Goal: Information Seeking & Learning: Check status

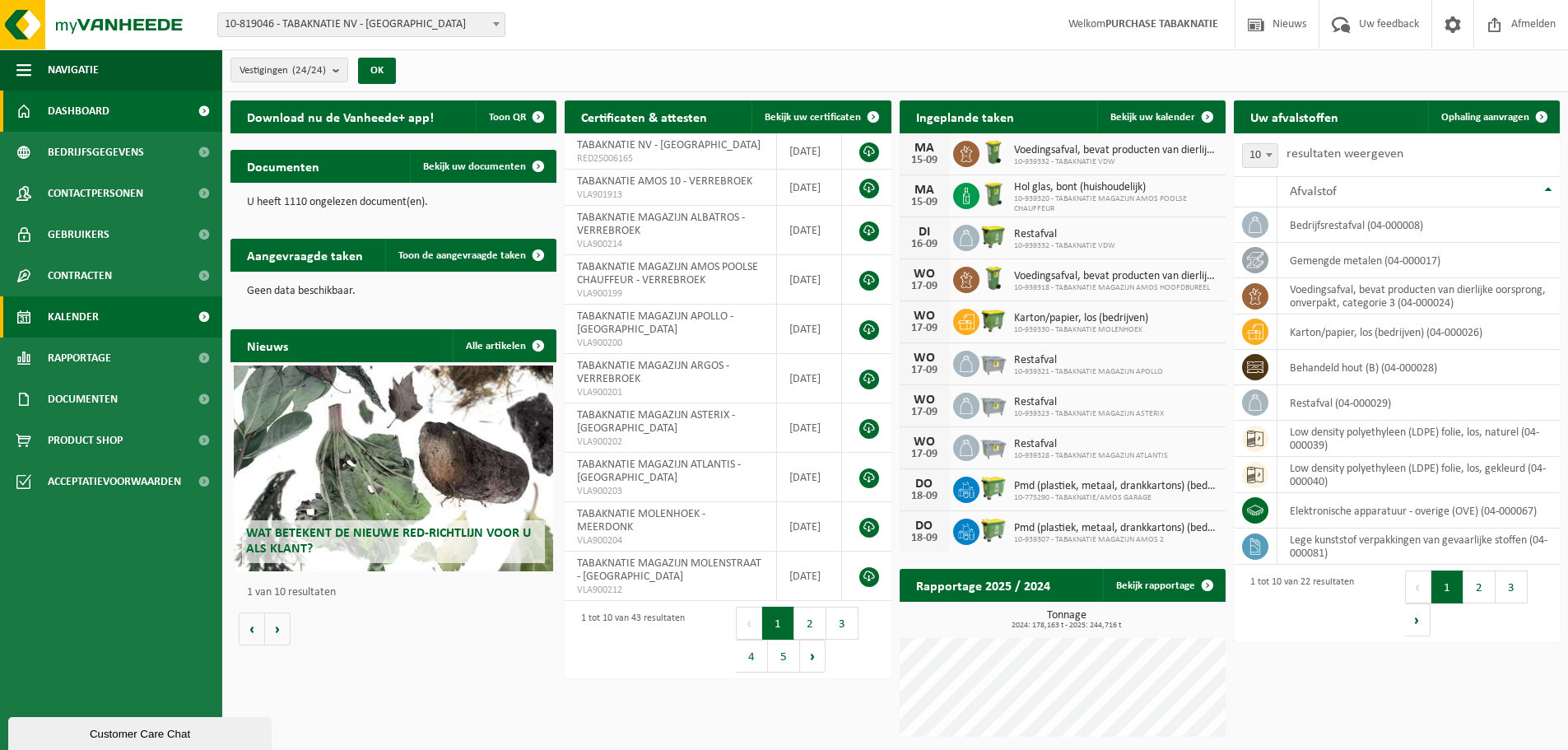
click at [143, 319] on link "Kalender" at bounding box center [111, 316] width 222 height 41
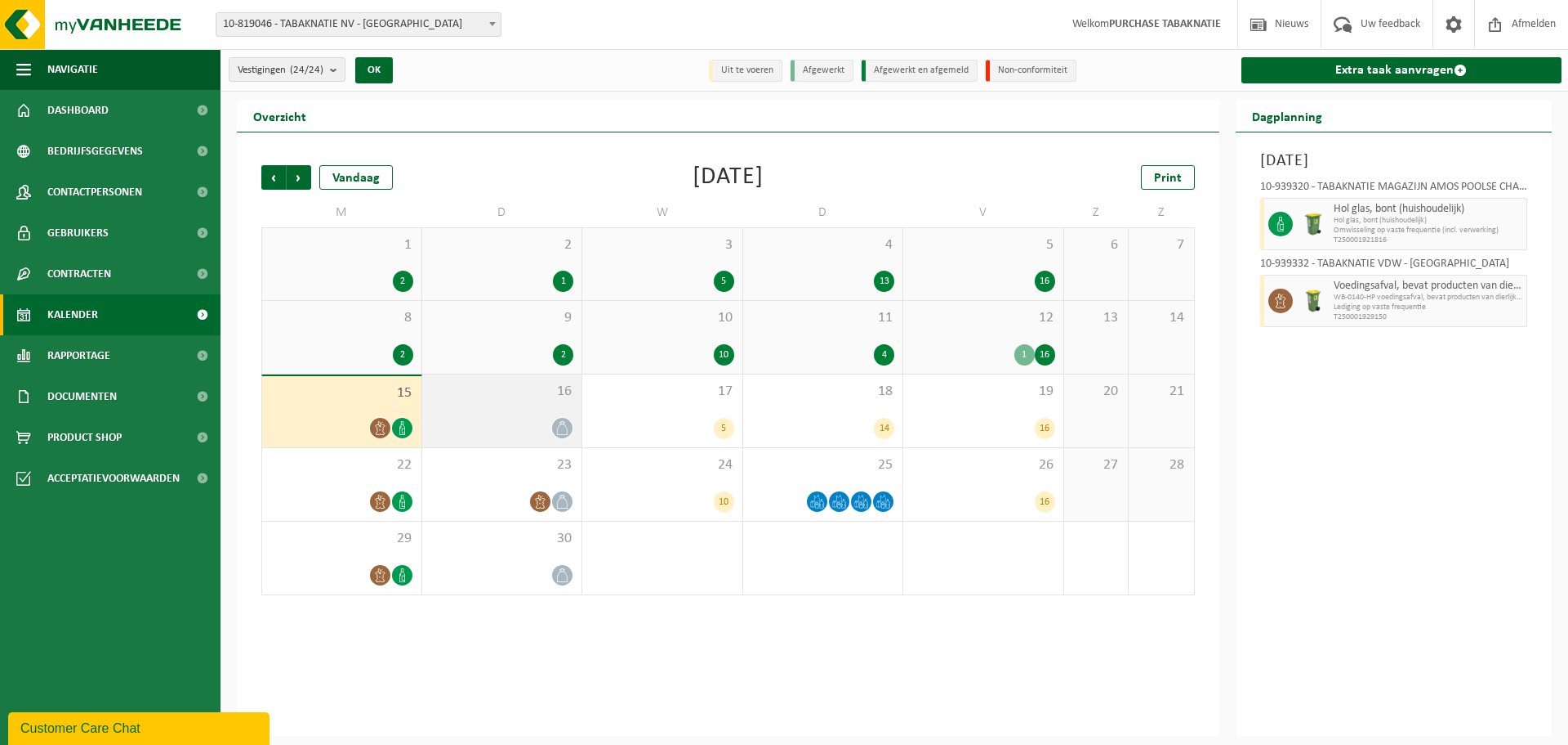
click at [491, 411] on div "16" at bounding box center [502, 411] width 160 height 73
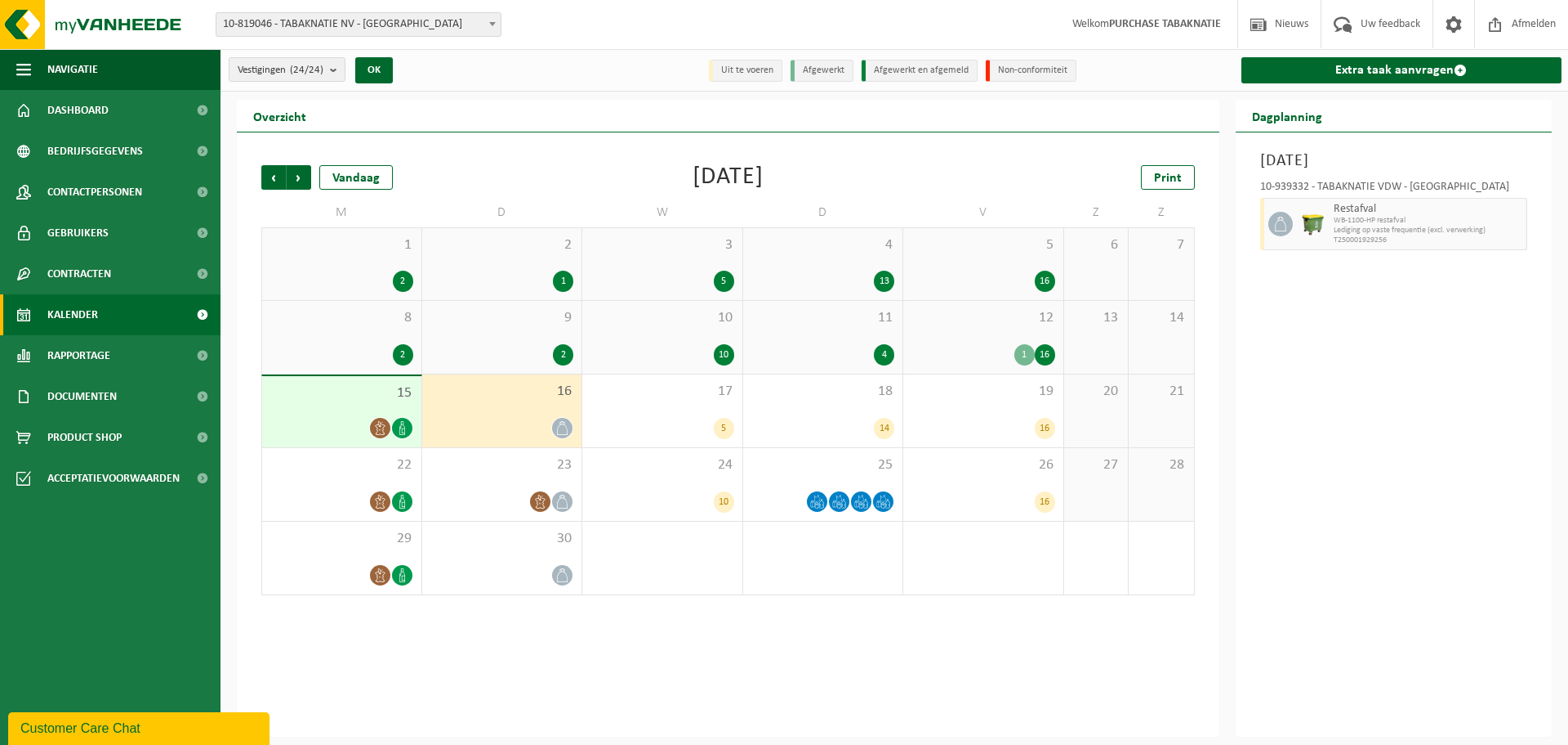
click at [387, 420] on span at bounding box center [380, 428] width 20 height 20
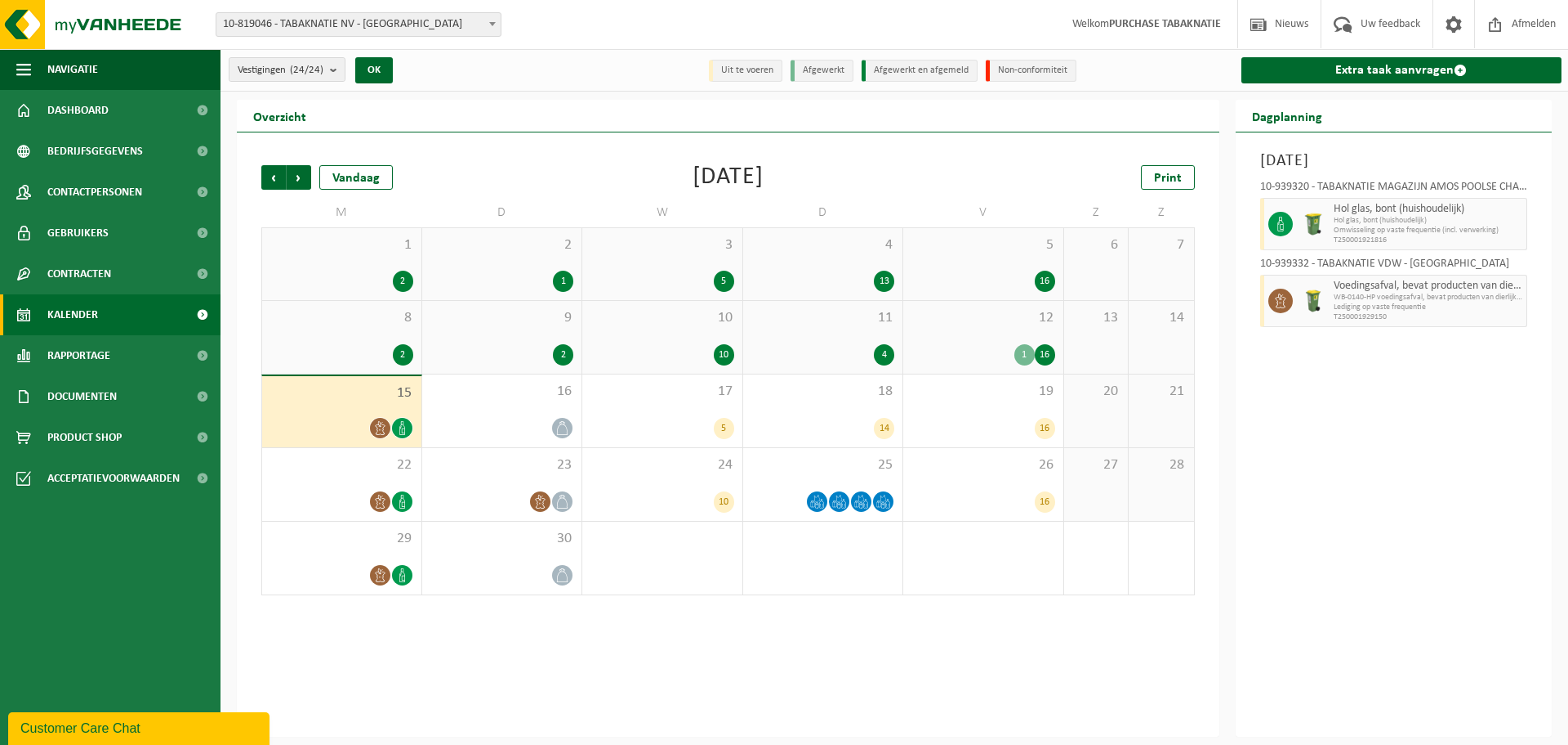
click at [379, 346] on div "2" at bounding box center [341, 354] width 143 height 21
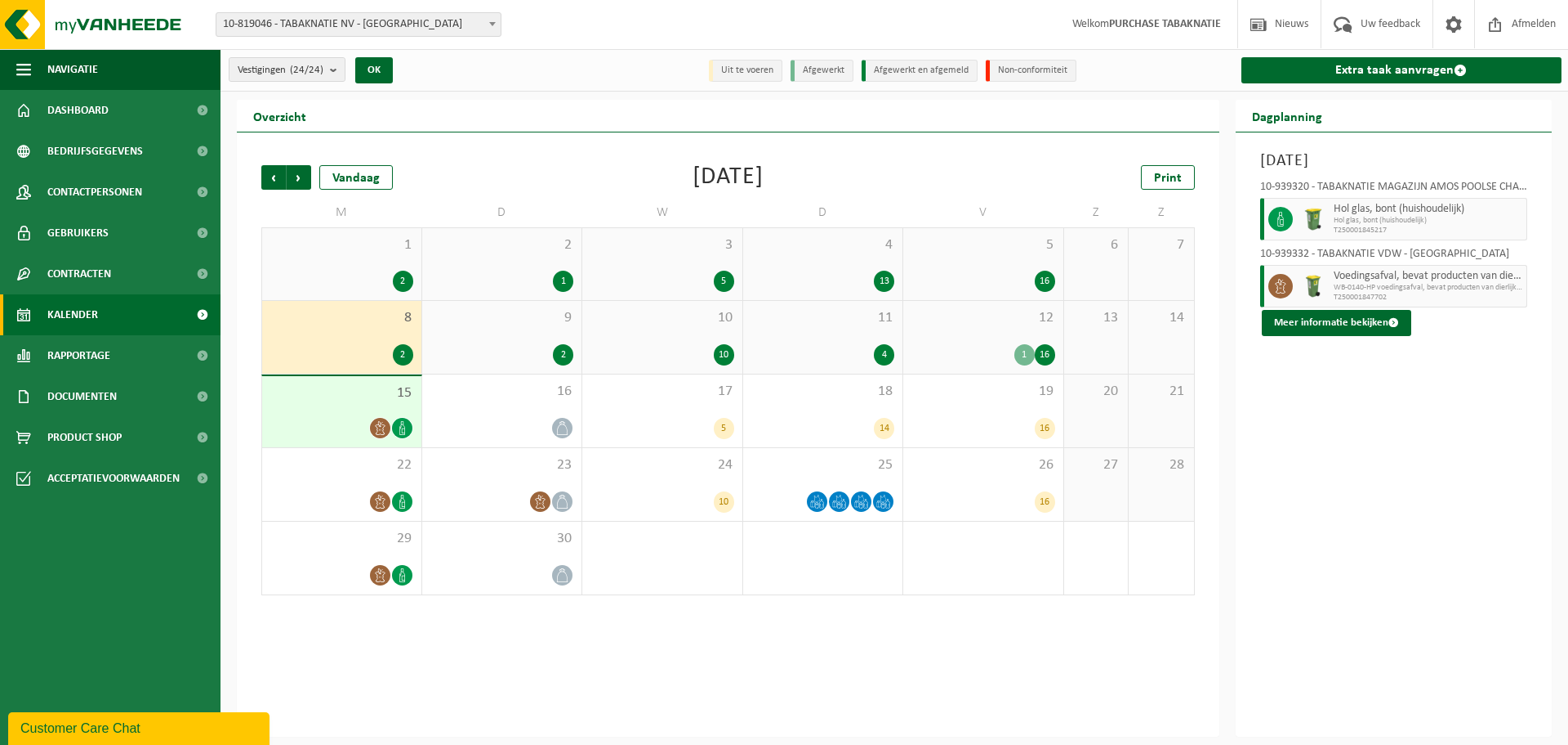
click at [494, 343] on div "9 2" at bounding box center [502, 337] width 160 height 73
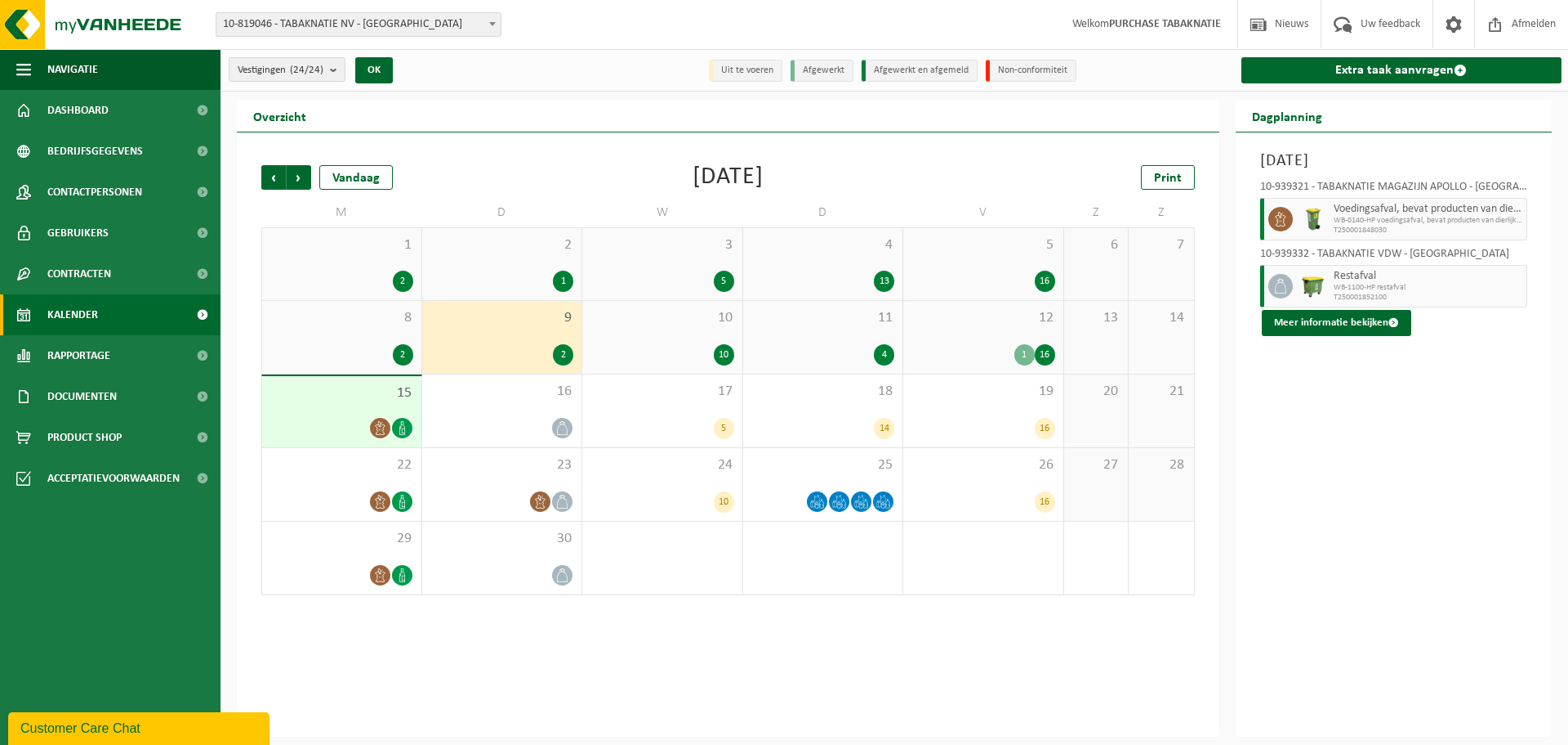
click at [616, 340] on div "10 10" at bounding box center [662, 337] width 160 height 73
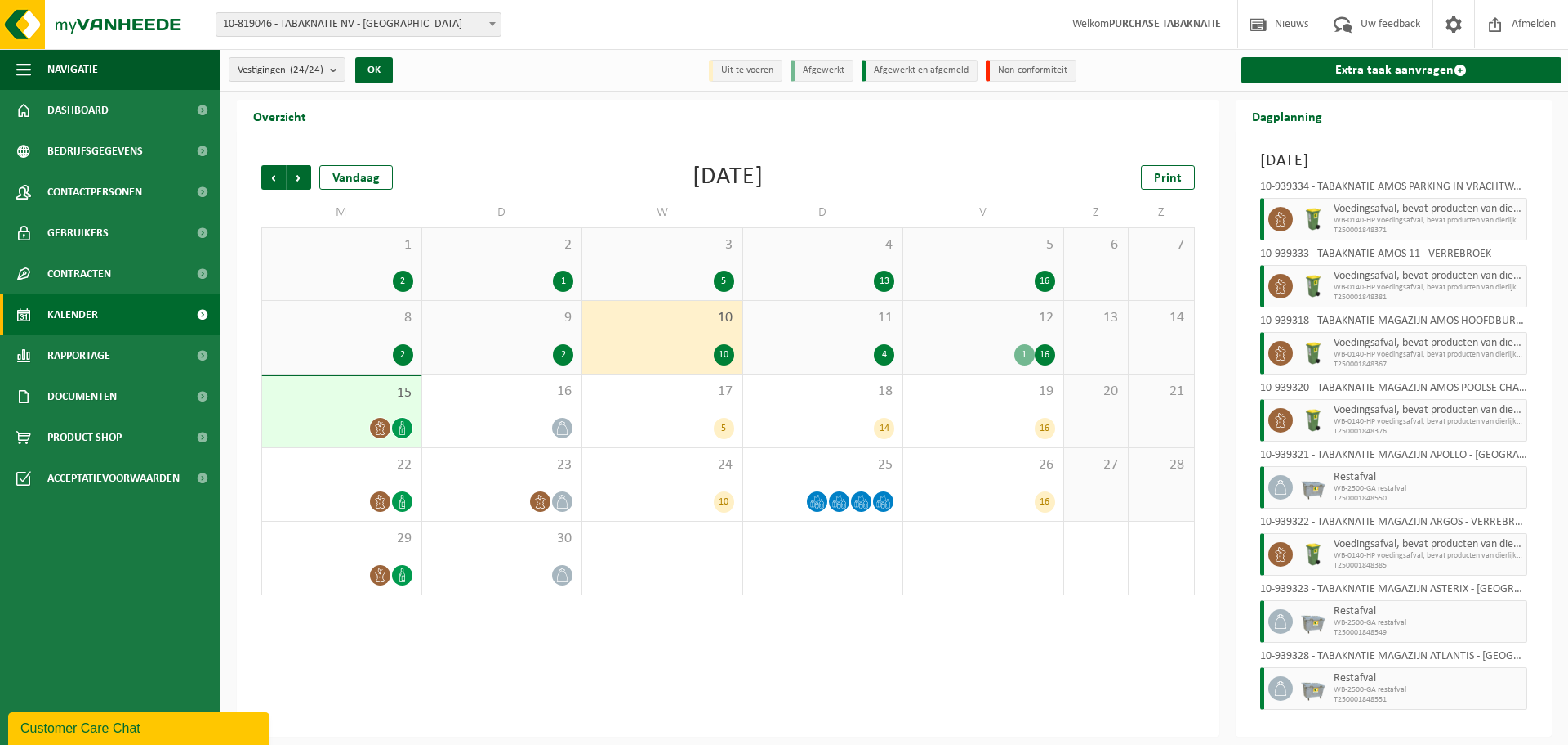
click at [720, 665] on div "Vorige Volgende Vandaag [DATE] Print M D W D V Z Z 1 2 2 1 3 5 4 13 5 16 6 7 8 …" at bounding box center [728, 434] width 982 height 604
click at [1054, 707] on div "Vorige Volgende Vandaag [DATE] Print M D W D V Z Z 1 2 2 1 3 5 4 13 5 16 6 7 8 …" at bounding box center [728, 434] width 982 height 604
click at [326, 74] on button "Vestigingen (24/24)" at bounding box center [287, 69] width 117 height 25
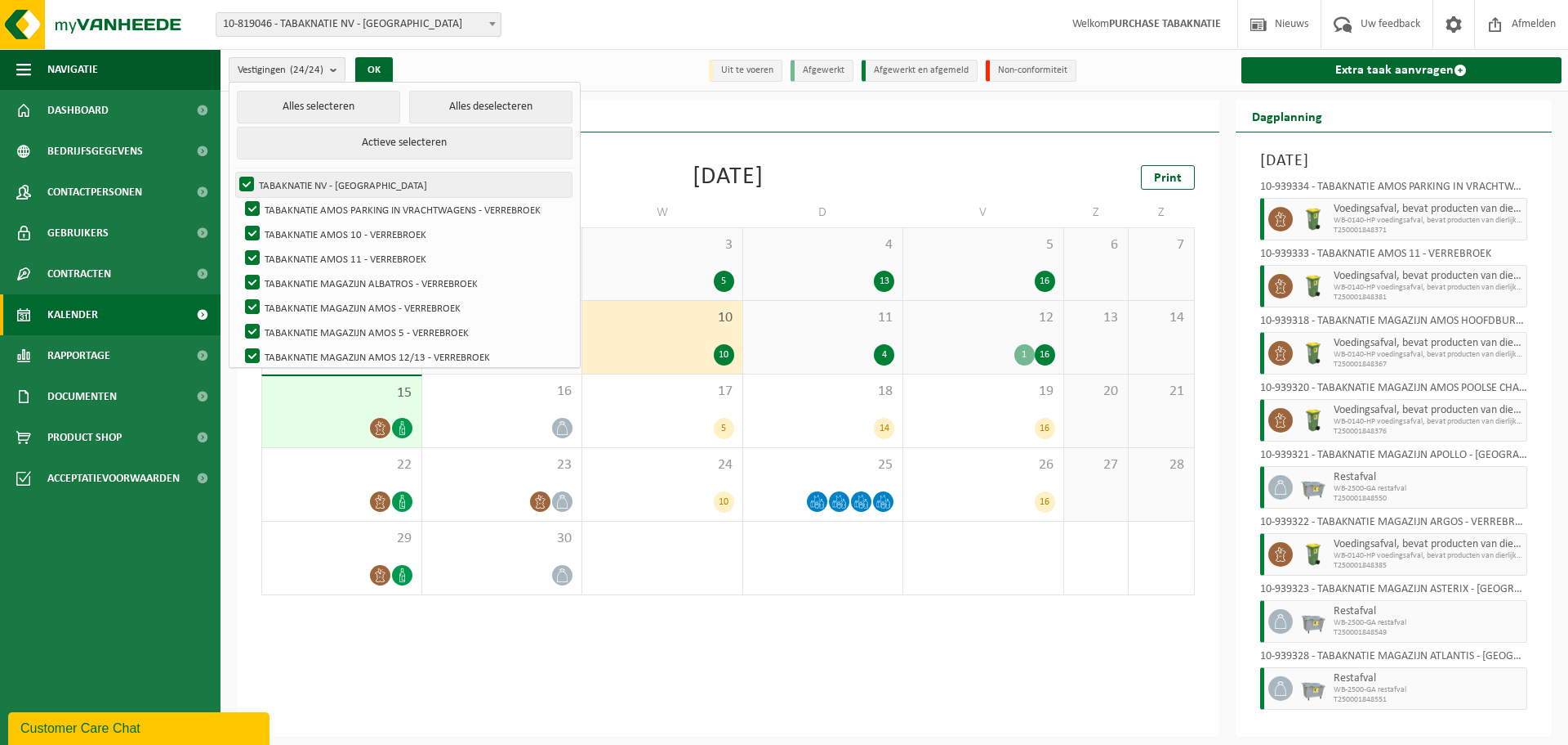
click at [318, 180] on label "TABAKNATIE NV - [GEOGRAPHIC_DATA]" at bounding box center [404, 184] width 336 height 25
click at [233, 173] on input "TABAKNATIE NV - [GEOGRAPHIC_DATA]" at bounding box center [232, 172] width 1 height 1
click at [319, 180] on label "TABAKNATIE NV - [GEOGRAPHIC_DATA]" at bounding box center [404, 184] width 336 height 25
click at [233, 173] on input "TABAKNATIE NV - [GEOGRAPHIC_DATA]" at bounding box center [232, 172] width 1 height 1
click at [482, 106] on button "Alles deselecteren" at bounding box center [491, 107] width 163 height 33
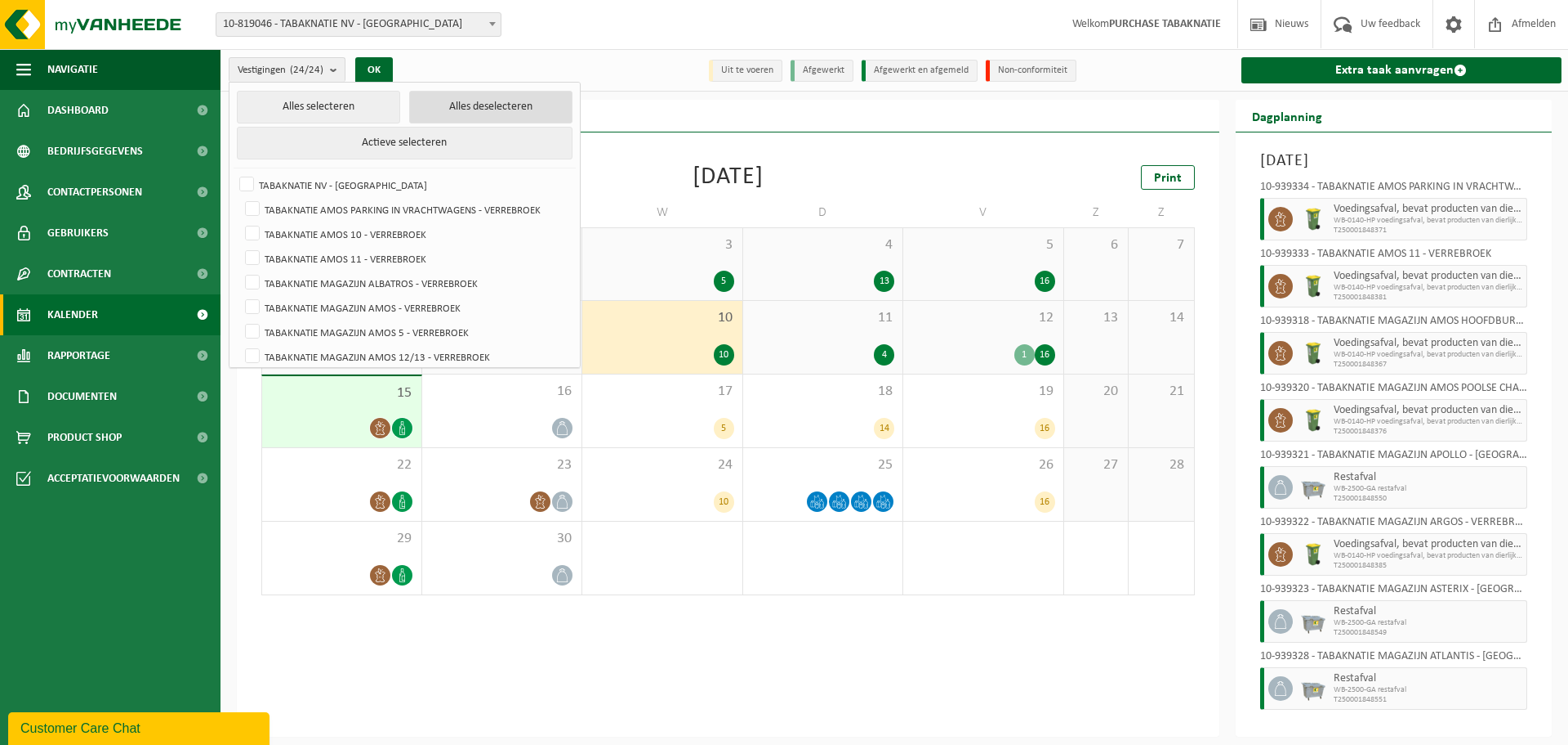
checkbox input "false"
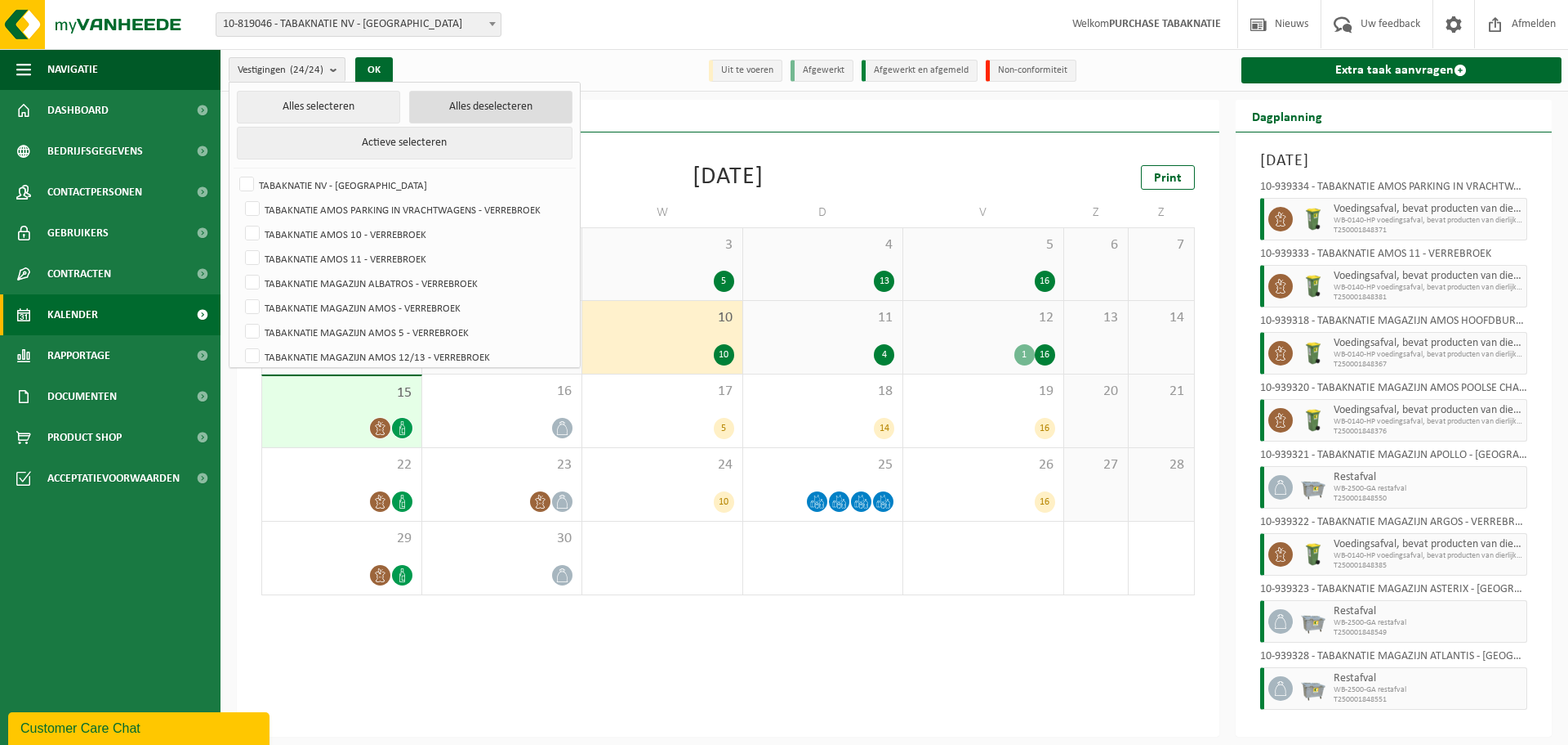
checkbox input "false"
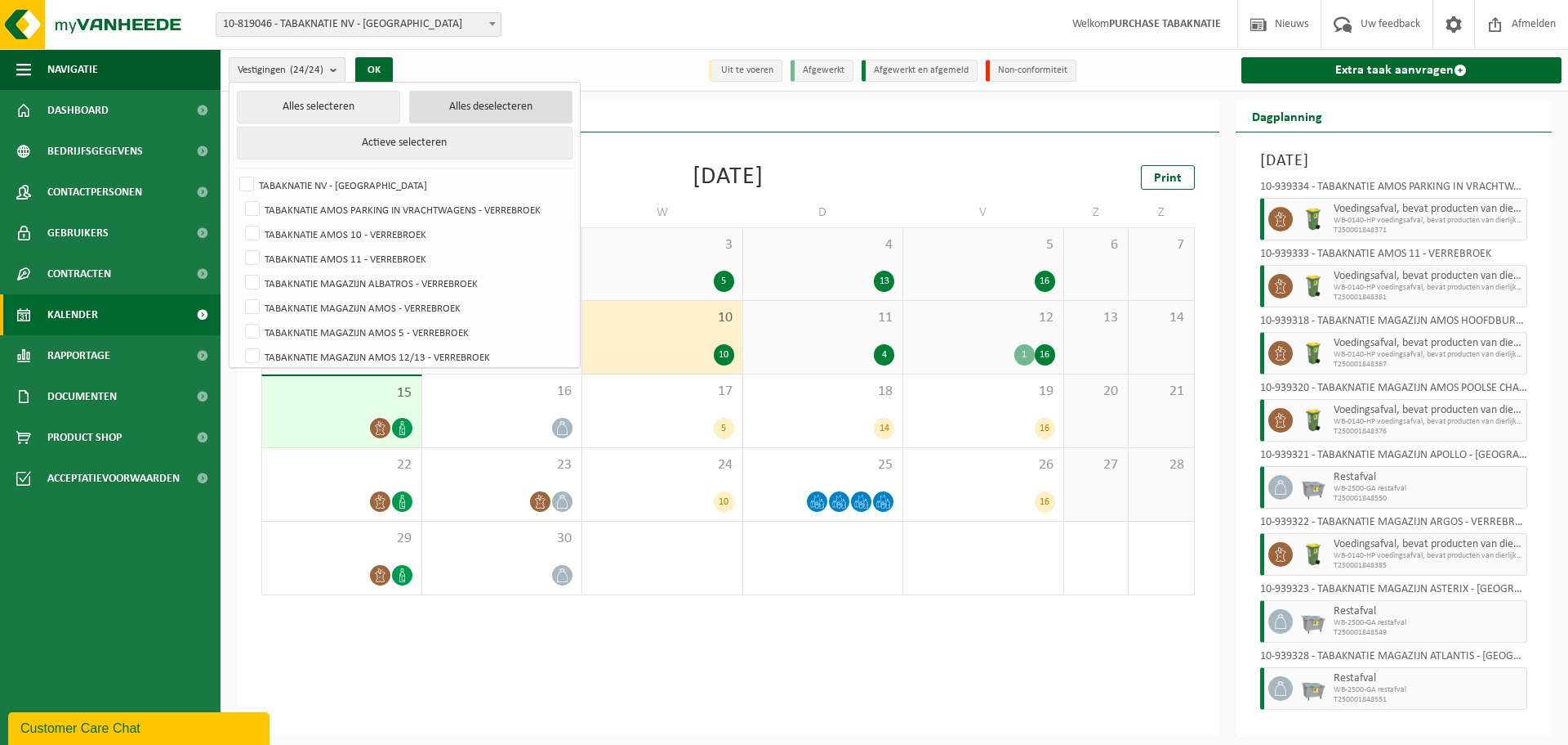
checkbox input "false"
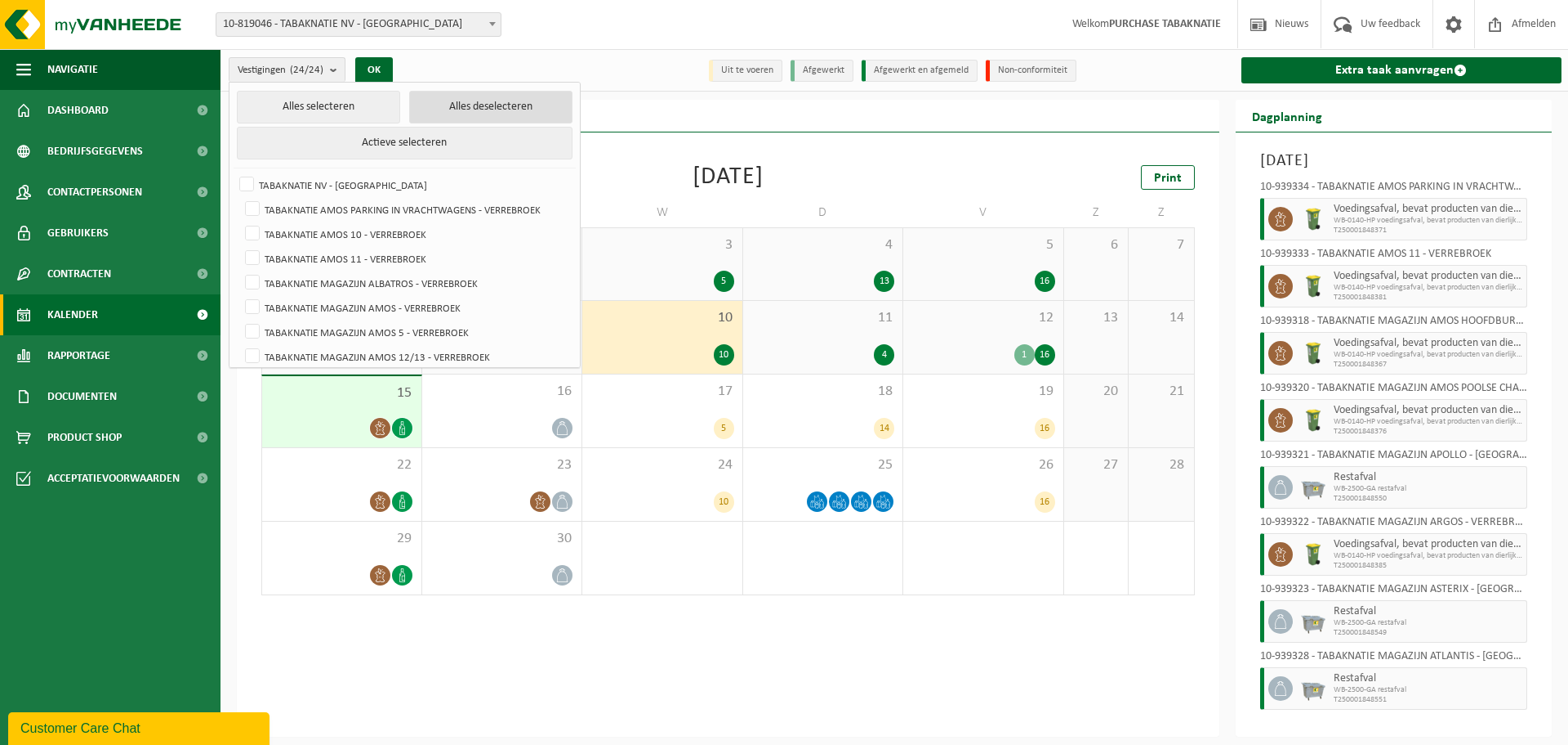
checkbox input "false"
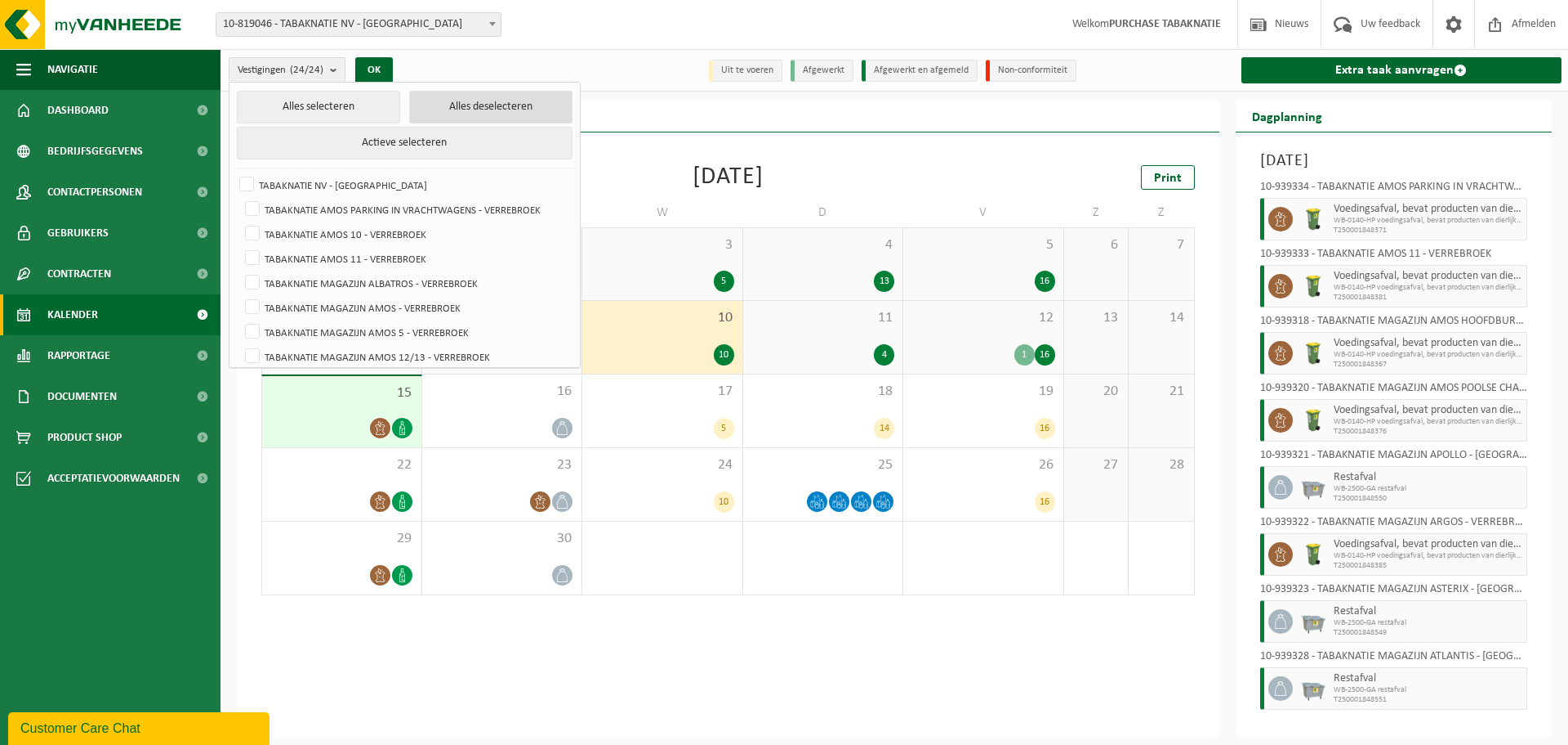
checkbox input "false"
click at [461, 209] on label "TABAKNATIE AMOS PARKING IN VRACHTWAGENS - VERREBROEK" at bounding box center [406, 209] width 330 height 25
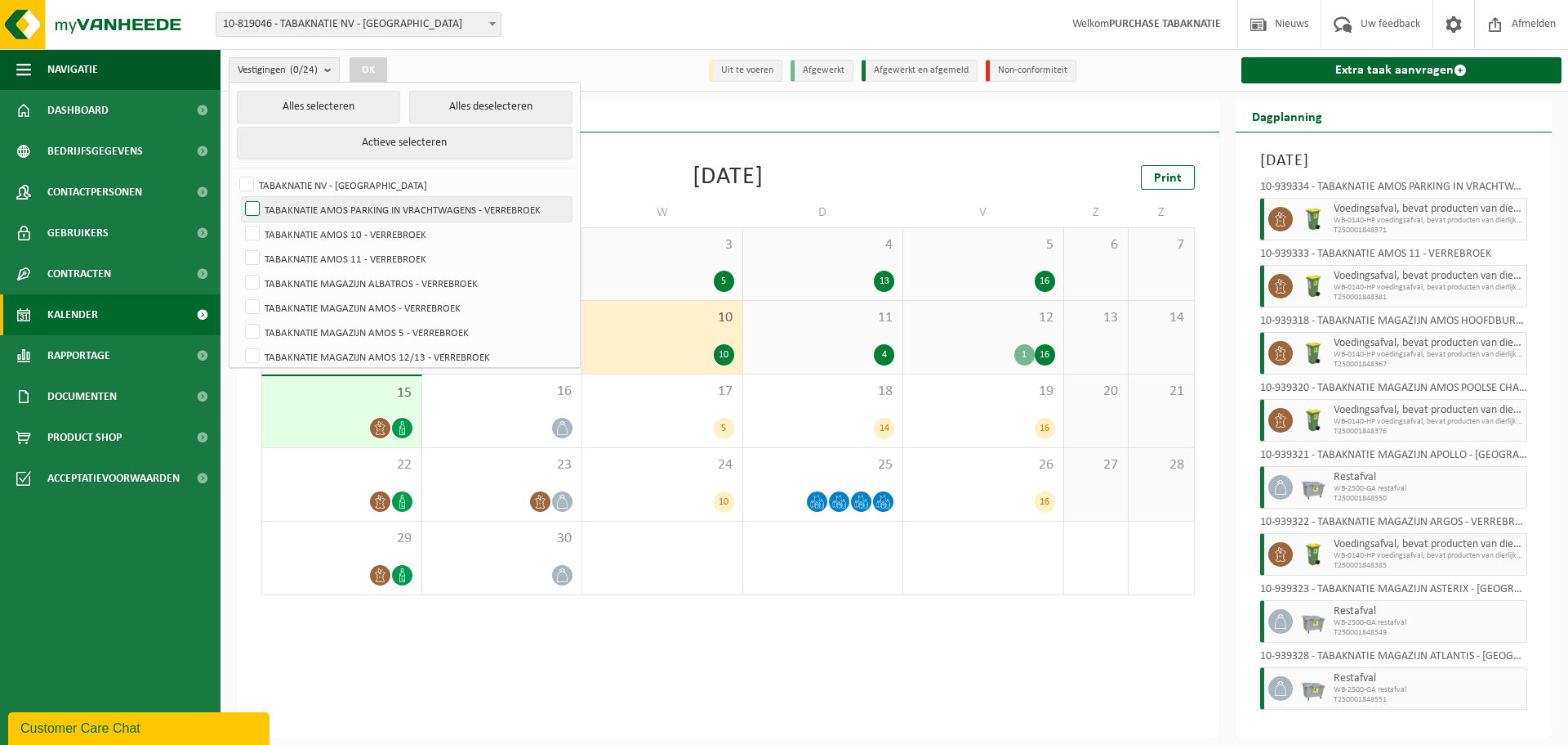
click at [240, 197] on input "TABAKNATIE AMOS PARKING IN VRACHTWAGENS - VERREBROEK" at bounding box center [239, 196] width 1 height 1
checkbox input "true"
click at [795, 155] on div "Vorige Volgende Vandaag [DATE] Print M D W D V Z Z 1 2 2 1 3 5 4 13 5 16 6 7 8 …" at bounding box center [728, 380] width 950 height 462
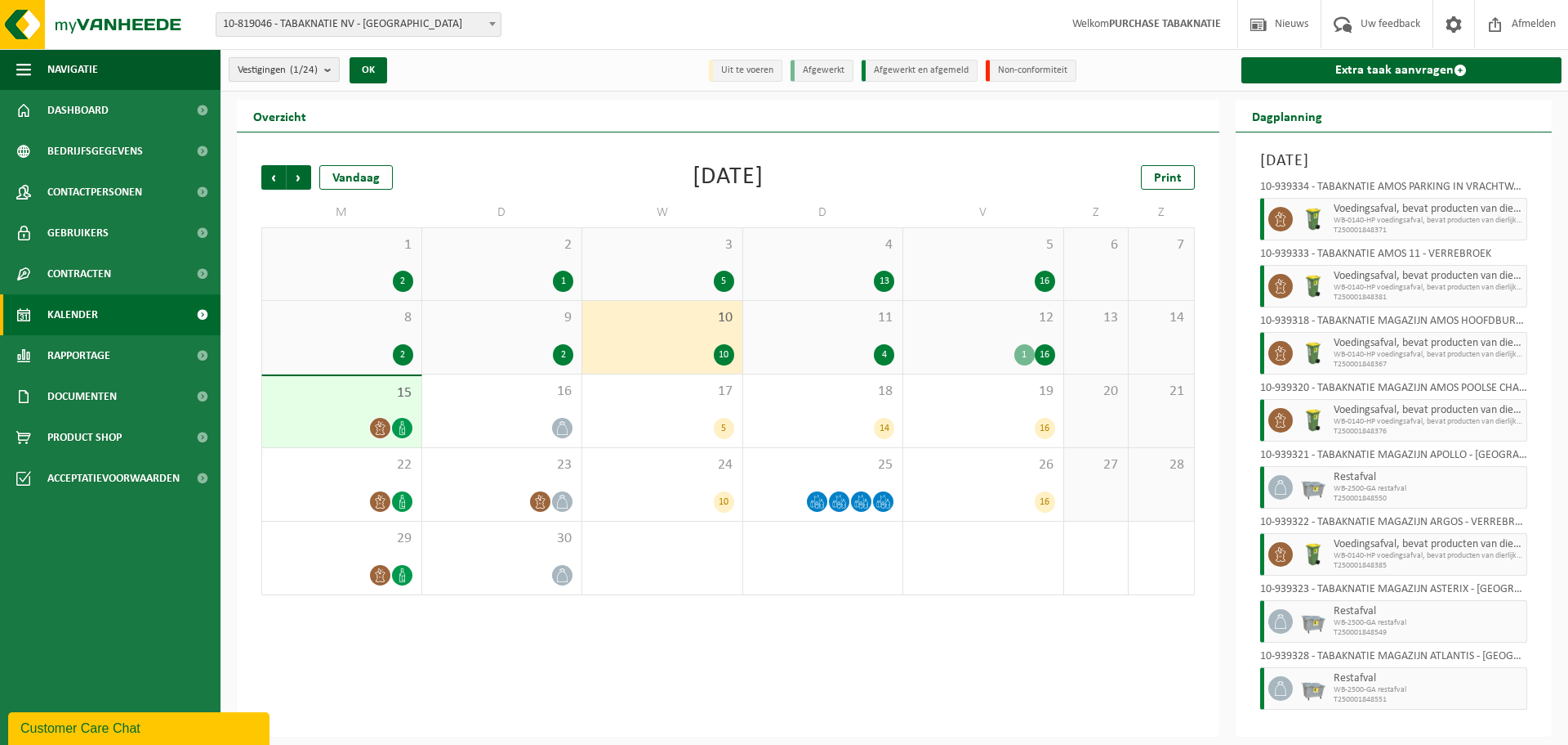
click at [327, 80] on b "submit" at bounding box center [331, 69] width 15 height 23
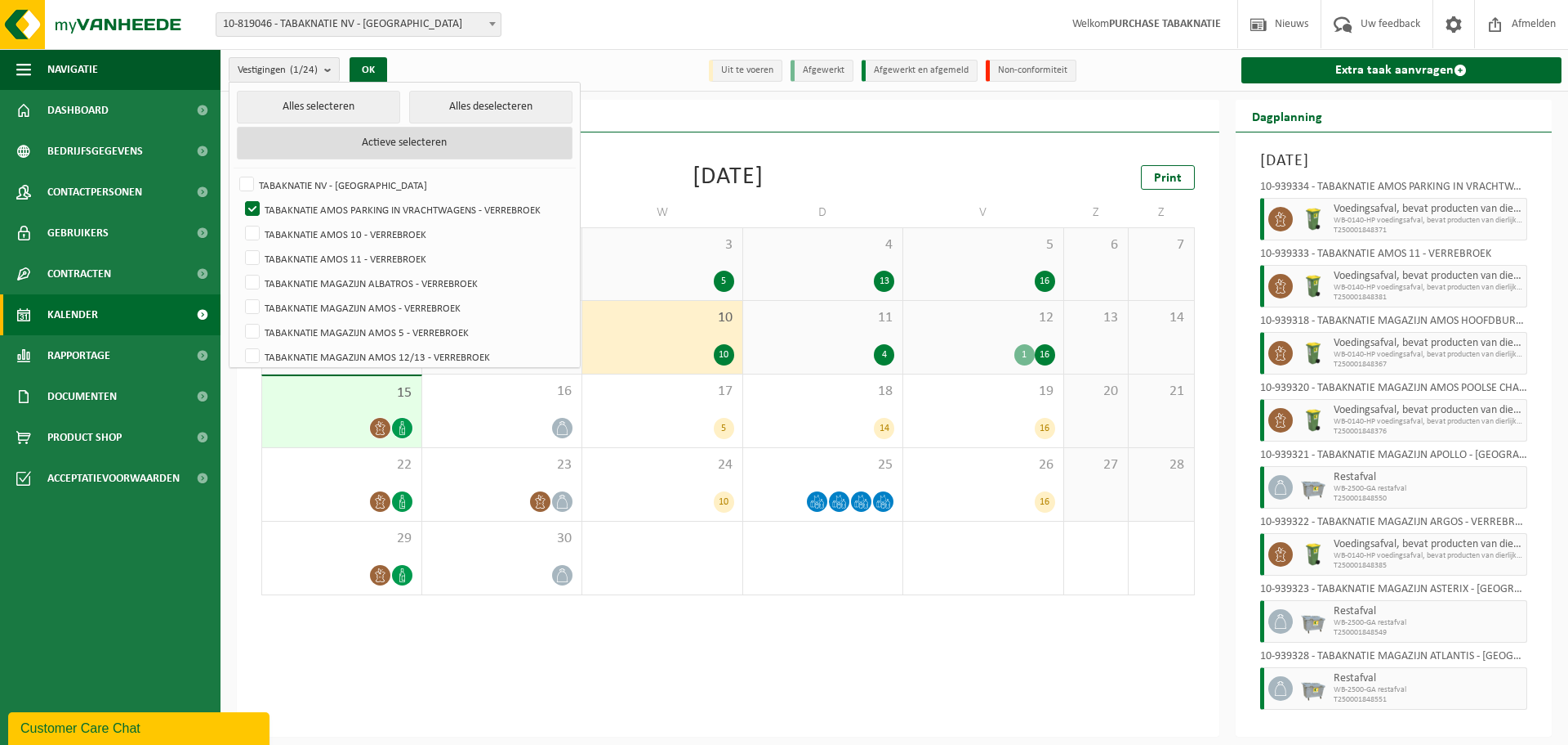
click at [383, 144] on button "Actieve selecteren" at bounding box center [405, 143] width 336 height 33
checkbox input "true"
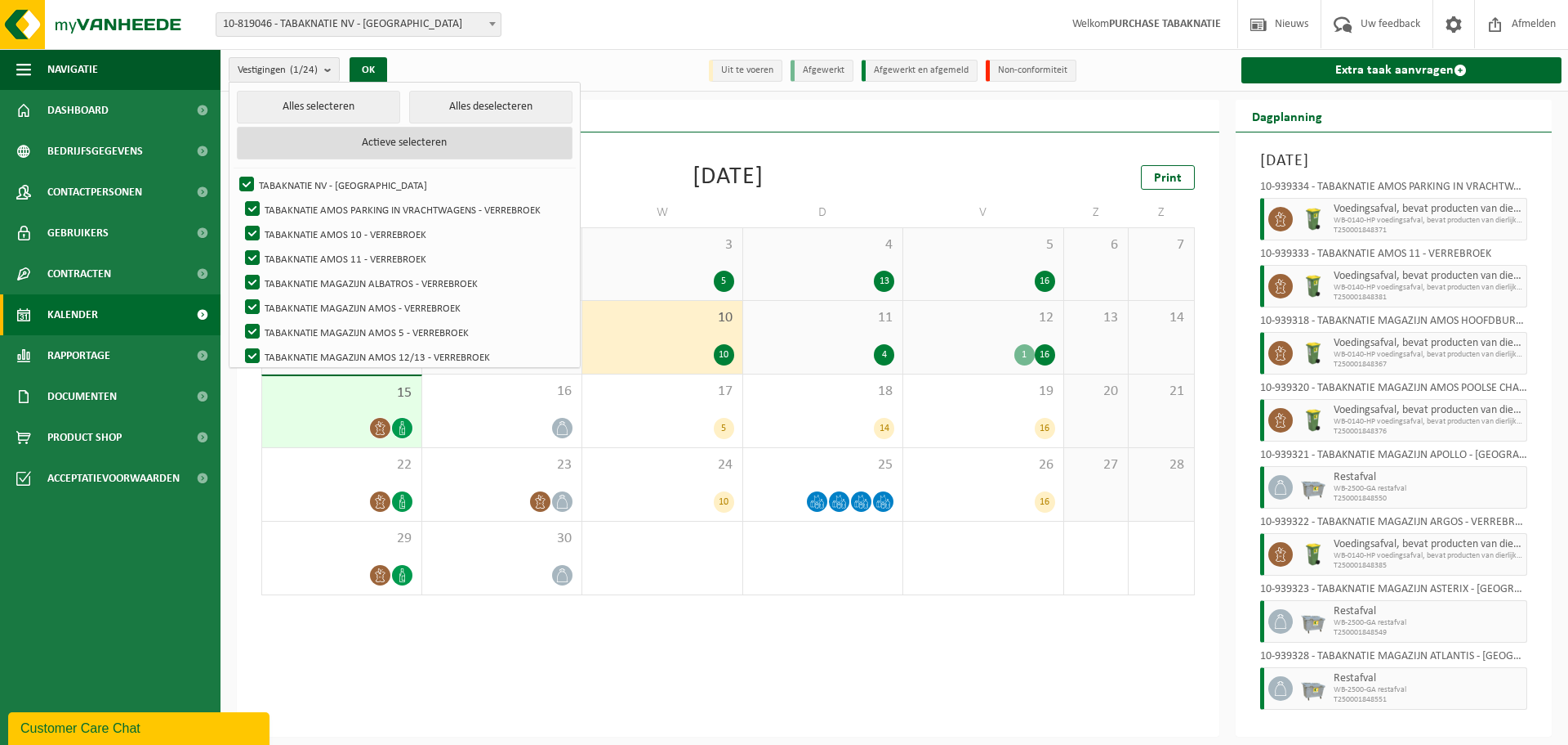
checkbox input "true"
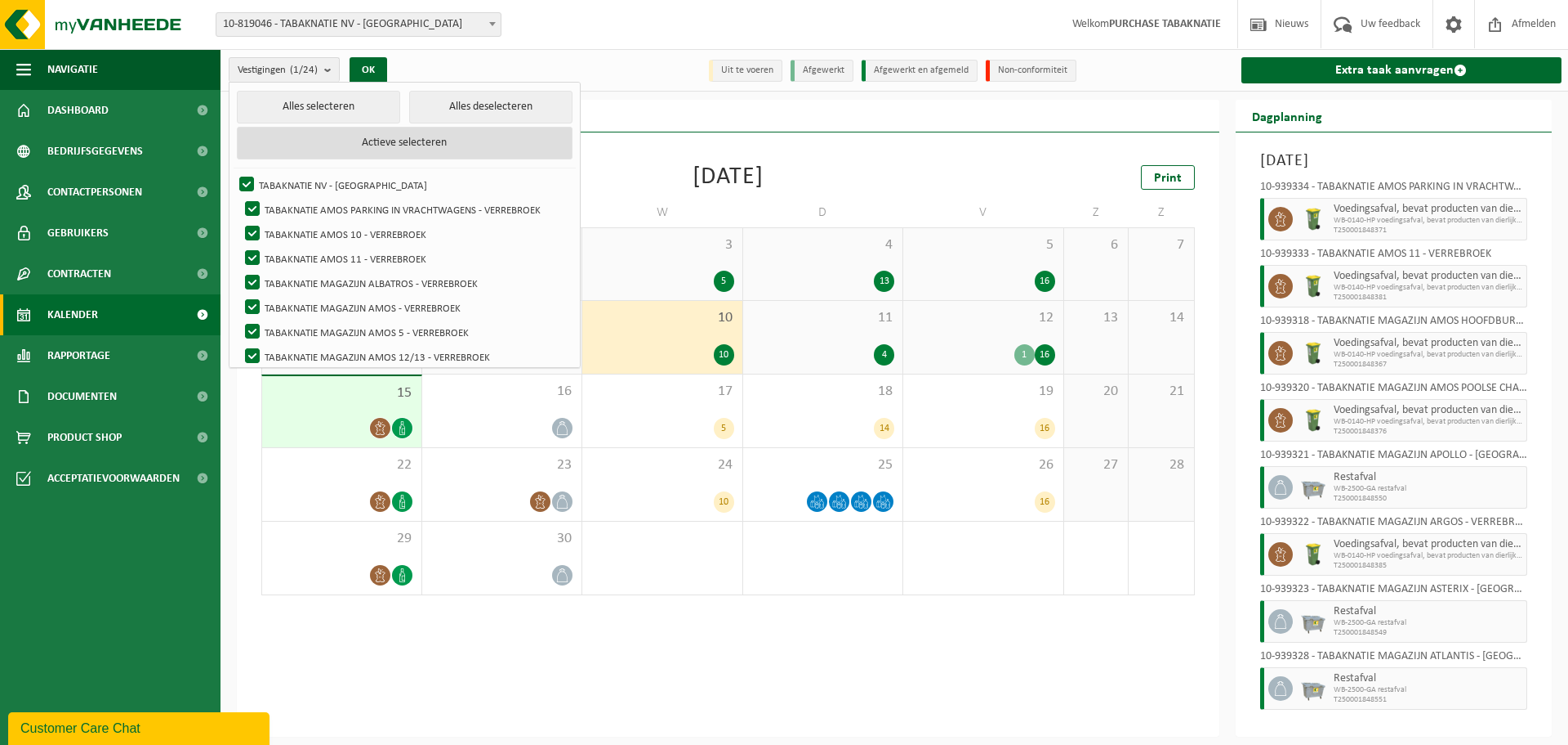
checkbox input "true"
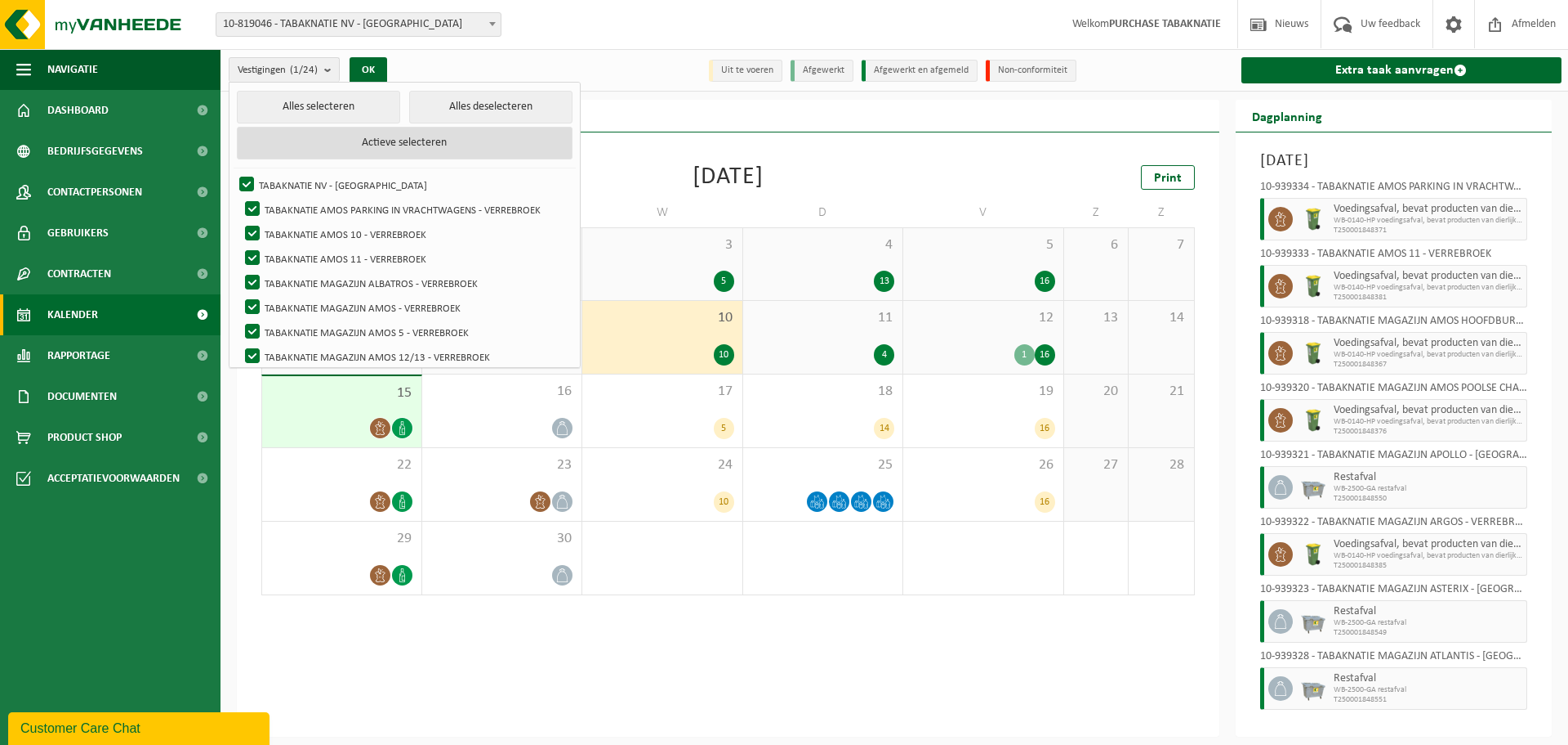
checkbox input "true"
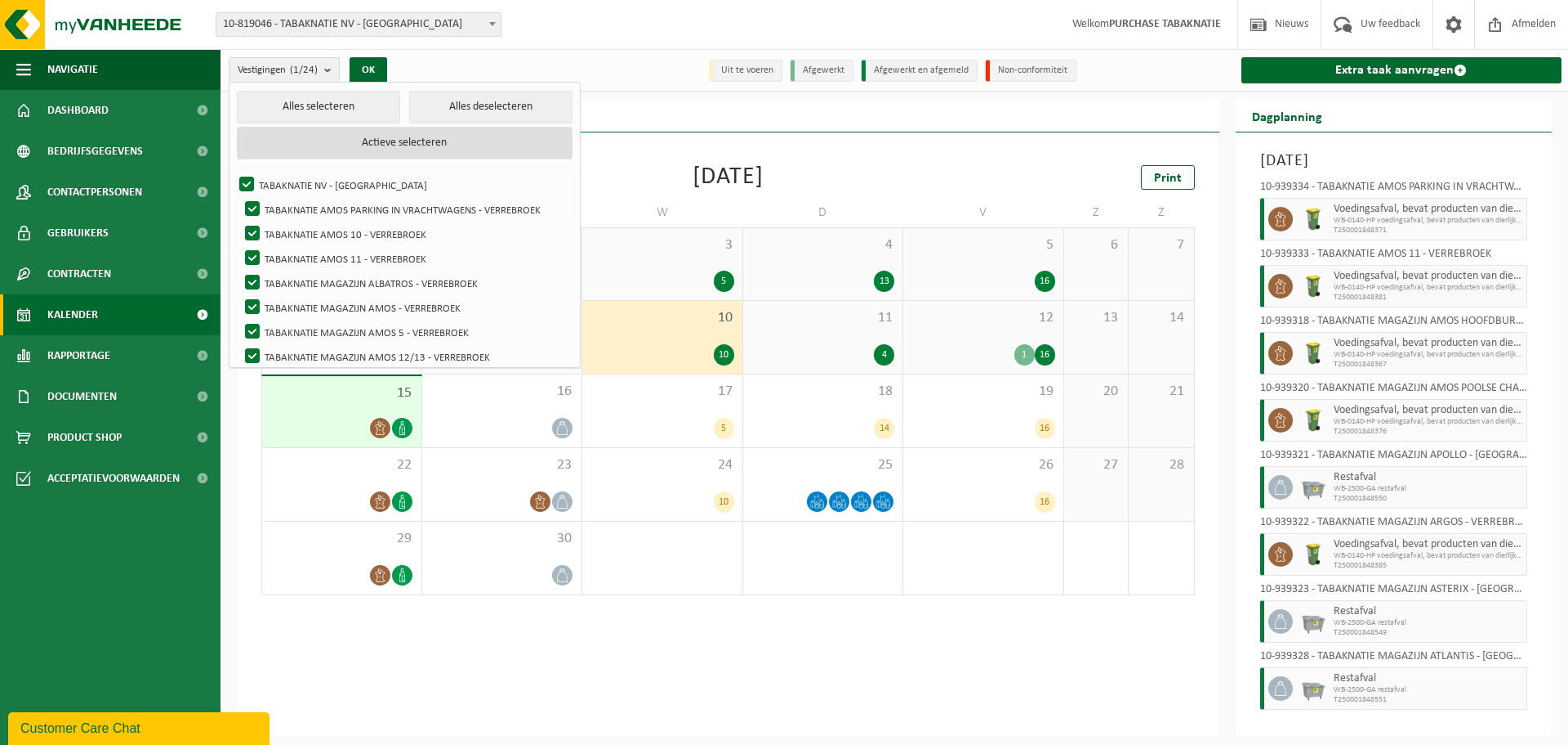
checkbox input "true"
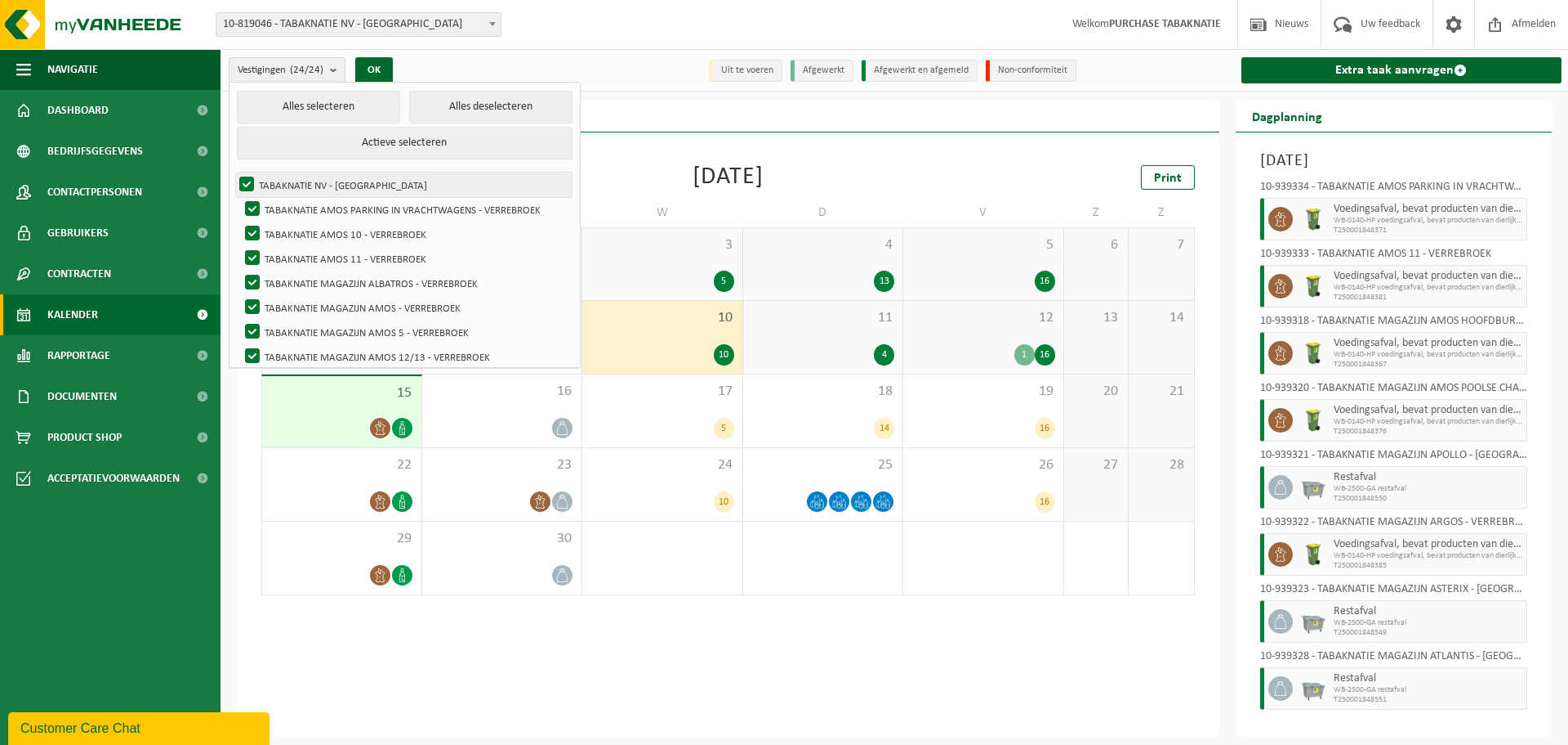
click at [346, 190] on label "TABAKNATIE NV - [GEOGRAPHIC_DATA]" at bounding box center [404, 184] width 336 height 25
click at [233, 173] on input "TABAKNATIE NV - [GEOGRAPHIC_DATA]" at bounding box center [232, 172] width 1 height 1
checkbox input "false"
click at [486, 102] on button "Alles deselecteren" at bounding box center [491, 107] width 163 height 33
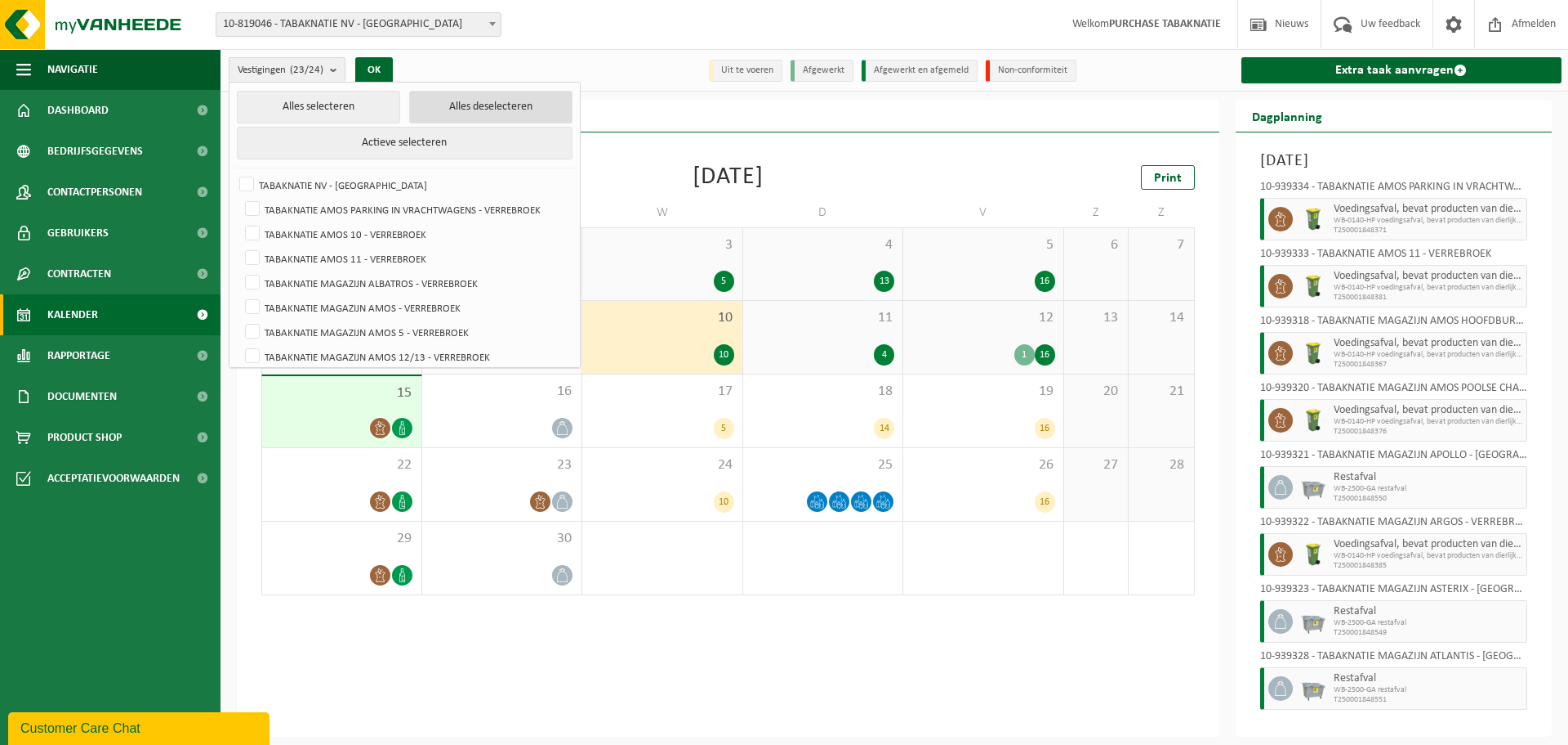
checkbox input "false"
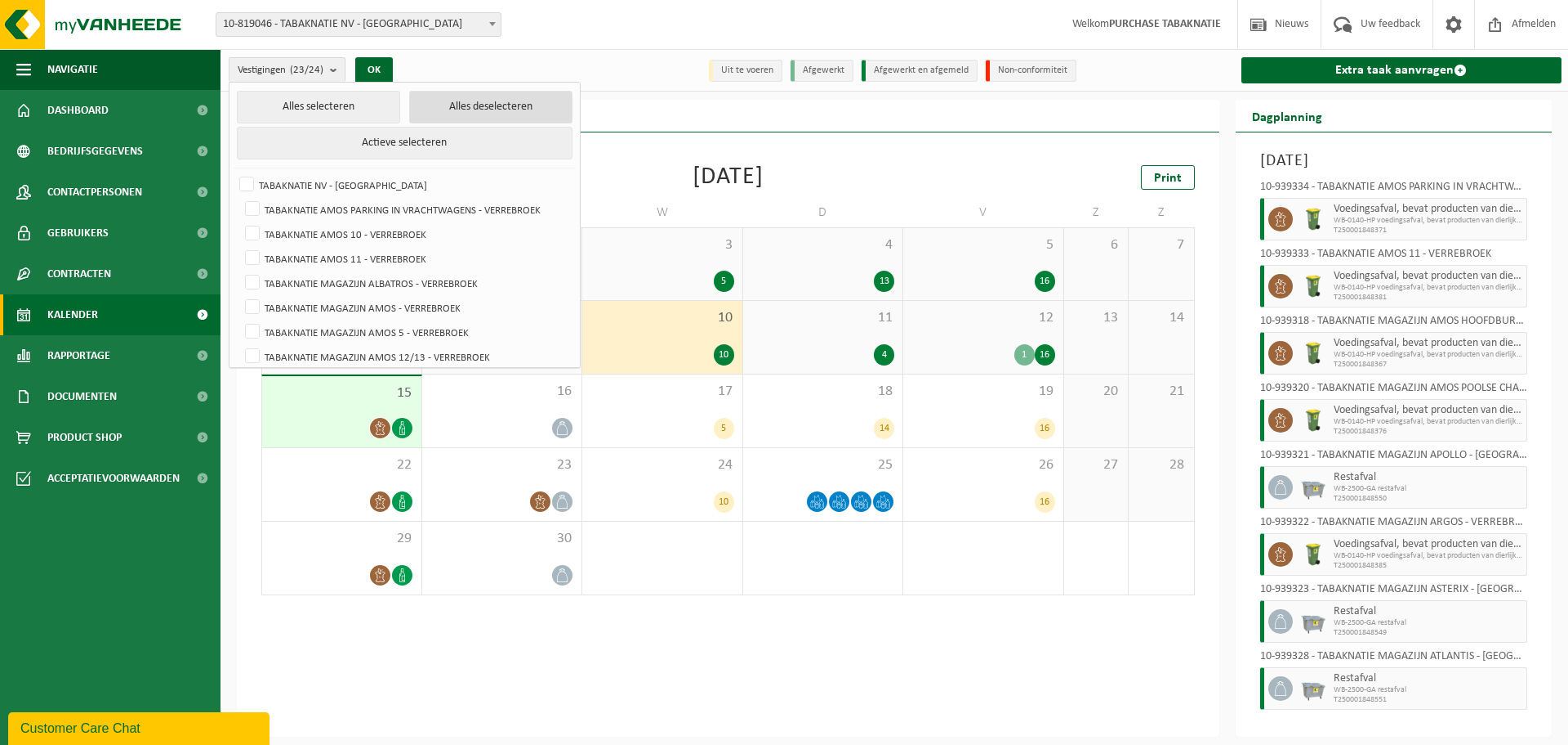
checkbox input "false"
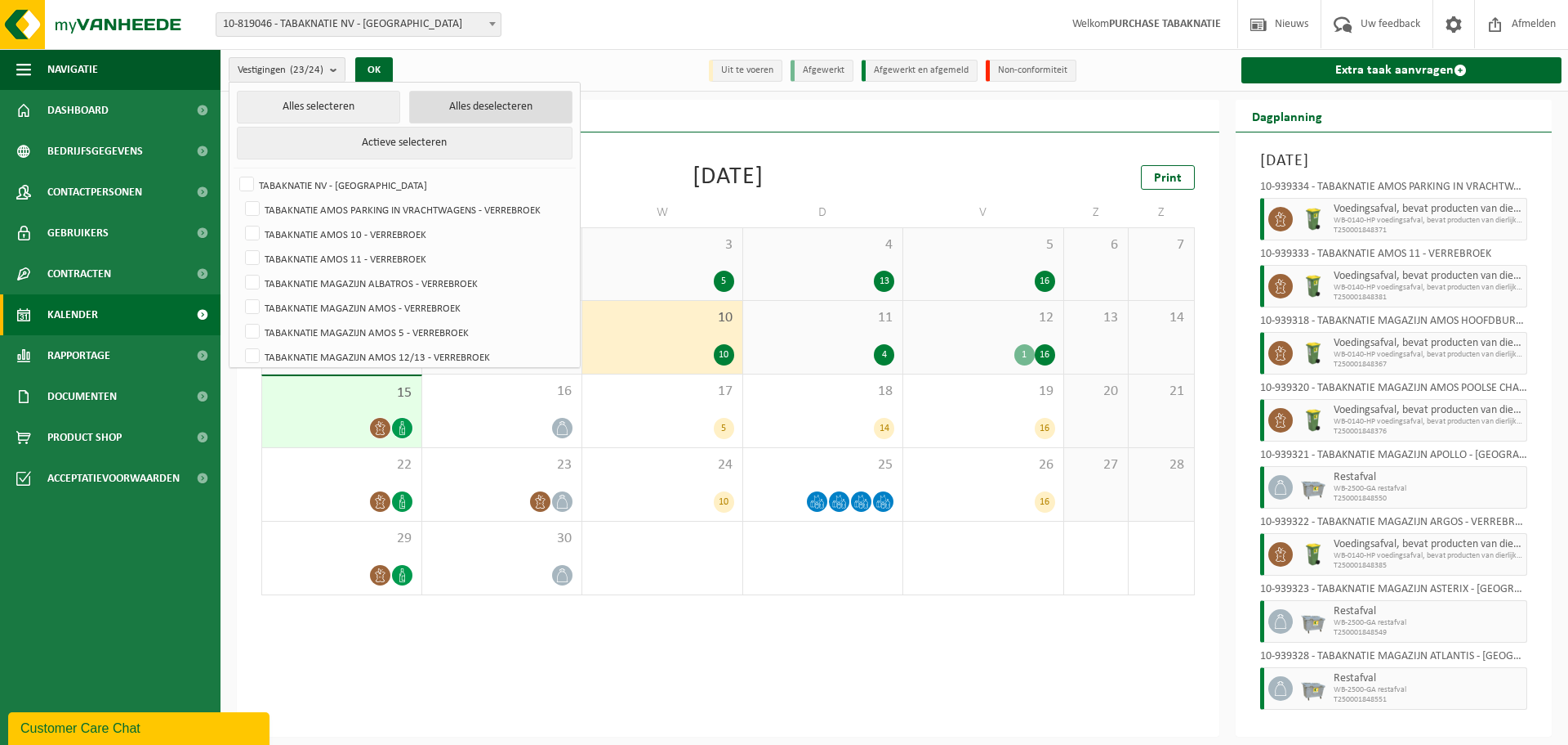
checkbox input "false"
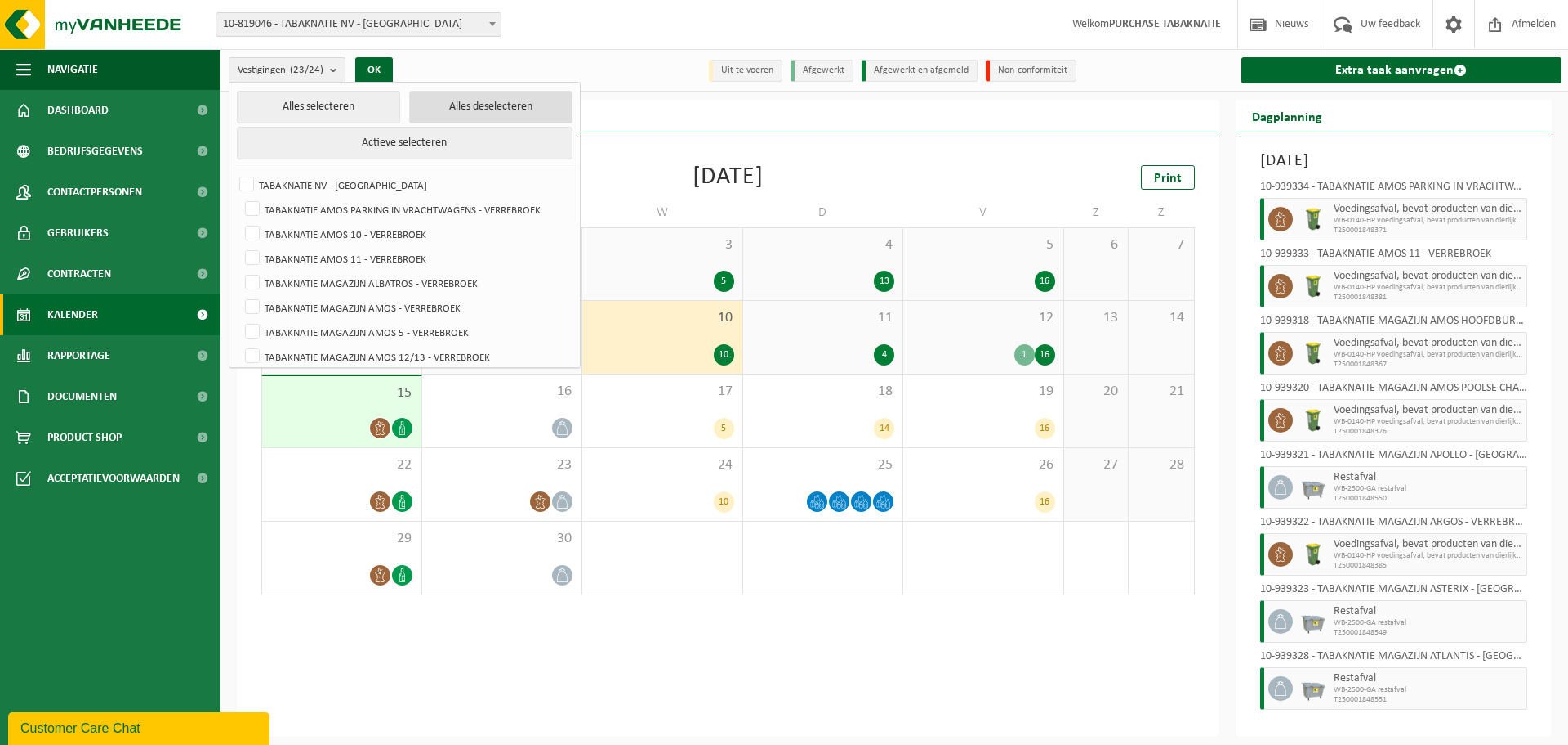
checkbox input "false"
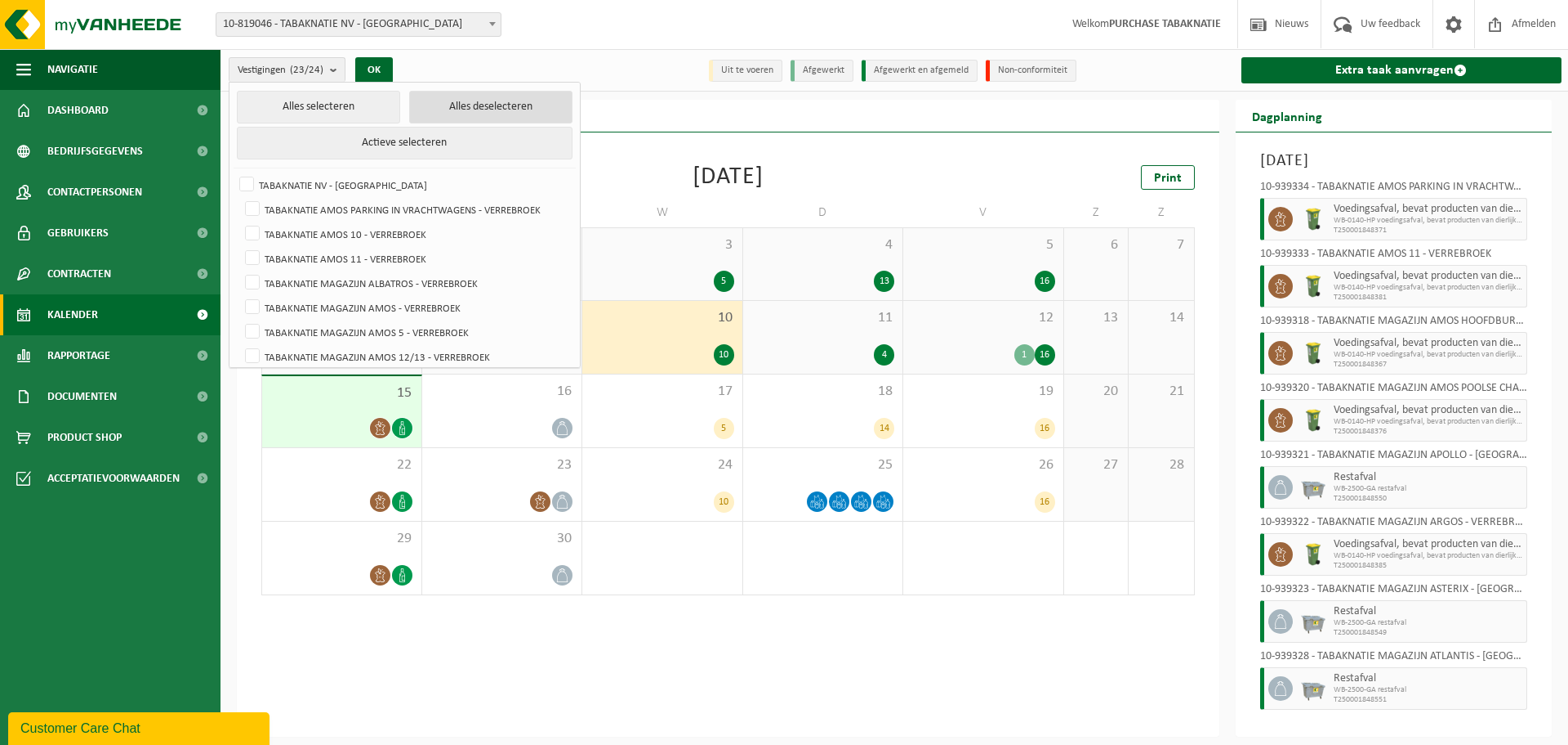
checkbox input "false"
click at [401, 214] on label "TABAKNATIE AMOS PARKING IN VRACHTWAGENS - VERREBROEK" at bounding box center [406, 209] width 330 height 25
click at [240, 197] on input "TABAKNATIE AMOS PARKING IN VRACHTWAGENS - VERREBROEK" at bounding box center [239, 196] width 1 height 1
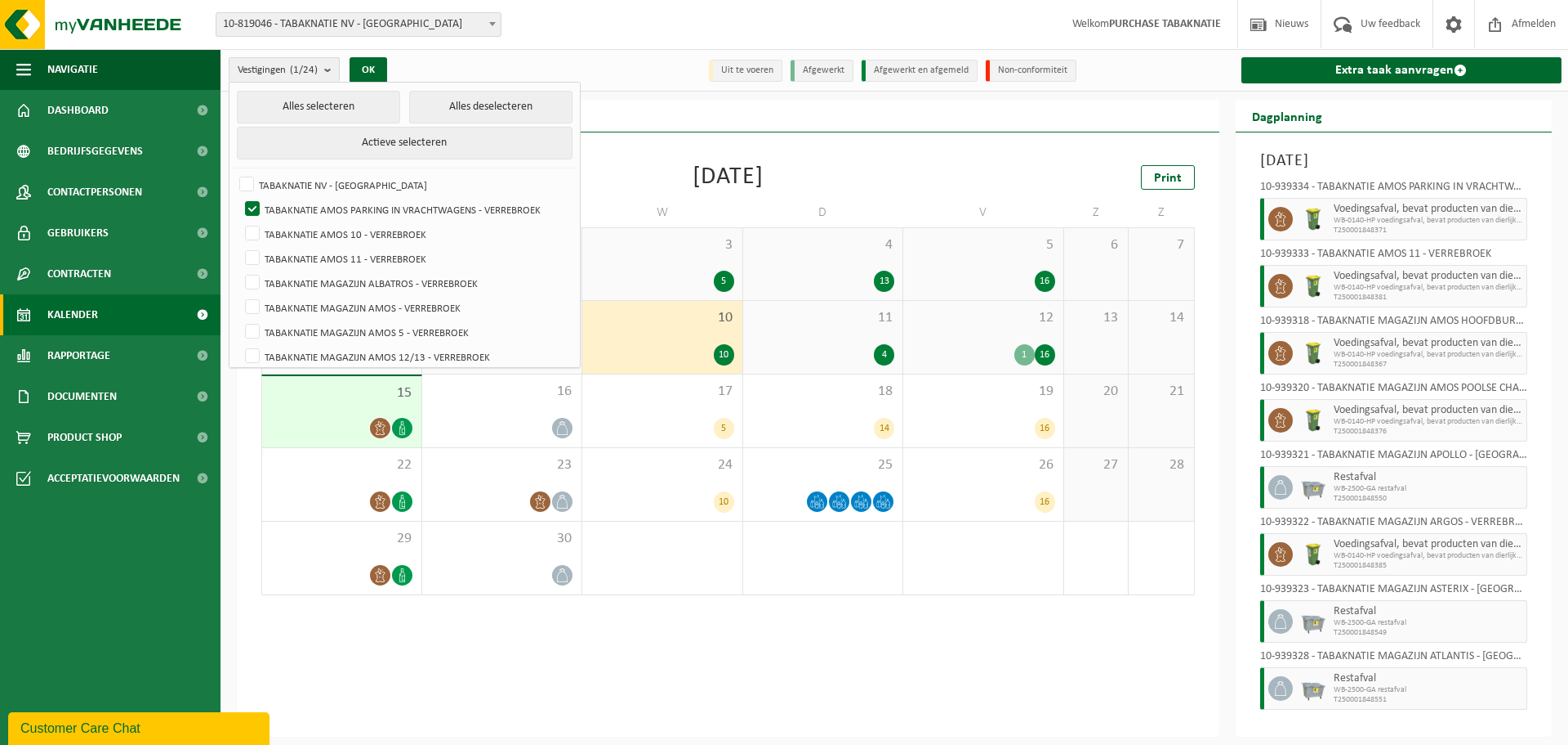
drag, startPoint x: 372, startPoint y: 67, endPoint x: 452, endPoint y: 76, distance: 80.5
click at [370, 67] on button "OK" at bounding box center [368, 70] width 37 height 26
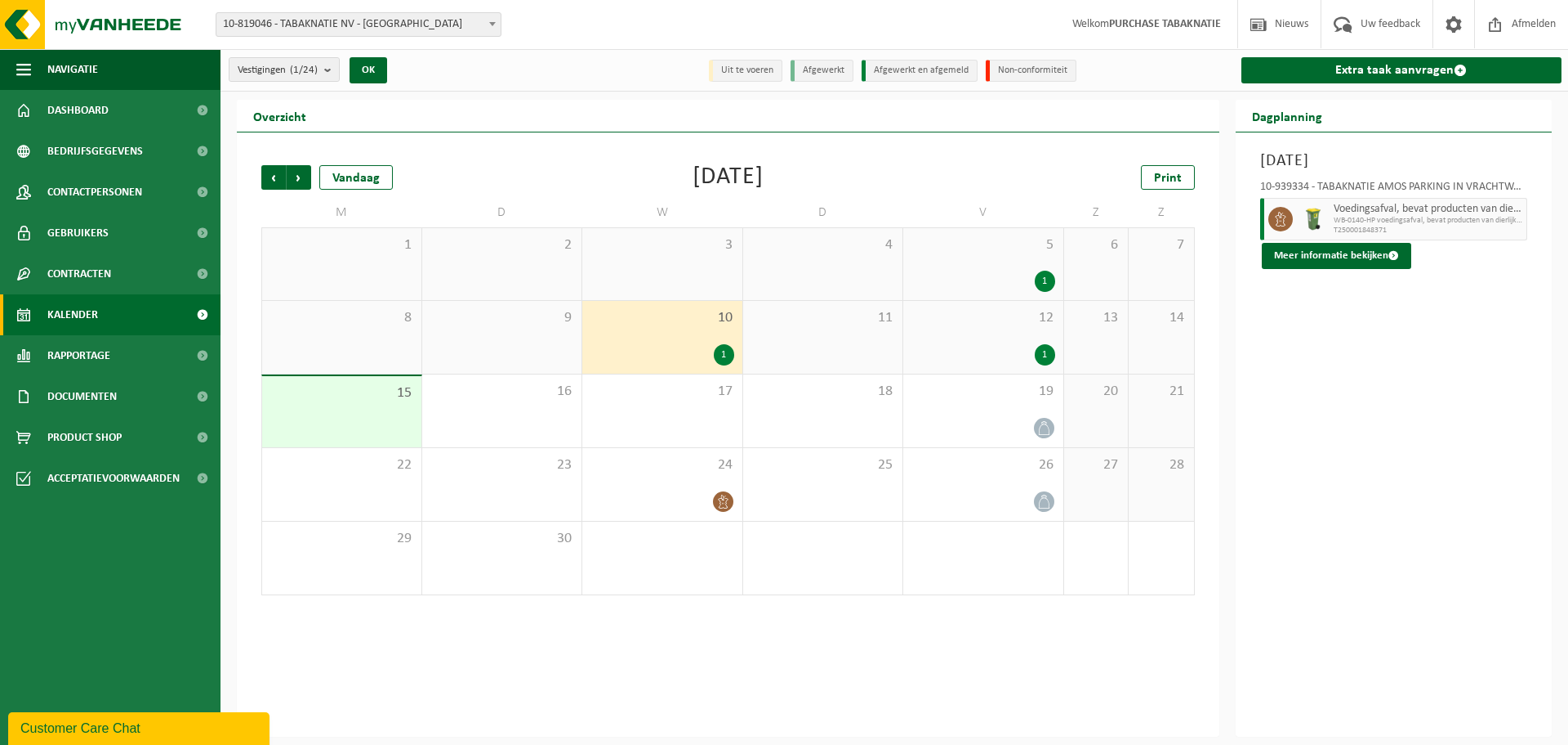
click at [709, 319] on span "10" at bounding box center [662, 318] width 143 height 18
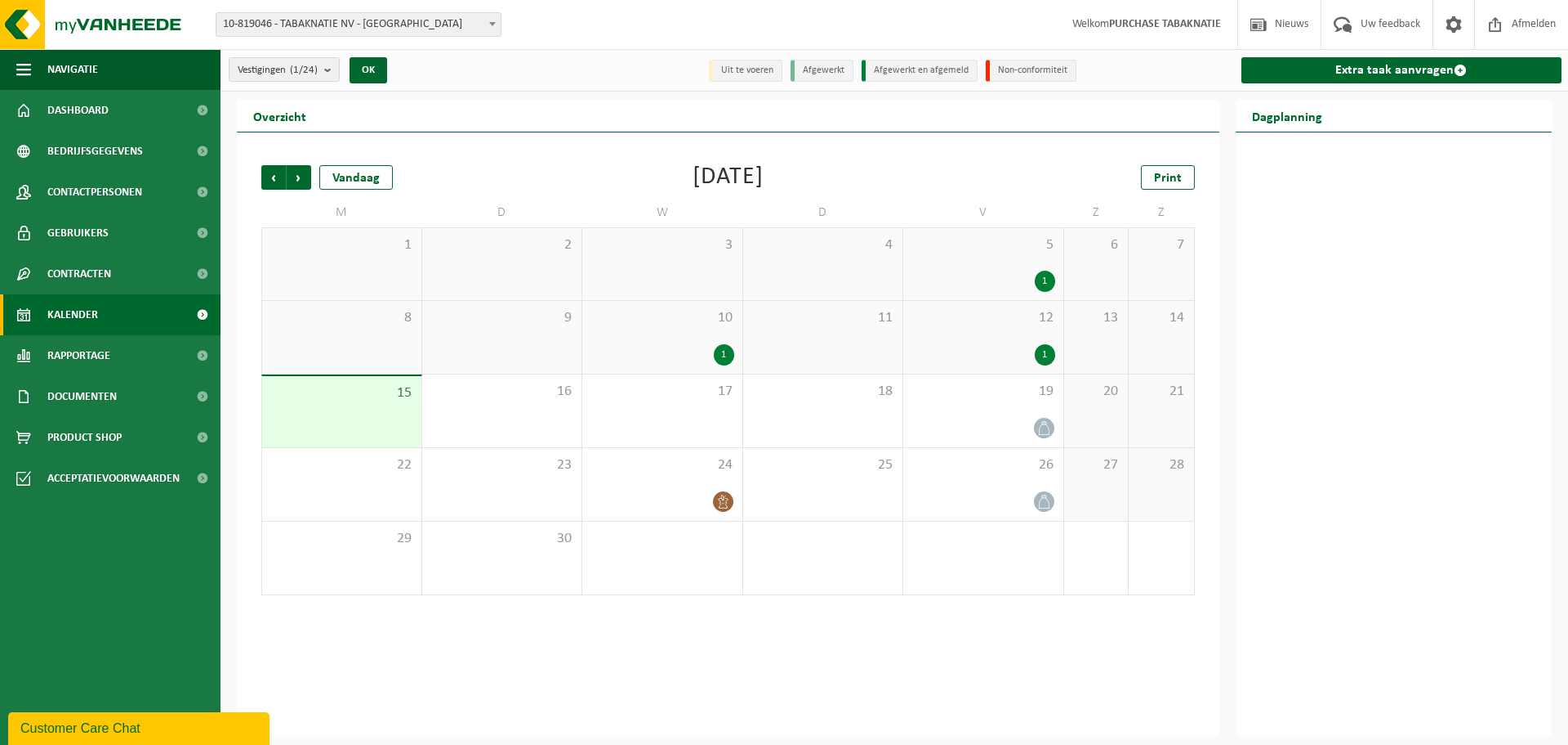
click at [692, 329] on div "10 1" at bounding box center [662, 337] width 160 height 73
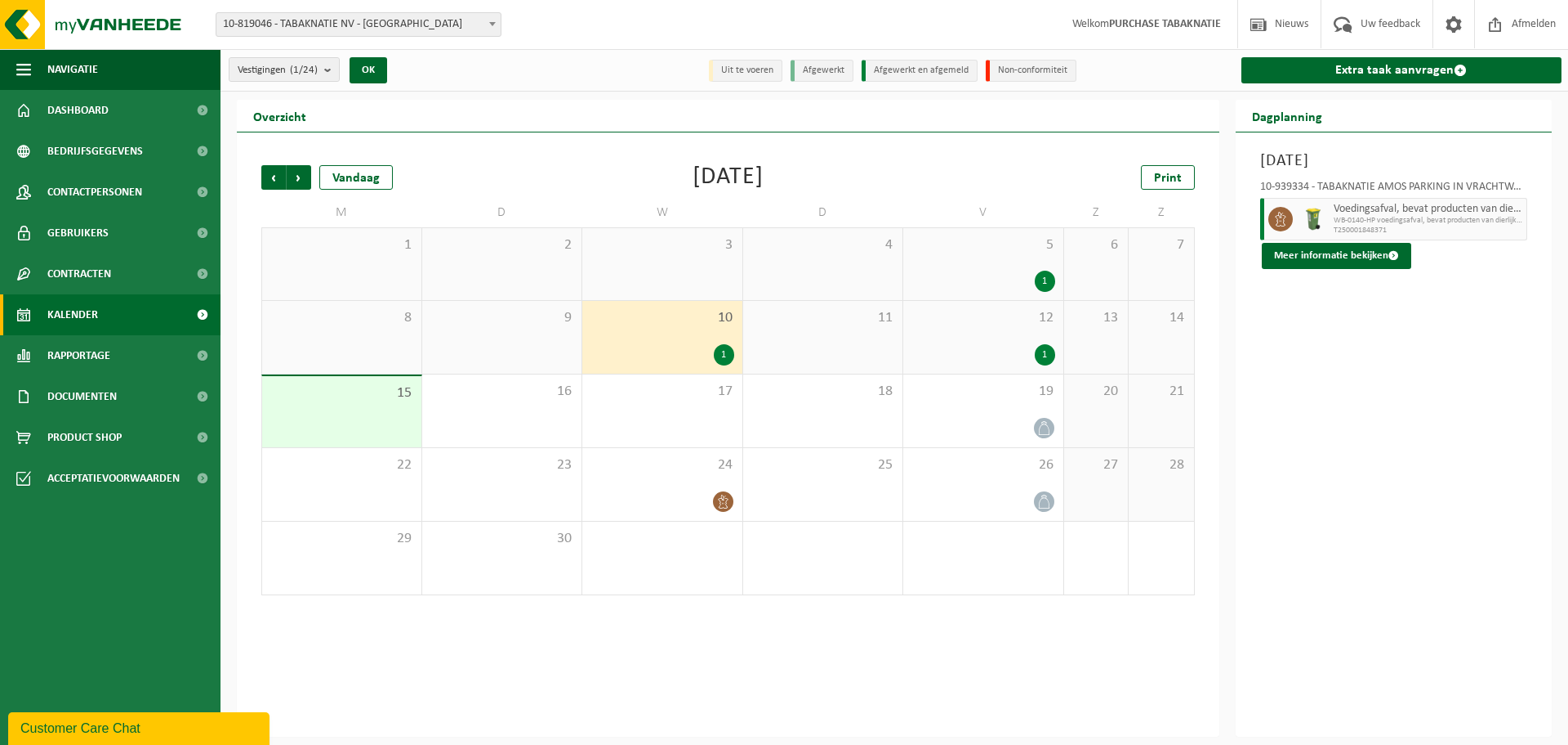
click at [1040, 337] on div "12 1" at bounding box center [983, 337] width 160 height 73
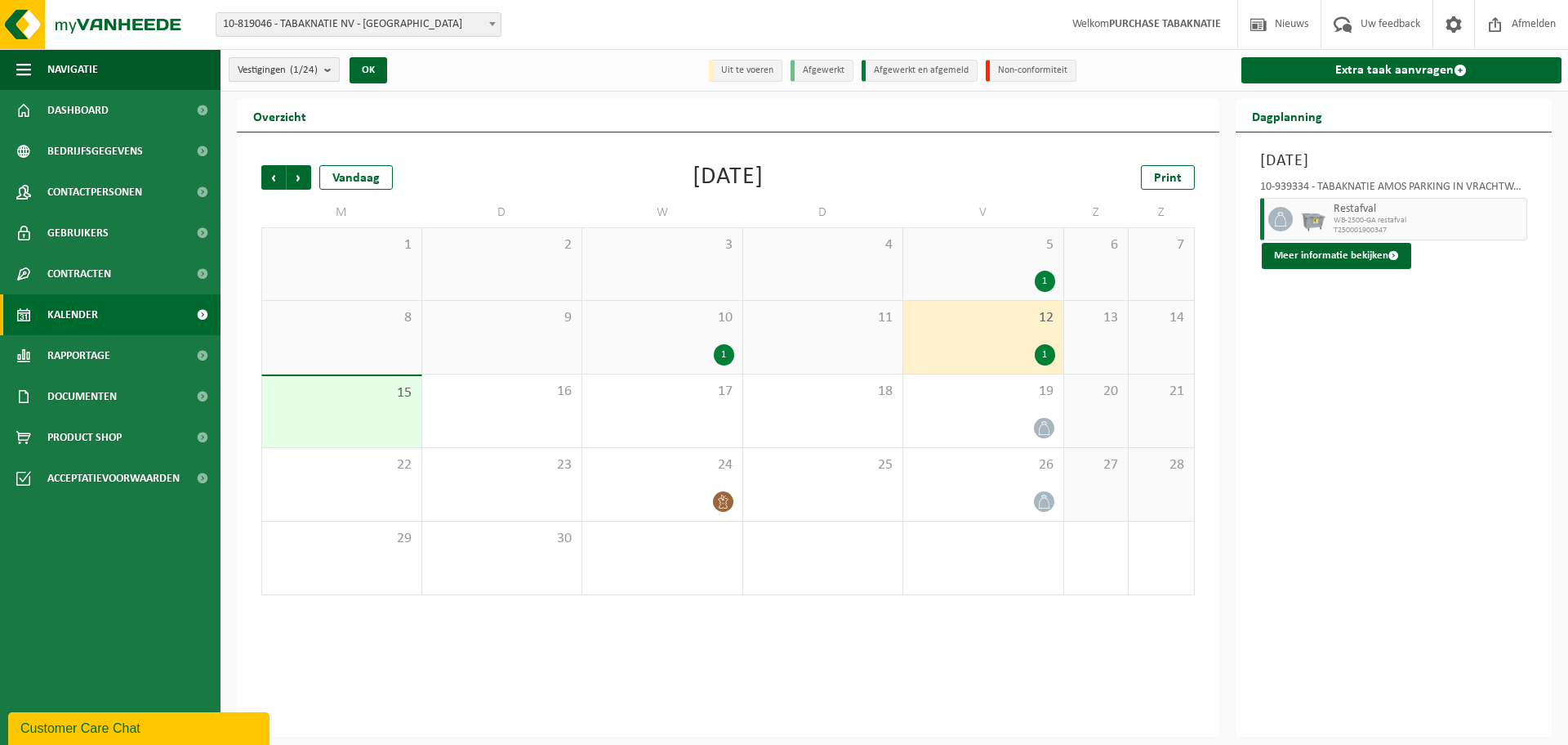
click at [321, 75] on button "Vestigingen (1/24)" at bounding box center [284, 69] width 111 height 25
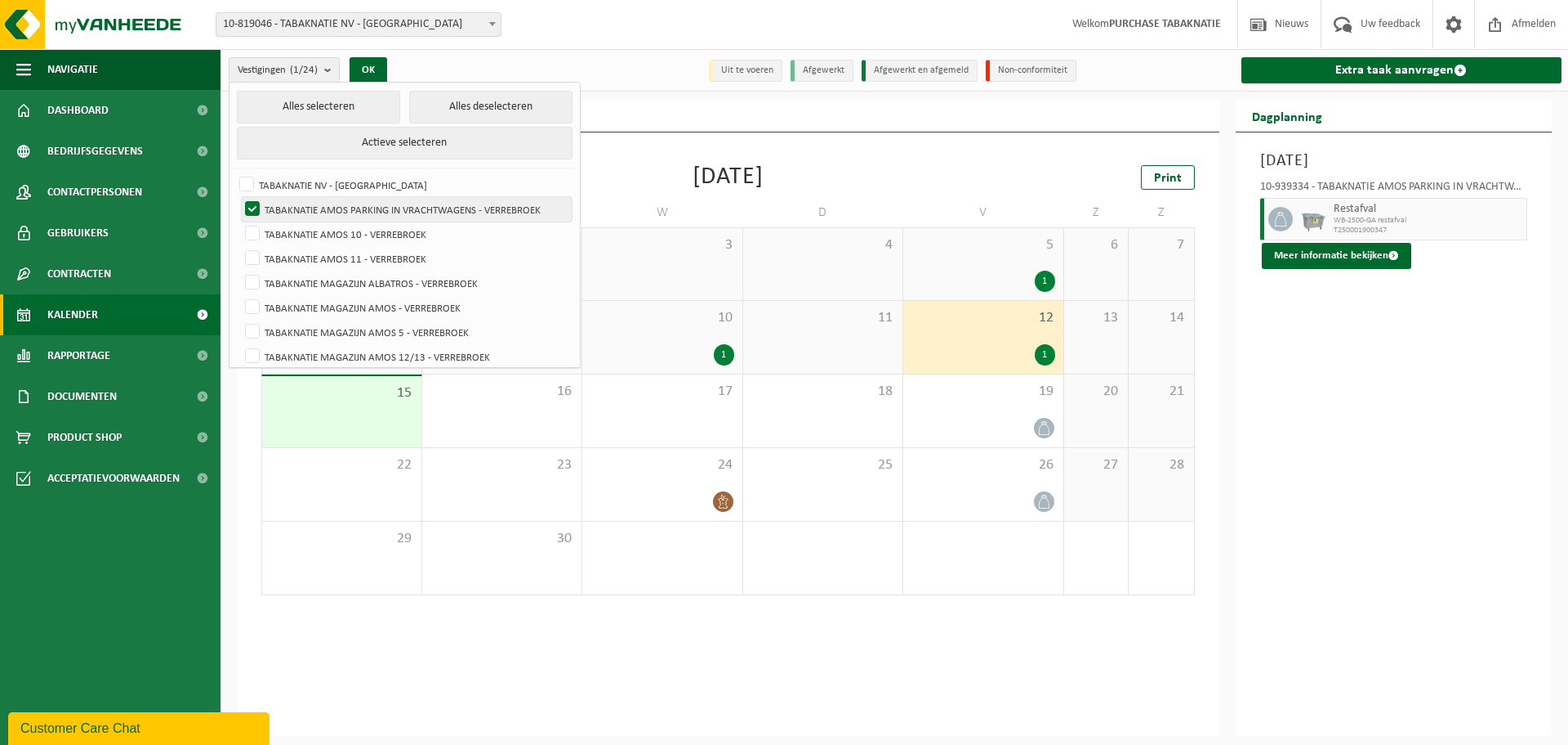
click at [313, 218] on label "TABAKNATIE AMOS PARKING IN VRACHTWAGENS - VERREBROEK" at bounding box center [406, 209] width 330 height 25
click at [240, 197] on input "TABAKNATIE AMOS PARKING IN VRACHTWAGENS - VERREBROEK" at bounding box center [239, 196] width 1 height 1
checkbox input "false"
click at [314, 224] on label "TABAKNATIE AMOS 10 - VERREBROEK" at bounding box center [406, 233] width 330 height 25
click at [240, 222] on input "TABAKNATIE AMOS 10 - VERREBROEK" at bounding box center [239, 221] width 1 height 1
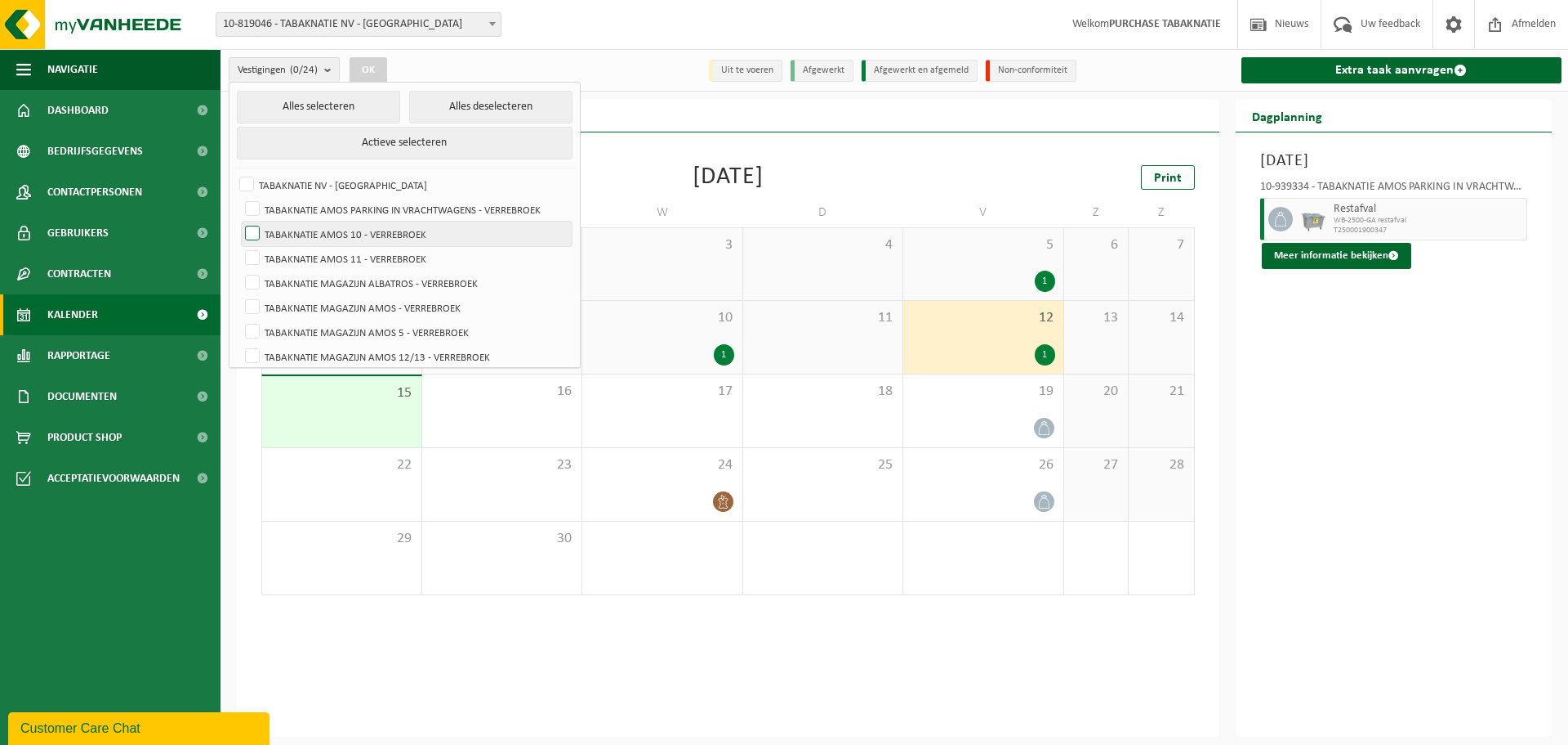
checkbox input "true"
drag, startPoint x: 359, startPoint y: 250, endPoint x: 360, endPoint y: 227, distance: 23.0
click at [358, 250] on label "TABAKNATIE AMOS 11 - VERREBROEK" at bounding box center [406, 258] width 330 height 25
click at [240, 246] on input "TABAKNATIE AMOS 11 - VERREBROEK" at bounding box center [239, 245] width 1 height 1
checkbox input "true"
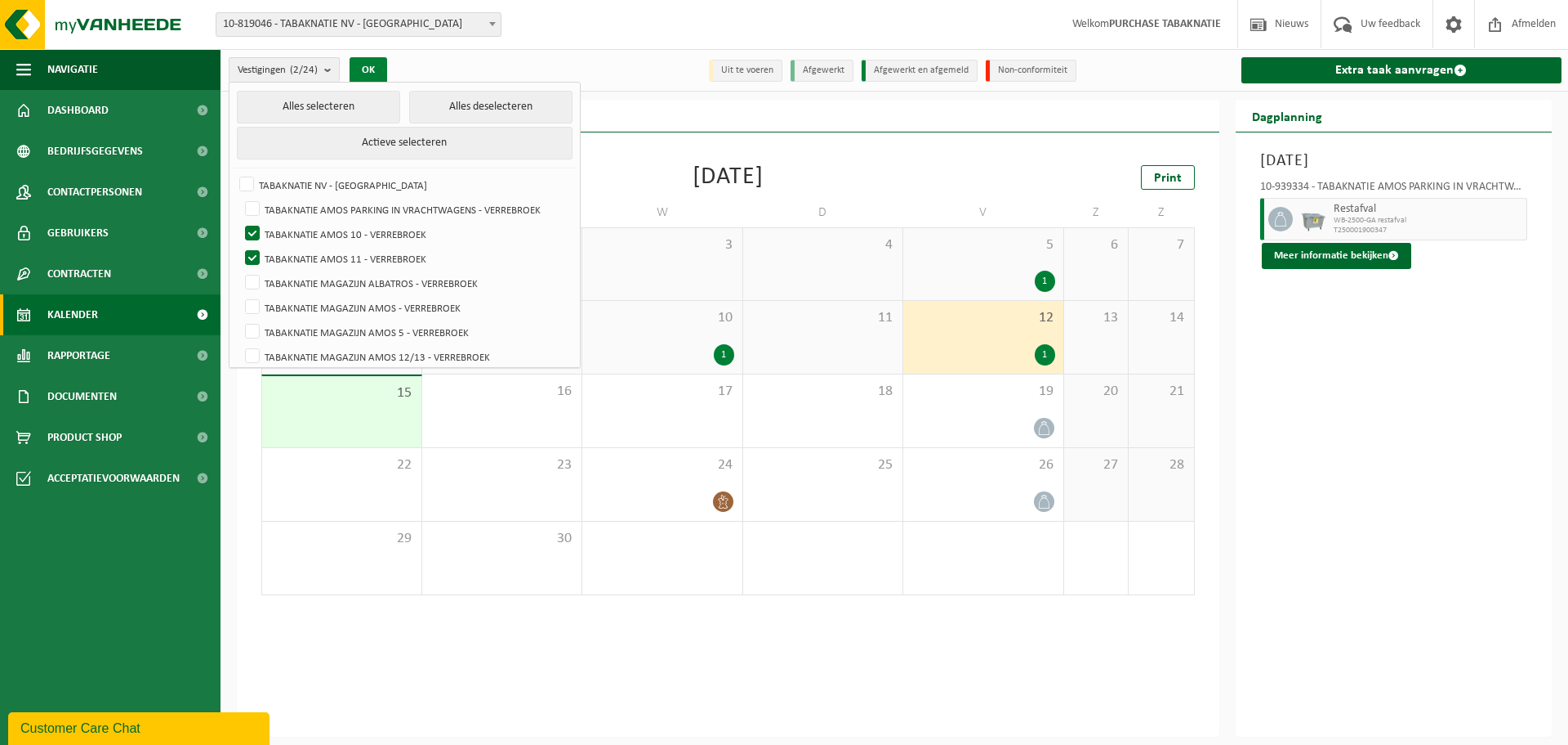
click at [380, 70] on button "OK" at bounding box center [368, 70] width 37 height 26
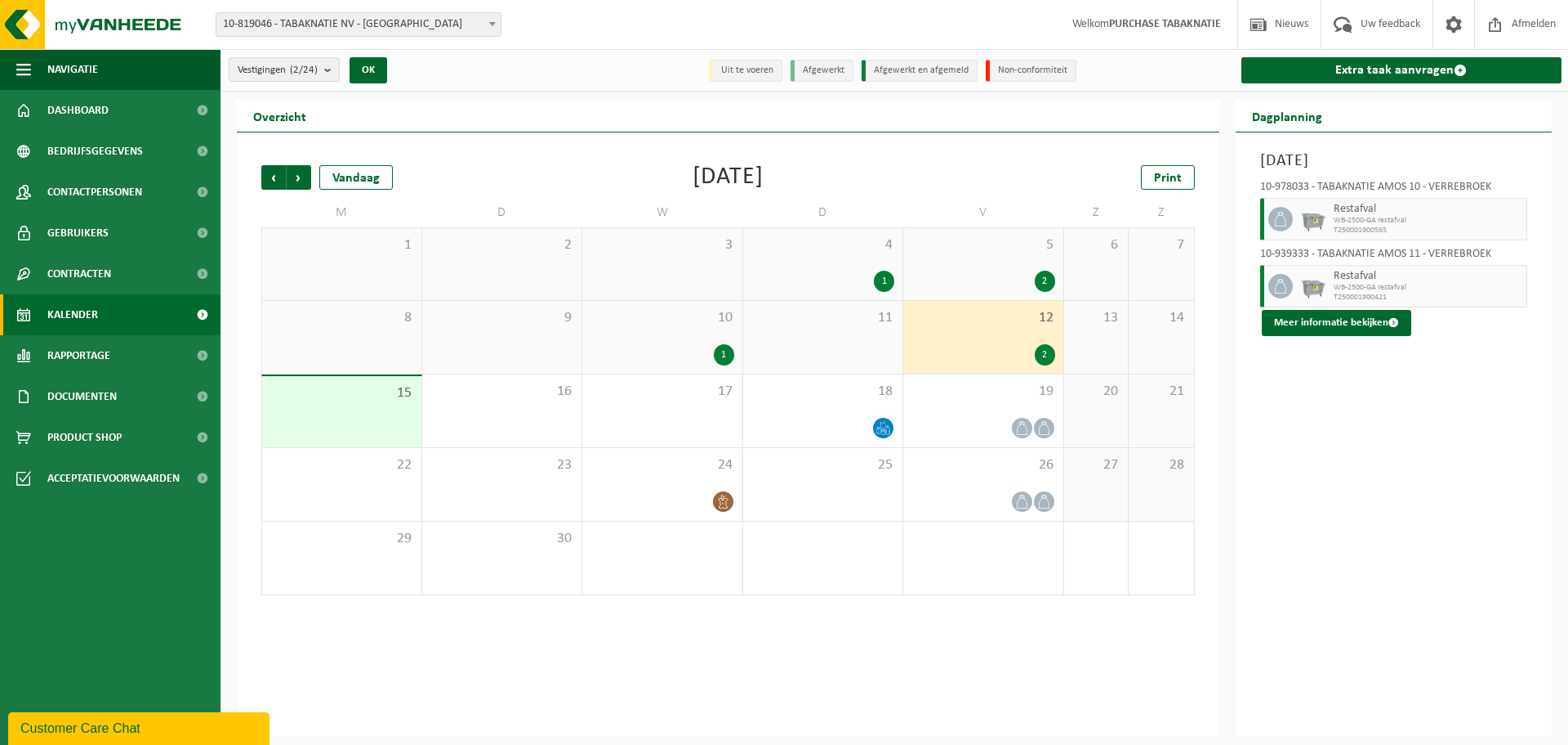
click at [725, 355] on div "1" at bounding box center [724, 354] width 20 height 21
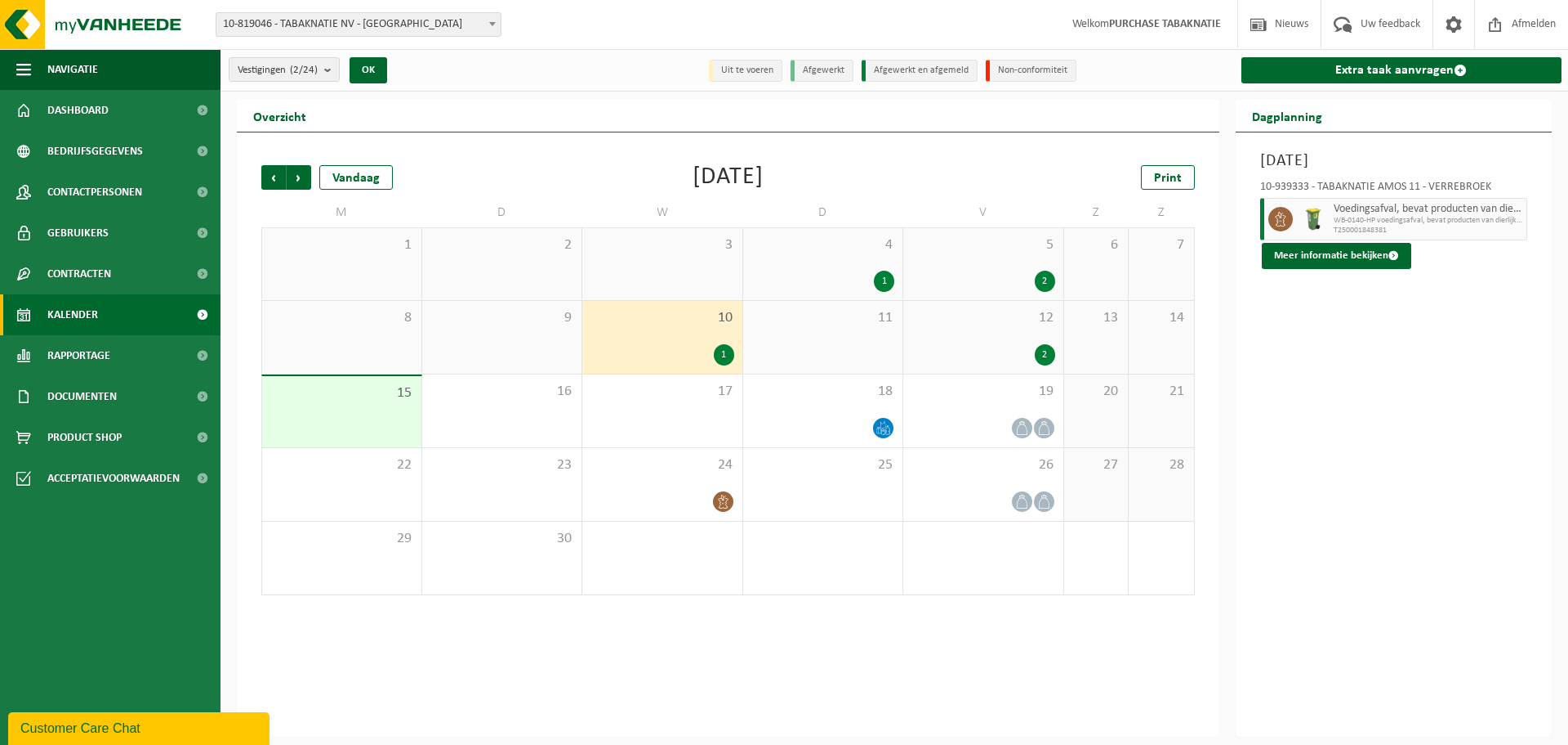
click at [992, 339] on div "12 2" at bounding box center [983, 337] width 160 height 73
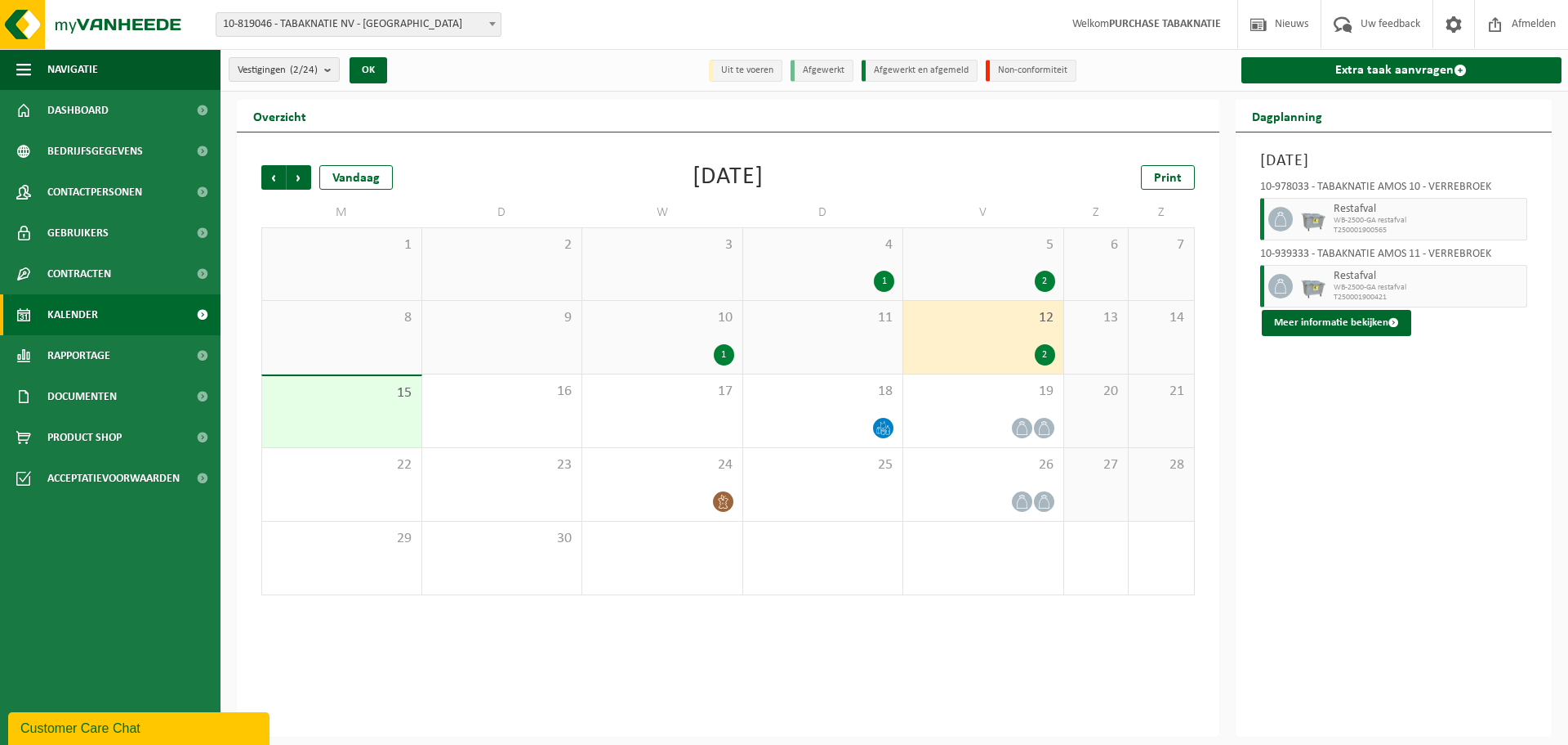
click at [695, 328] on div "10 1" at bounding box center [662, 337] width 160 height 73
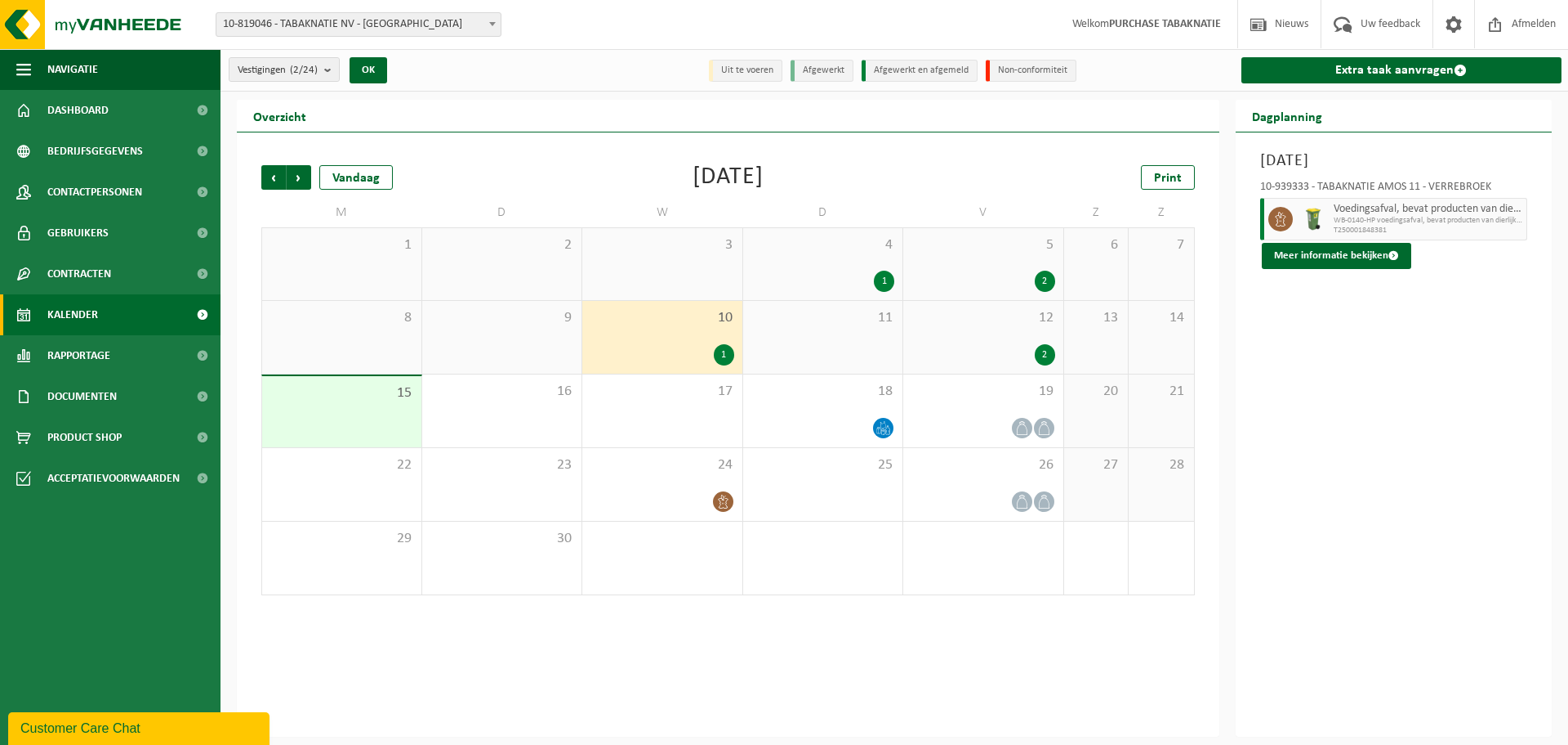
drag, startPoint x: 1356, startPoint y: 173, endPoint x: 1533, endPoint y: 172, distance: 177.0
click at [1533, 172] on div "[DATE] 10-939333 - TABAKNATIE AMOS 11 - VERREBROEK Voedingsafval, bevat product…" at bounding box center [1394, 434] width 317 height 604
click at [1015, 333] on div "12 2" at bounding box center [983, 337] width 160 height 73
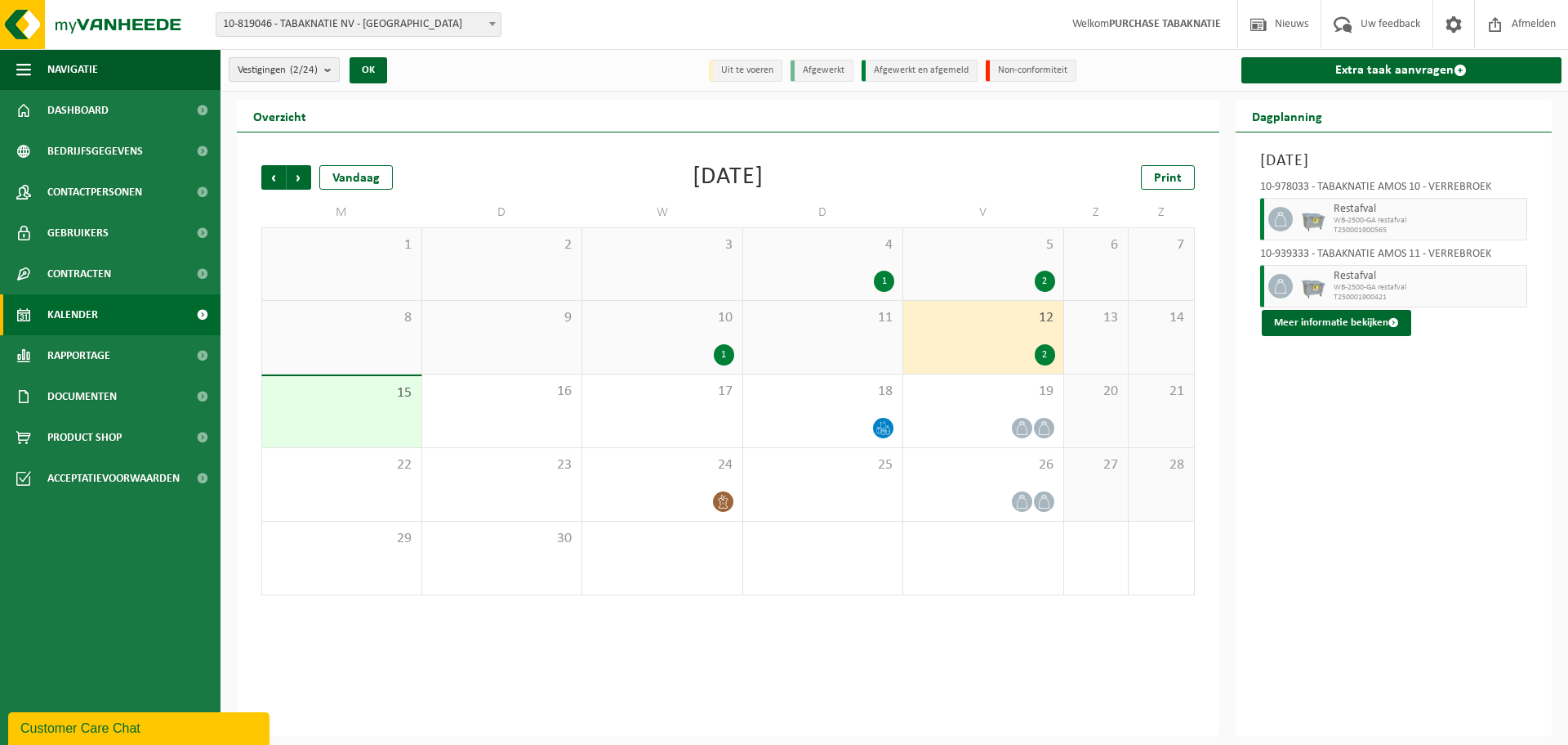
click at [308, 77] on span "Vestigingen (2/24)" at bounding box center [278, 70] width 80 height 25
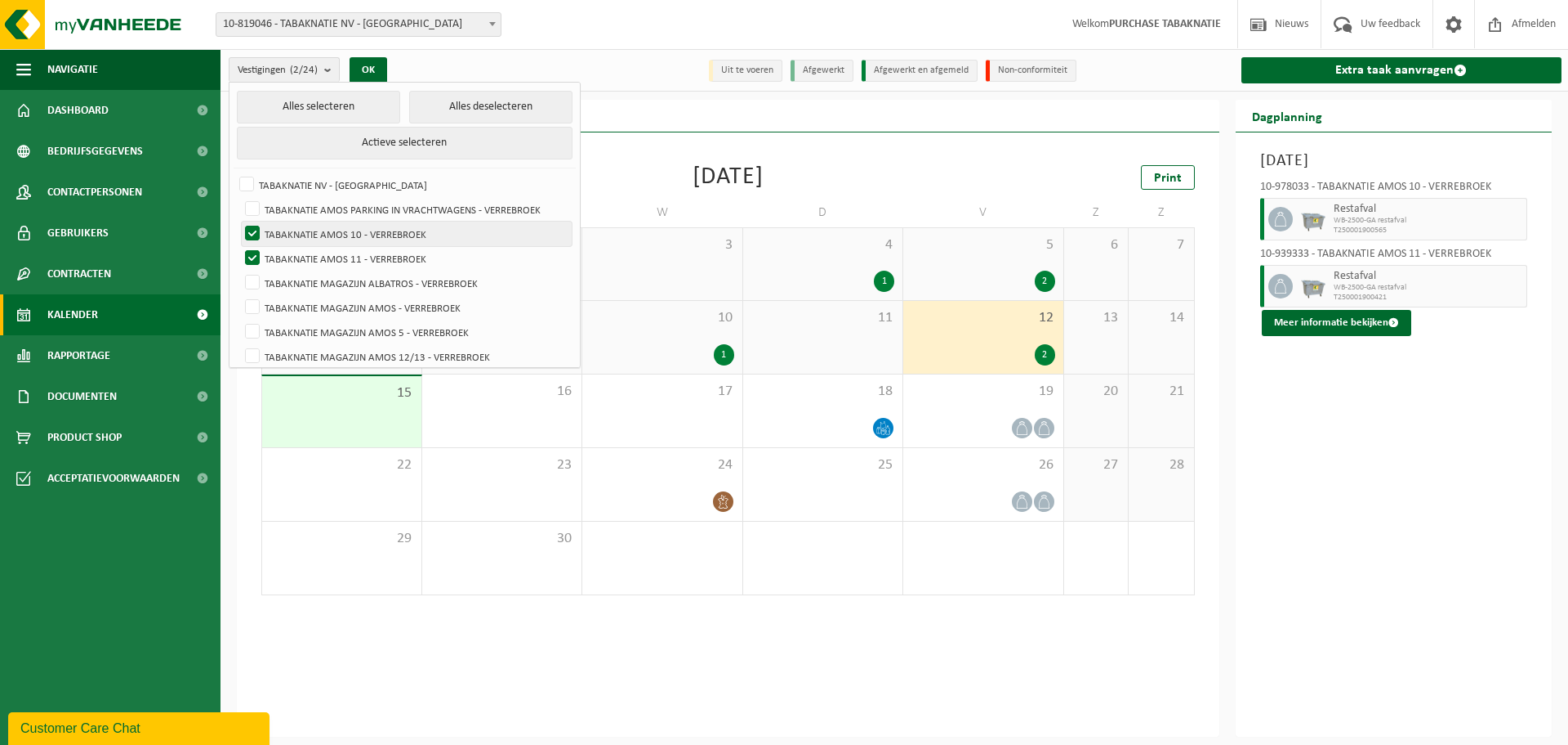
click at [338, 233] on label "TABAKNATIE AMOS 10 - VERREBROEK" at bounding box center [406, 233] width 330 height 25
click at [240, 222] on input "TABAKNATIE AMOS 10 - VERREBROEK" at bounding box center [239, 221] width 1 height 1
checkbox input "false"
click at [341, 249] on label "TABAKNATIE AMOS 11 - VERREBROEK" at bounding box center [406, 258] width 330 height 25
click at [240, 246] on input "TABAKNATIE AMOS 11 - VERREBROEK" at bounding box center [239, 245] width 1 height 1
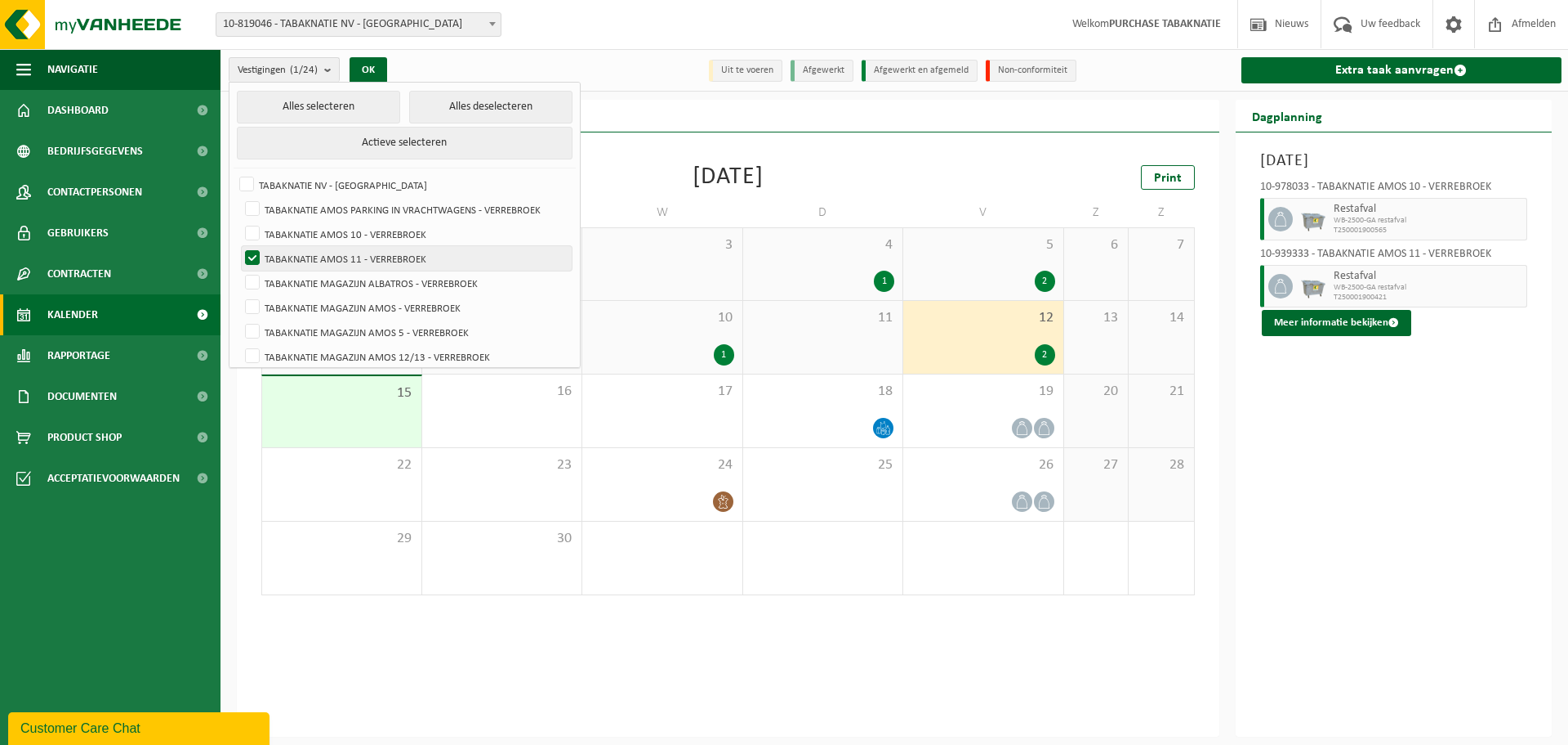
checkbox input "false"
click at [393, 279] on label "TABAKNATIE MAGAZIJN ALBATROS - VERREBROEK" at bounding box center [406, 283] width 330 height 25
click at [240, 271] on input "TABAKNATIE MAGAZIJN ALBATROS - VERREBROEK" at bounding box center [239, 270] width 1 height 1
click at [366, 69] on button "OK" at bounding box center [368, 70] width 37 height 26
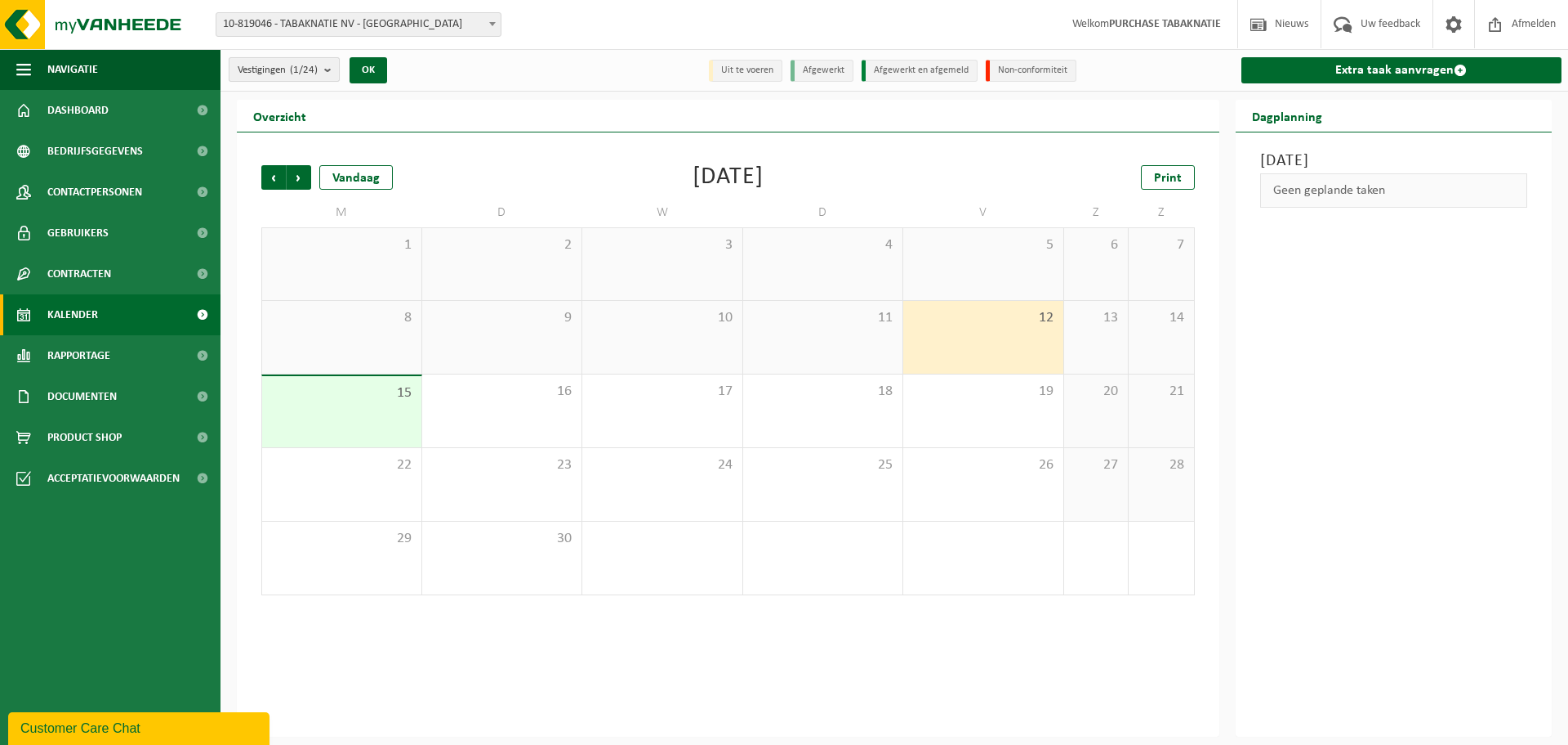
click at [272, 73] on span "Vestigingen (1/24)" at bounding box center [278, 70] width 80 height 25
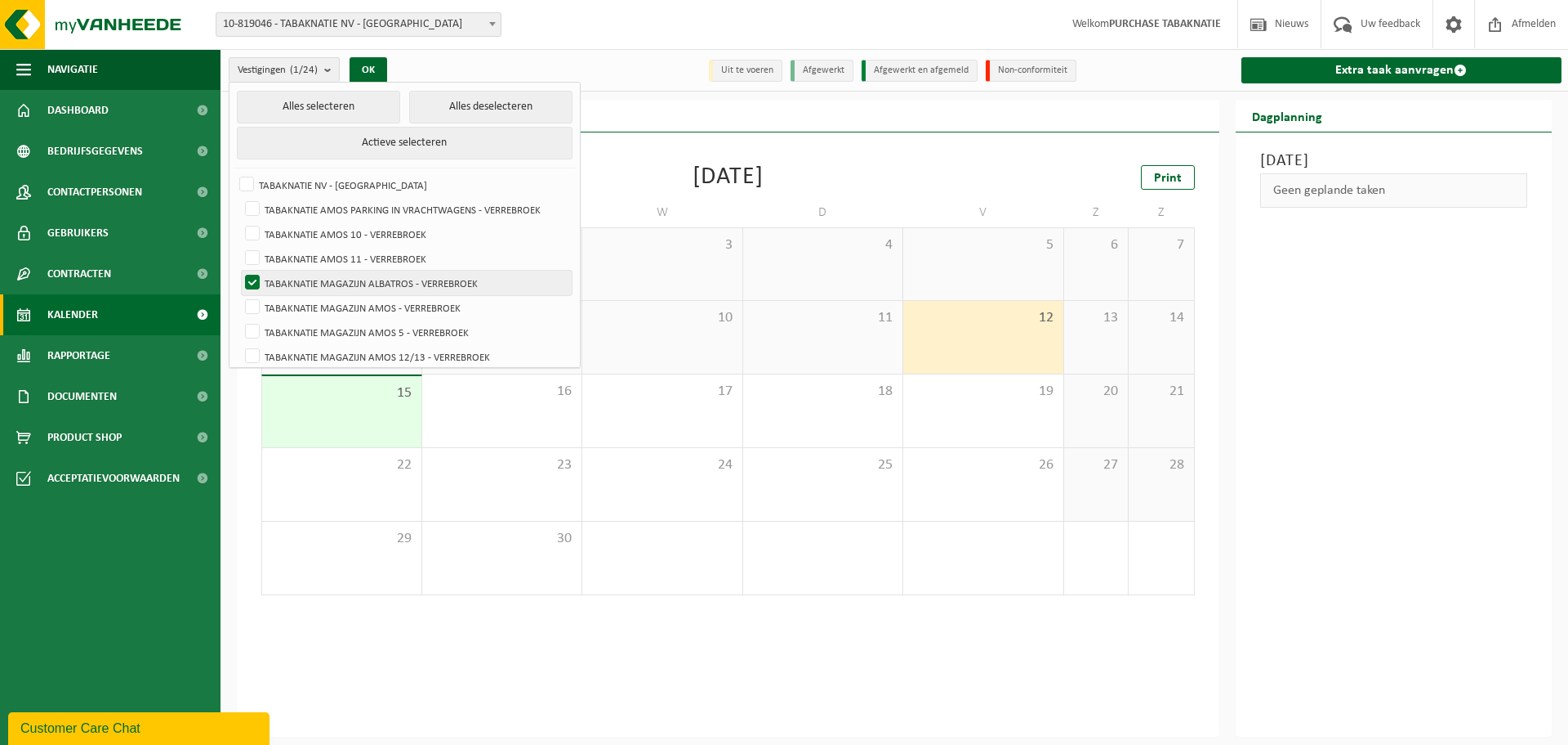
click at [368, 280] on label "TABAKNATIE MAGAZIJN ALBATROS - VERREBROEK" at bounding box center [406, 283] width 330 height 25
click at [240, 271] on input "TABAKNATIE MAGAZIJN ALBATROS - VERREBROEK" at bounding box center [239, 270] width 1 height 1
checkbox input "false"
click at [374, 299] on label "TABAKNATIE MAGAZIJN AMOS - VERREBROEK" at bounding box center [406, 307] width 330 height 25
click at [240, 295] on input "TABAKNATIE MAGAZIJN AMOS - VERREBROEK" at bounding box center [239, 294] width 1 height 1
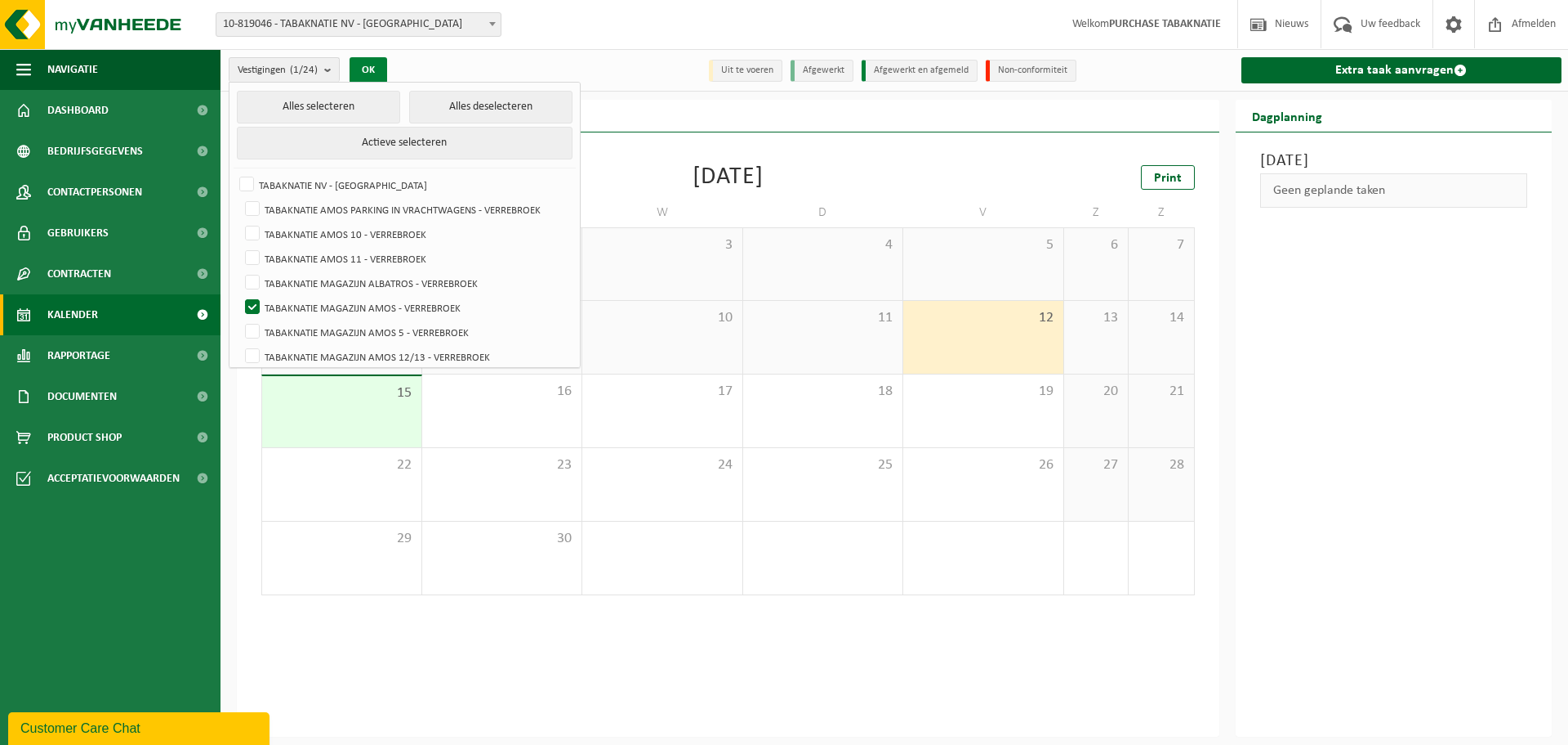
click at [372, 75] on button "OK" at bounding box center [368, 70] width 37 height 26
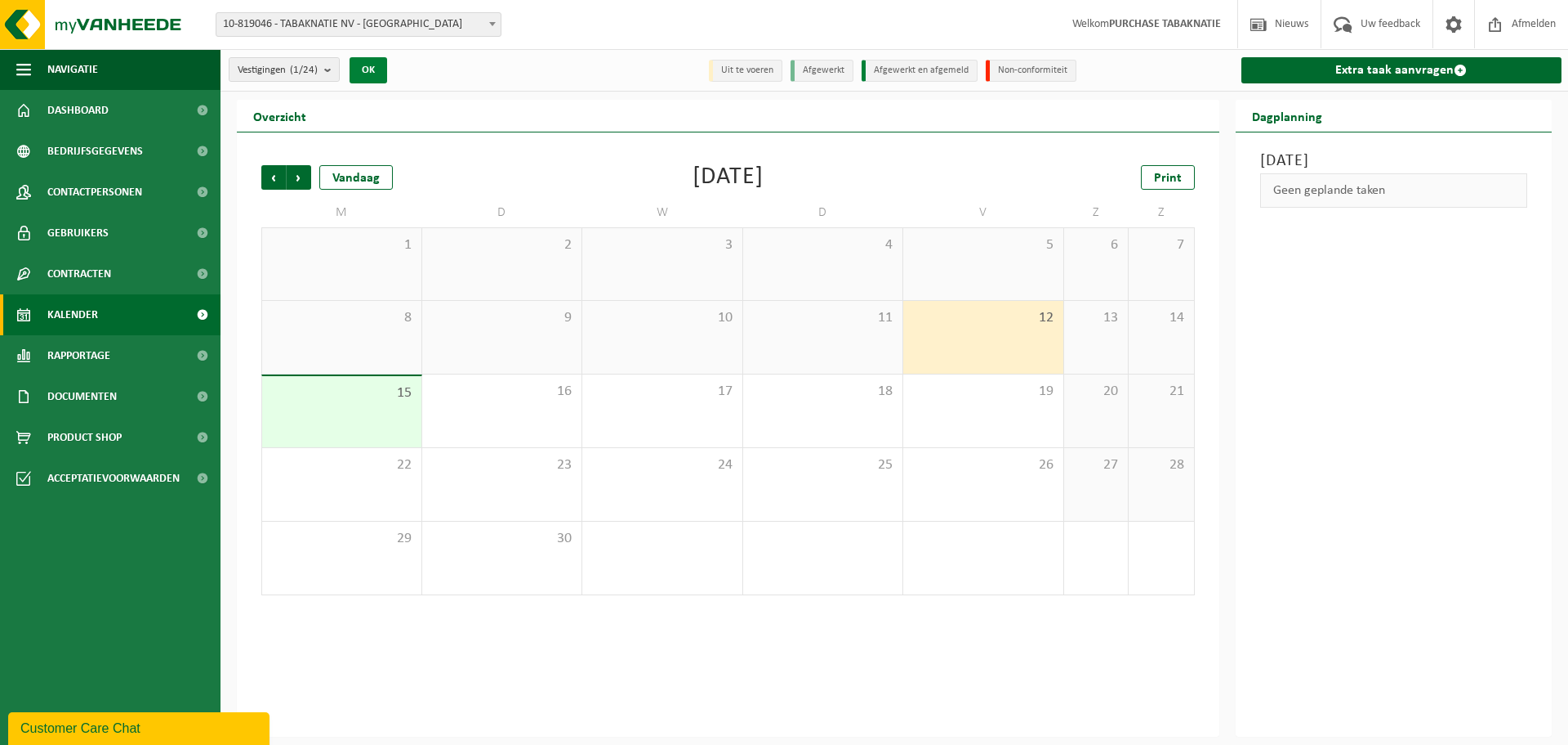
click at [385, 64] on button "OK" at bounding box center [368, 70] width 37 height 26
click at [318, 76] on span "Vestigingen (1/24)" at bounding box center [278, 70] width 80 height 25
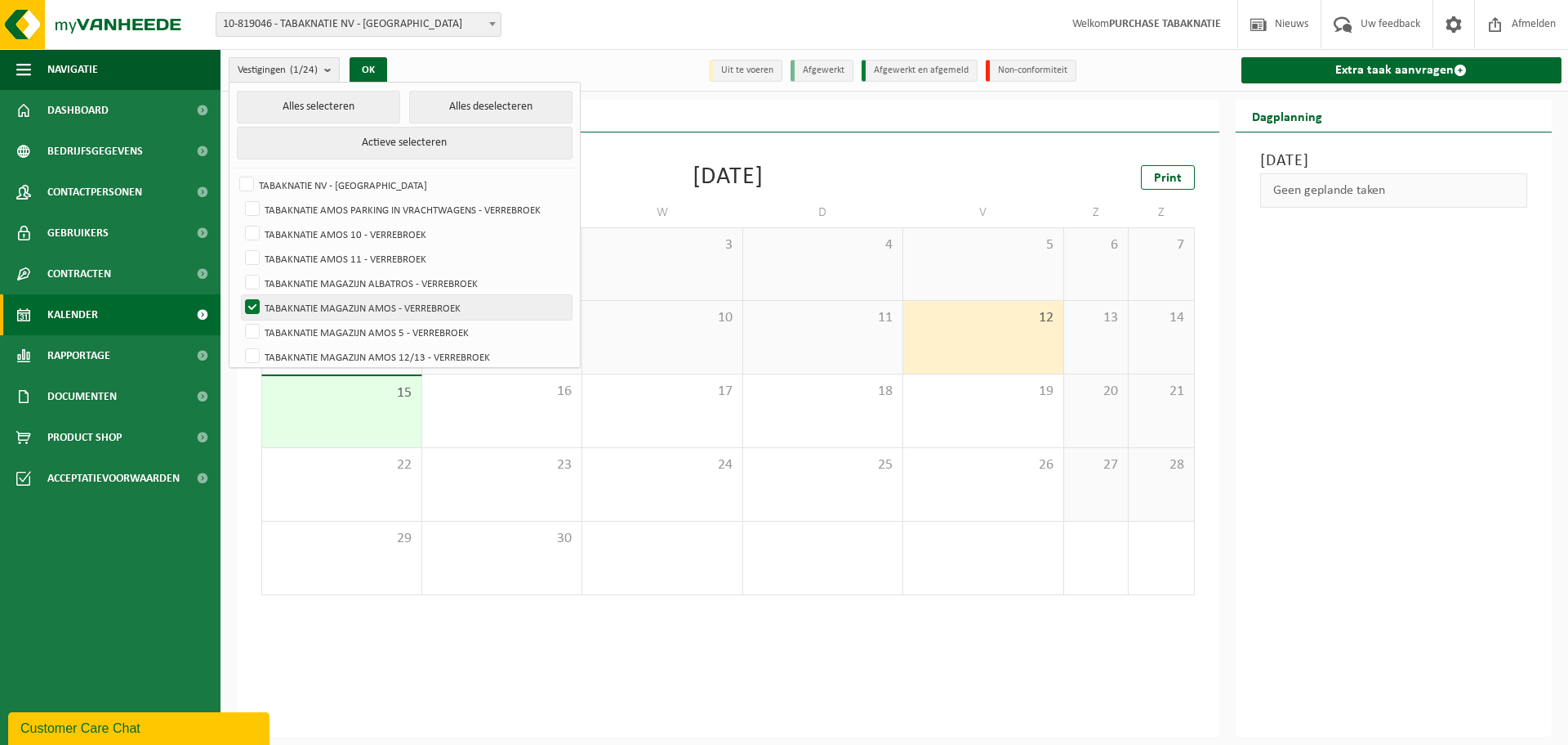
drag, startPoint x: 474, startPoint y: 305, endPoint x: 471, endPoint y: 314, distance: 9.5
click at [474, 305] on label "TABAKNATIE MAGAZIJN AMOS - VERREBROEK" at bounding box center [406, 307] width 330 height 25
click at [240, 295] on input "TABAKNATIE MAGAZIJN AMOS - VERREBROEK" at bounding box center [239, 294] width 1 height 1
checkbox input "false"
click at [464, 323] on label "TABAKNATIE MAGAZIJN AMOS 5 - VERREBROEK" at bounding box center [406, 332] width 330 height 25
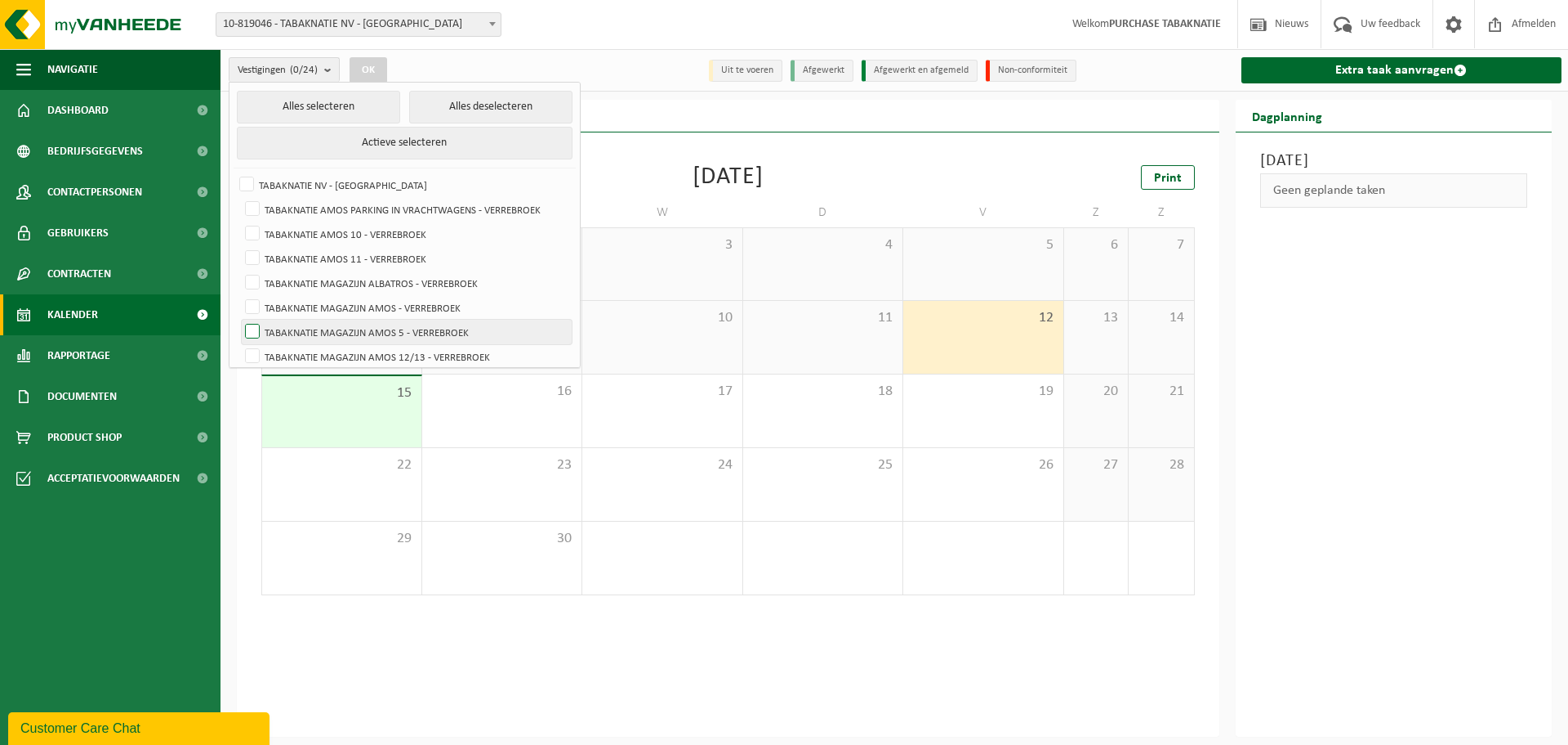
click at [240, 320] on input "TABAKNATIE MAGAZIJN AMOS 5 - VERREBROEK" at bounding box center [239, 319] width 1 height 1
click at [374, 70] on button "OK" at bounding box center [368, 70] width 37 height 26
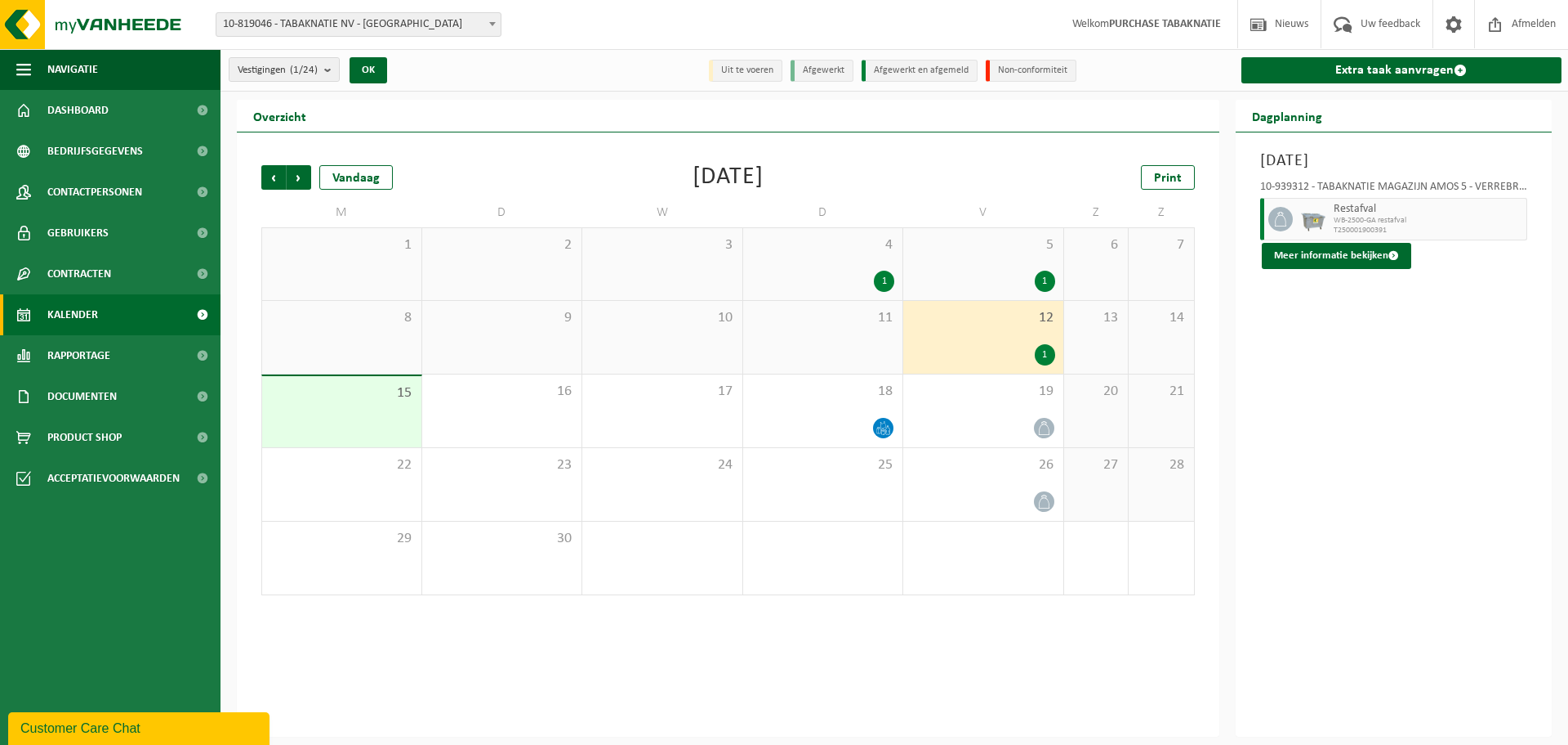
click at [1070, 346] on div "13" at bounding box center [1096, 337] width 64 height 73
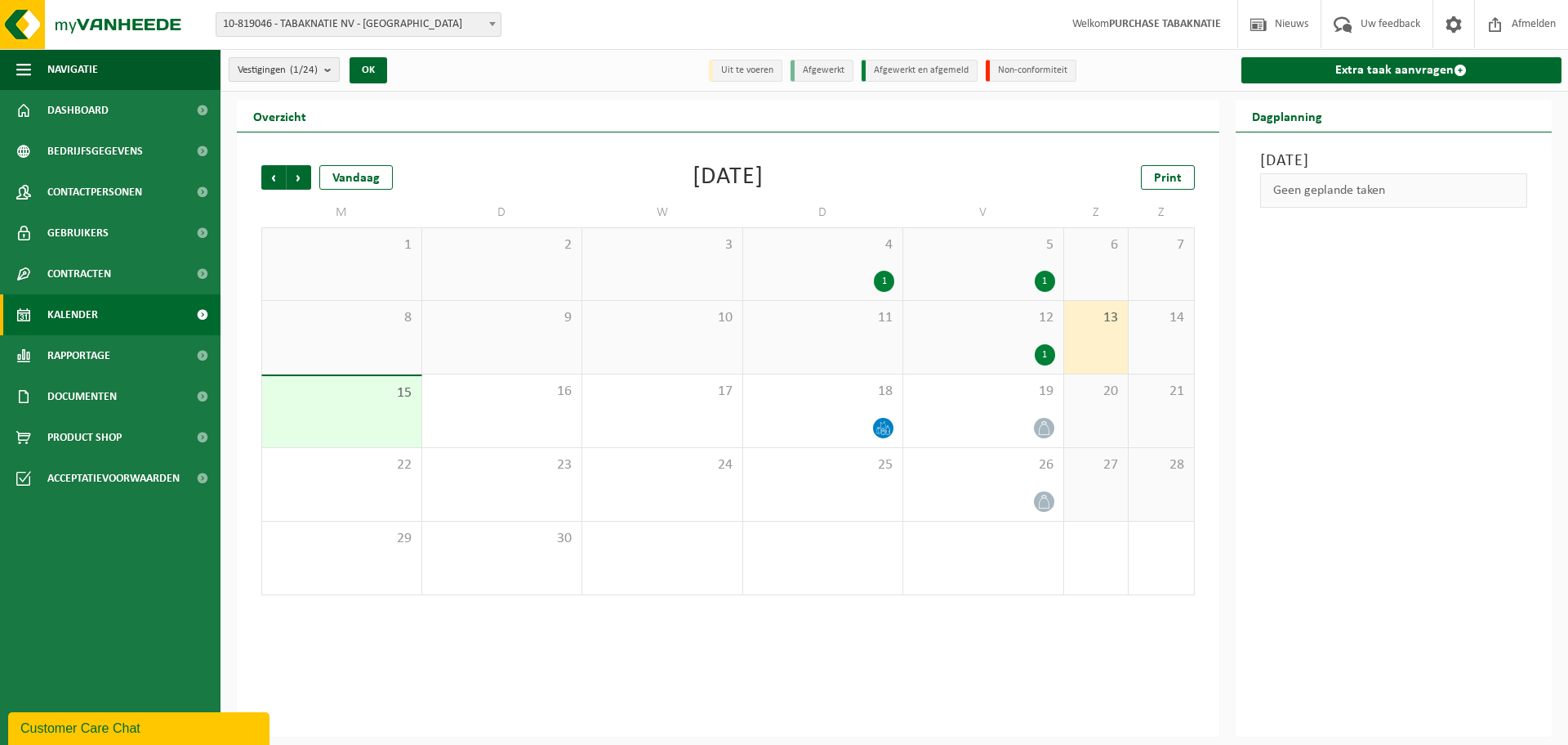
click at [281, 74] on span "Vestigingen (1/24)" at bounding box center [278, 70] width 80 height 25
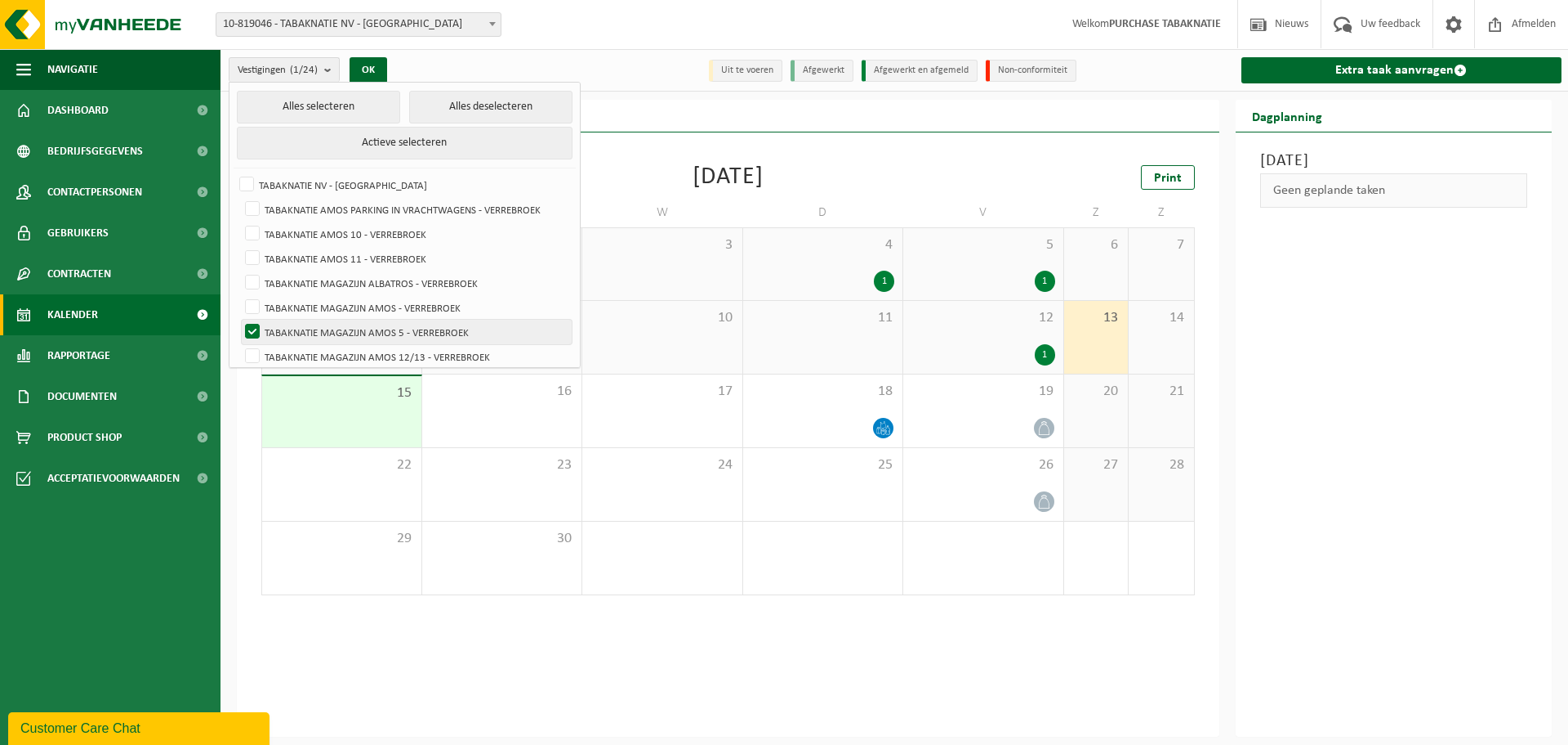
click at [403, 331] on label "TABAKNATIE MAGAZIJN AMOS 5 - VERREBROEK" at bounding box center [406, 332] width 330 height 25
click at [240, 320] on input "TABAKNATIE MAGAZIJN AMOS 5 - VERREBROEK" at bounding box center [239, 319] width 1 height 1
checkbox input "false"
click at [414, 353] on label "TABAKNATIE MAGAZIJN AMOS 12/13 - VERREBROEK" at bounding box center [406, 356] width 330 height 25
click at [240, 344] on input "TABAKNATIE MAGAZIJN AMOS 12/13 - VERREBROEK" at bounding box center [239, 343] width 1 height 1
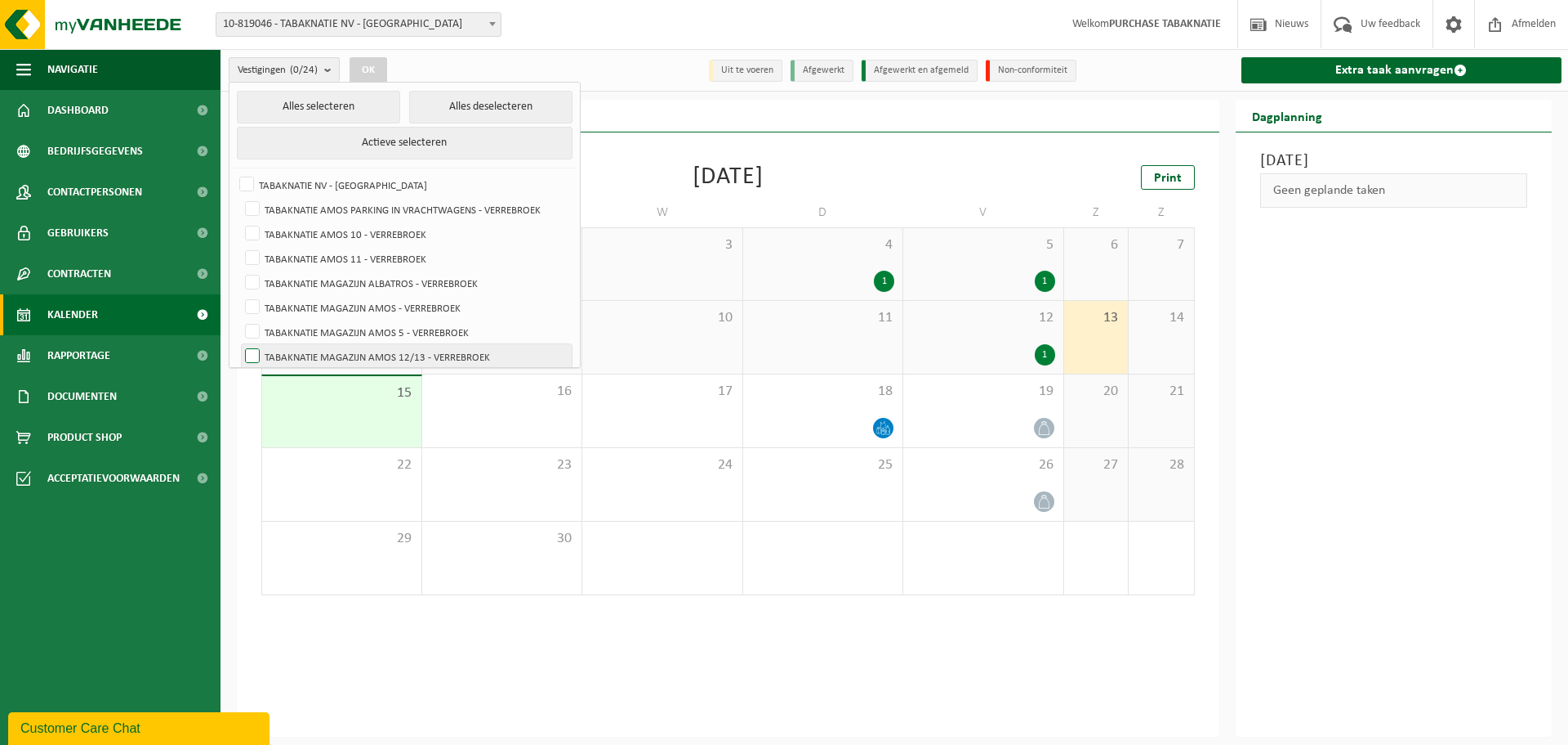
checkbox input "true"
click at [385, 68] on button "OK" at bounding box center [368, 70] width 37 height 26
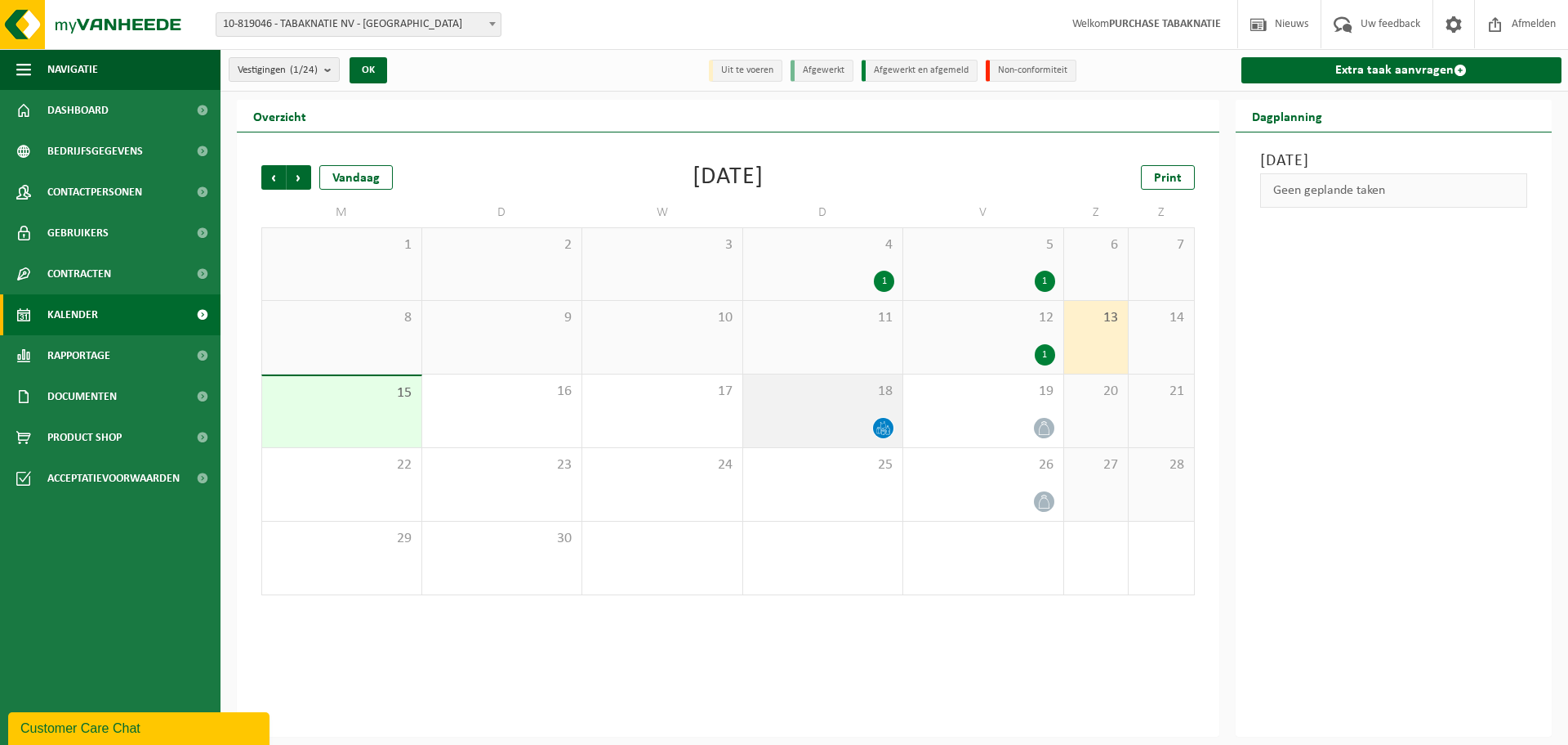
click at [845, 395] on span "18" at bounding box center [823, 392] width 143 height 18
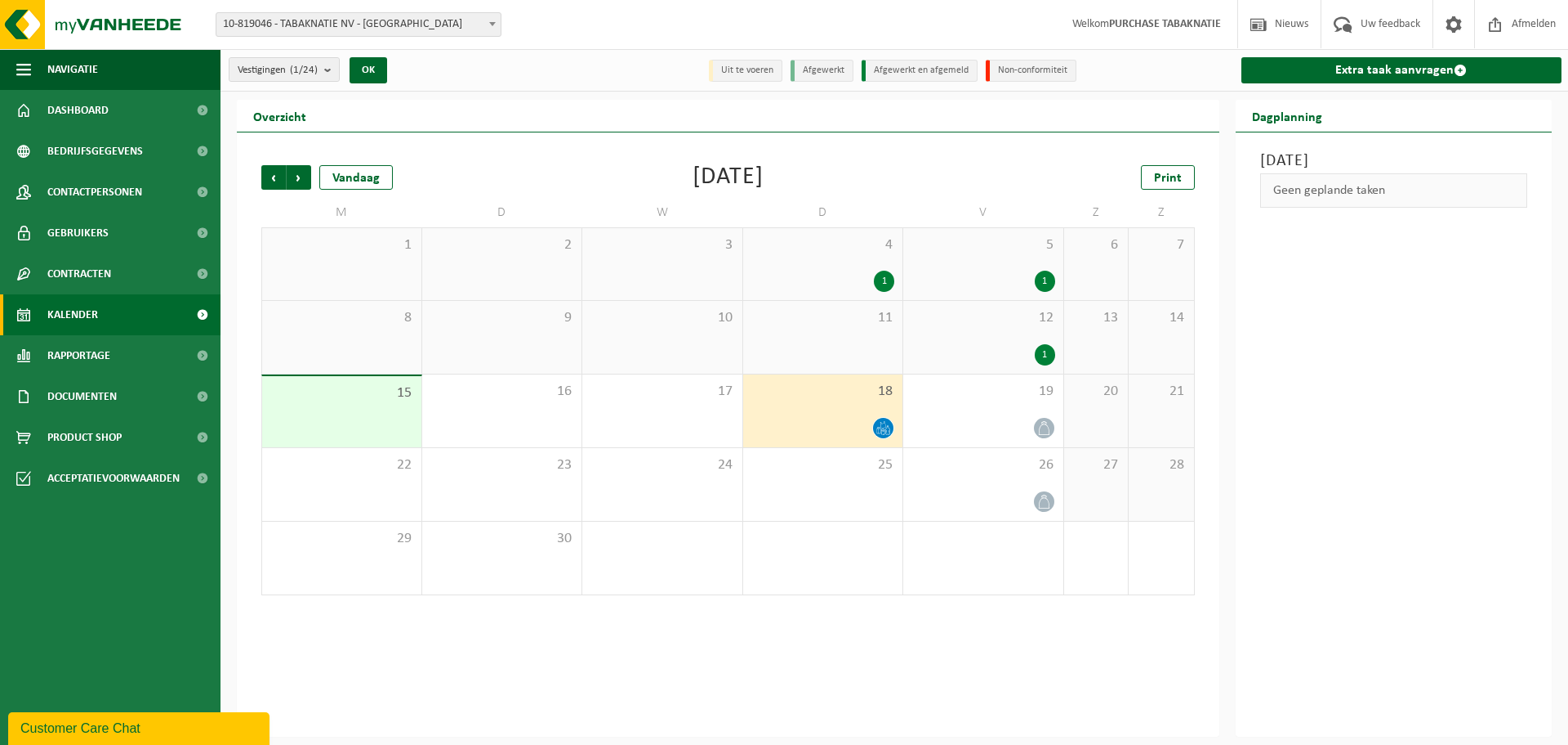
click at [843, 323] on span "11" at bounding box center [823, 318] width 143 height 18
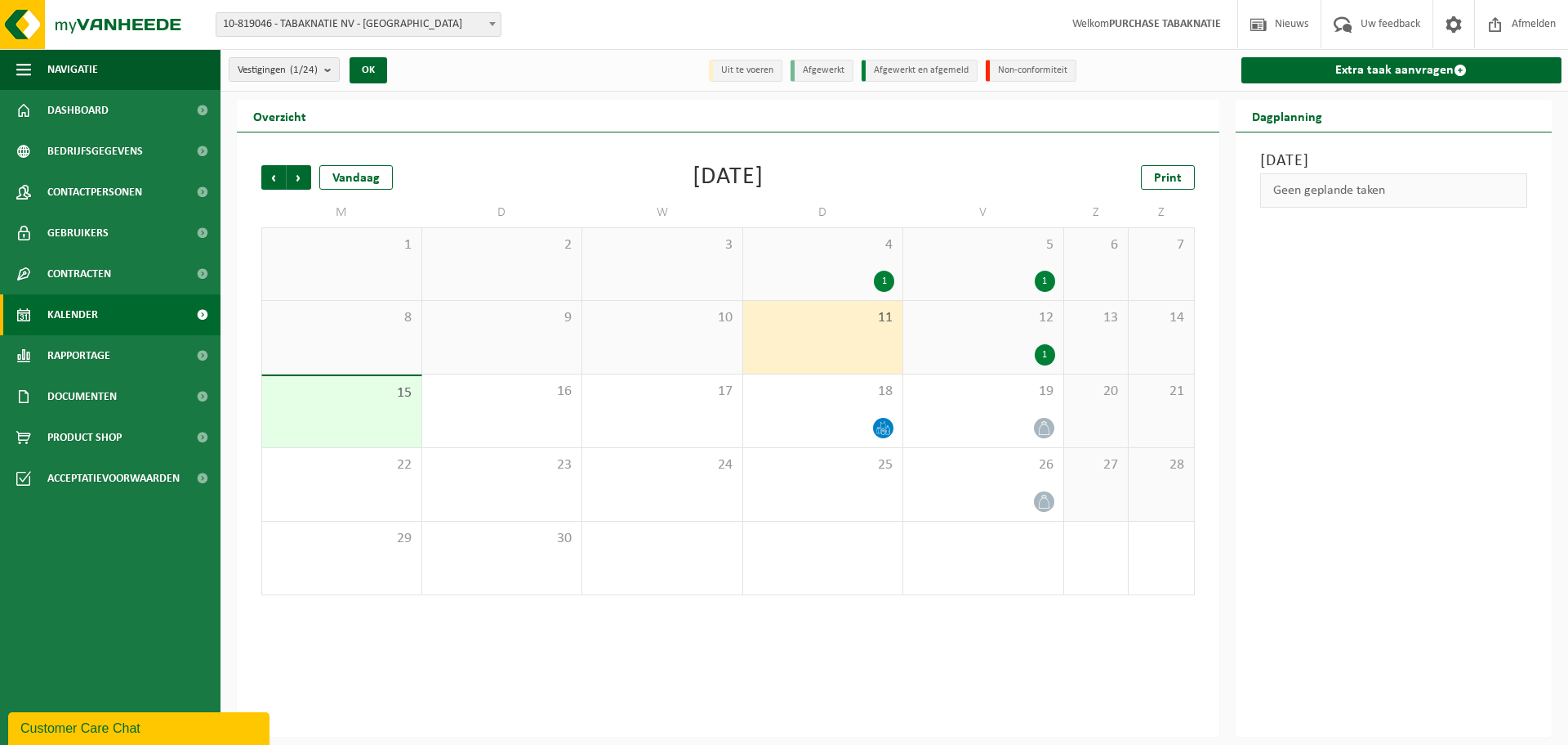
click at [1036, 338] on div "12 1" at bounding box center [983, 337] width 160 height 73
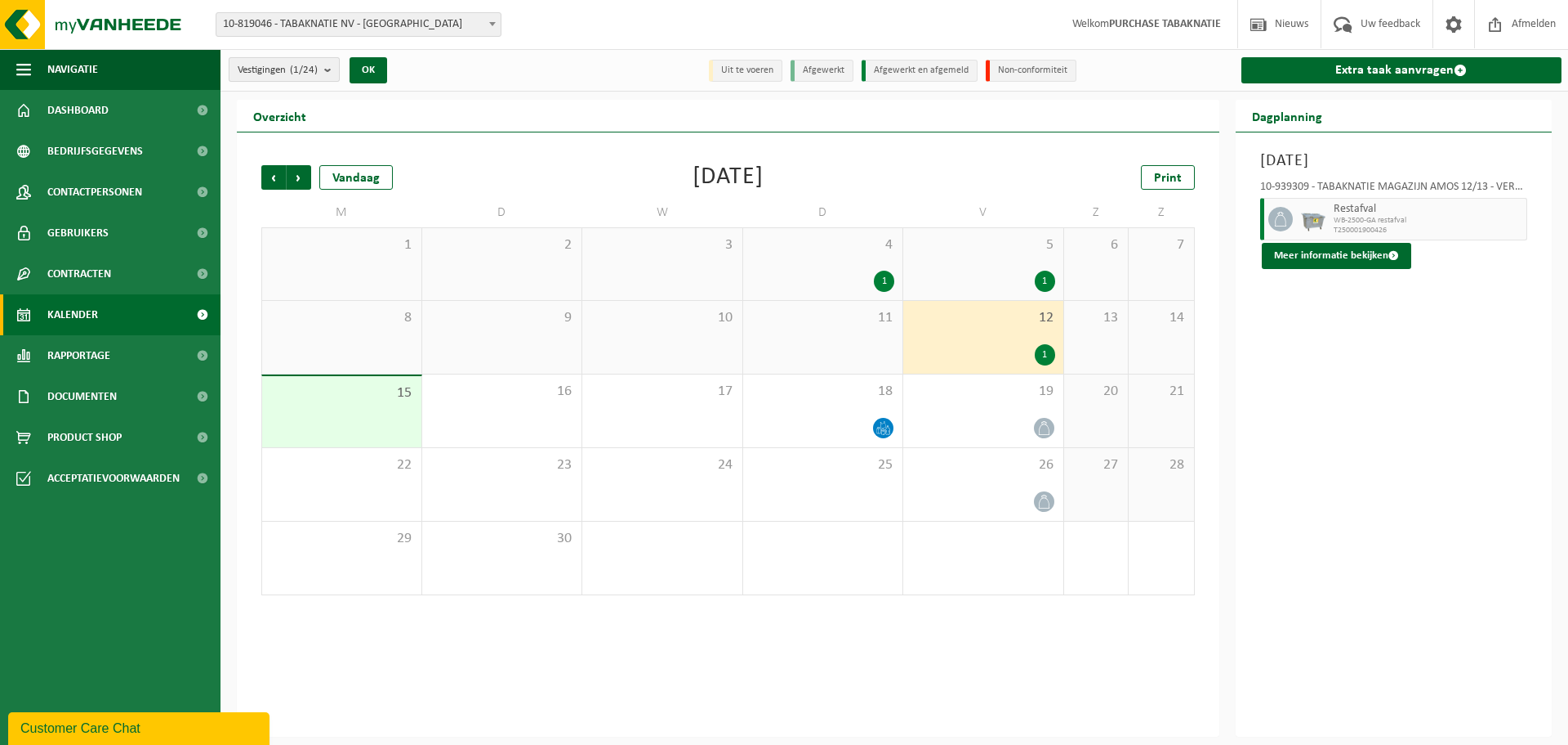
click at [328, 73] on b "submit" at bounding box center [331, 69] width 15 height 23
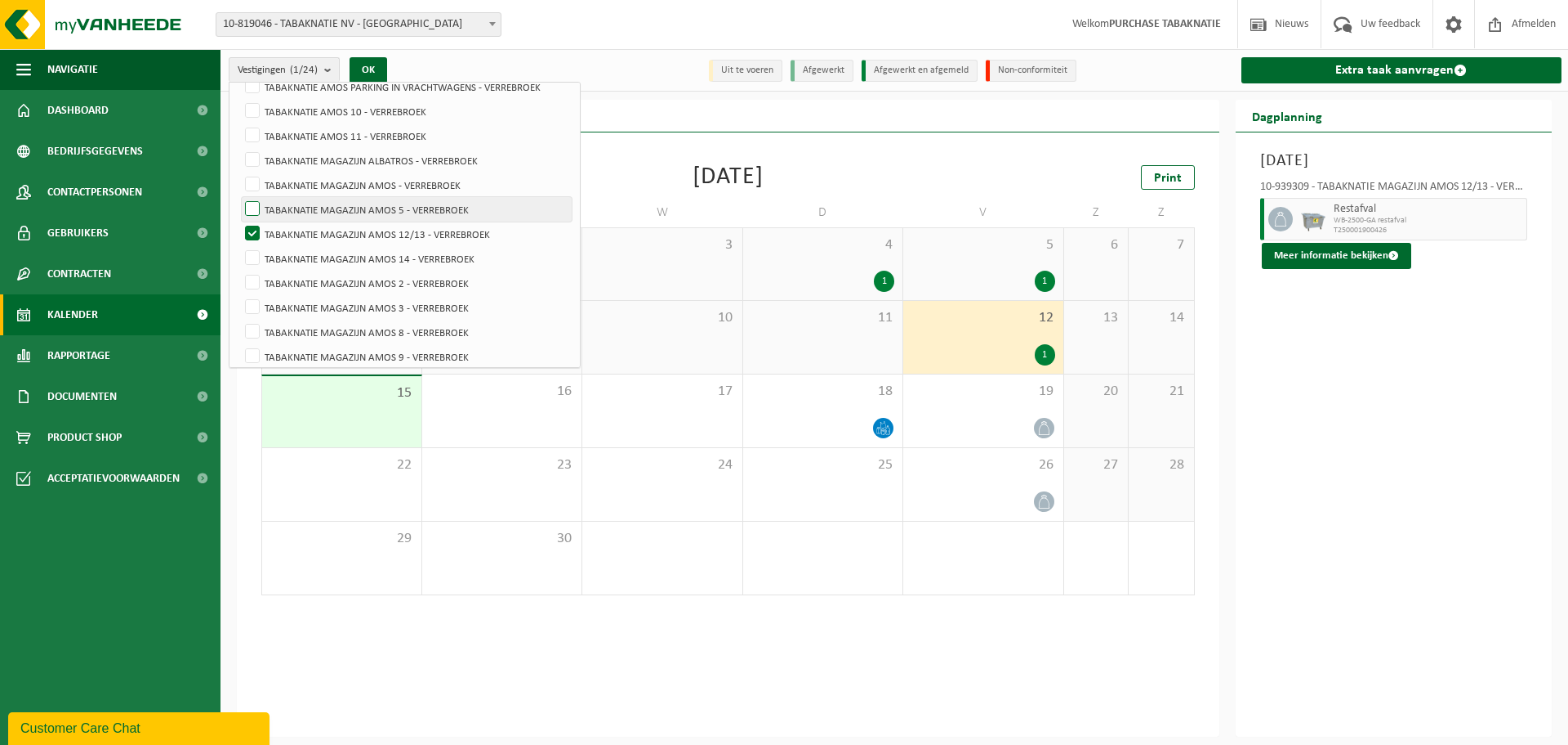
scroll to position [164, 0]
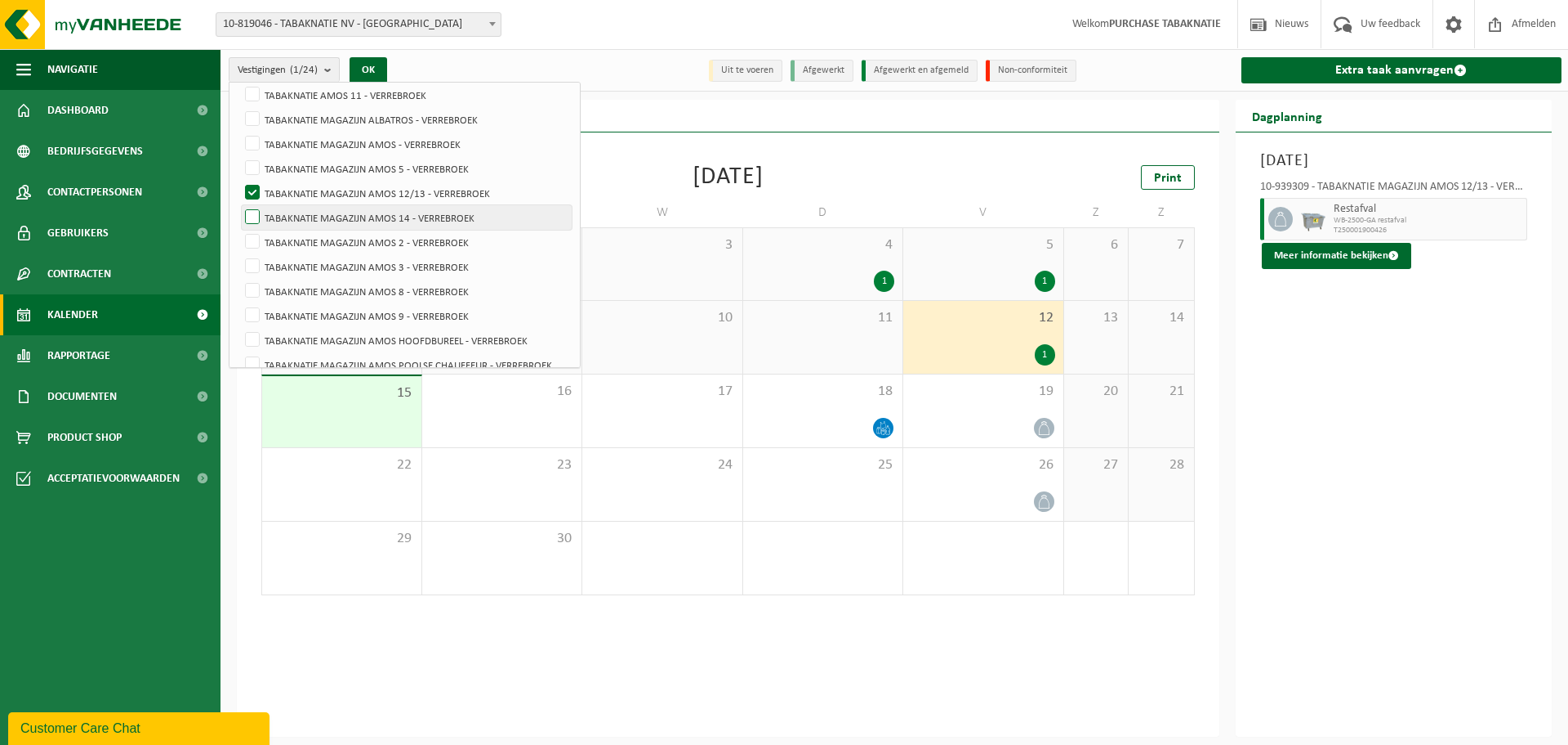
click at [449, 216] on label "TABAKNATIE MAGAZIJN AMOS 14 - VERREBROEK" at bounding box center [406, 217] width 330 height 25
click at [240, 205] on input "TABAKNATIE MAGAZIJN AMOS 14 - VERREBROEK" at bounding box center [239, 204] width 1 height 1
checkbox input "true"
click at [470, 193] on label "TABAKNATIE MAGAZIJN AMOS 12/13 - VERREBROEK" at bounding box center [406, 193] width 330 height 25
click at [240, 181] on input "TABAKNATIE MAGAZIJN AMOS 12/13 - VERREBROEK" at bounding box center [239, 180] width 1 height 1
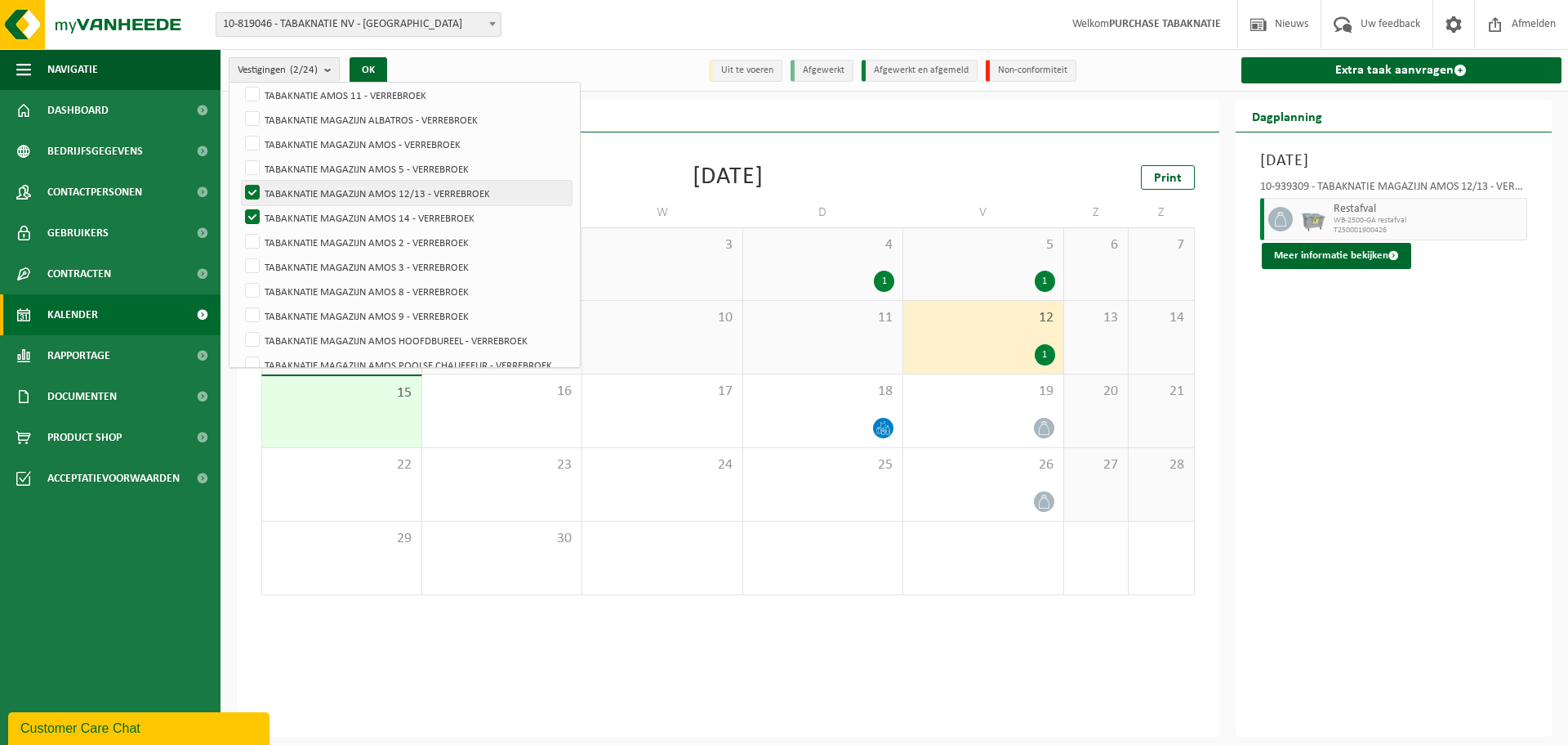
checkbox input "false"
click at [474, 218] on label "TABAKNATIE MAGAZIJN AMOS 14 - VERREBROEK" at bounding box center [406, 217] width 330 height 25
click at [240, 205] on input "TABAKNATIE MAGAZIJN AMOS 14 - VERREBROEK" at bounding box center [239, 204] width 1 height 1
click at [473, 218] on label "TABAKNATIE MAGAZIJN AMOS 14 - VERREBROEK" at bounding box center [406, 217] width 330 height 25
click at [240, 205] on input "TABAKNATIE MAGAZIJN AMOS 14 - VERREBROEK" at bounding box center [239, 204] width 1 height 1
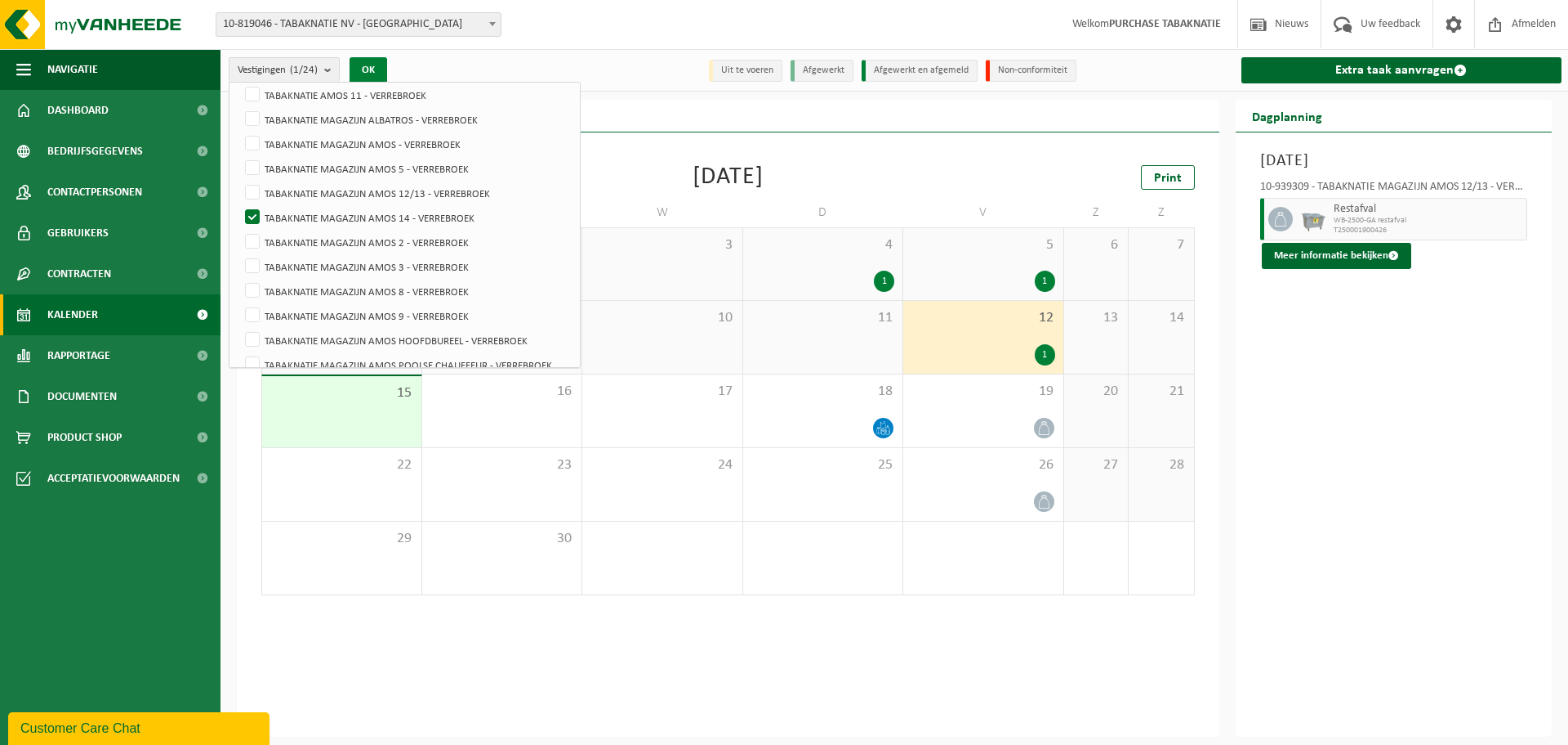
click at [378, 68] on button "OK" at bounding box center [368, 70] width 37 height 26
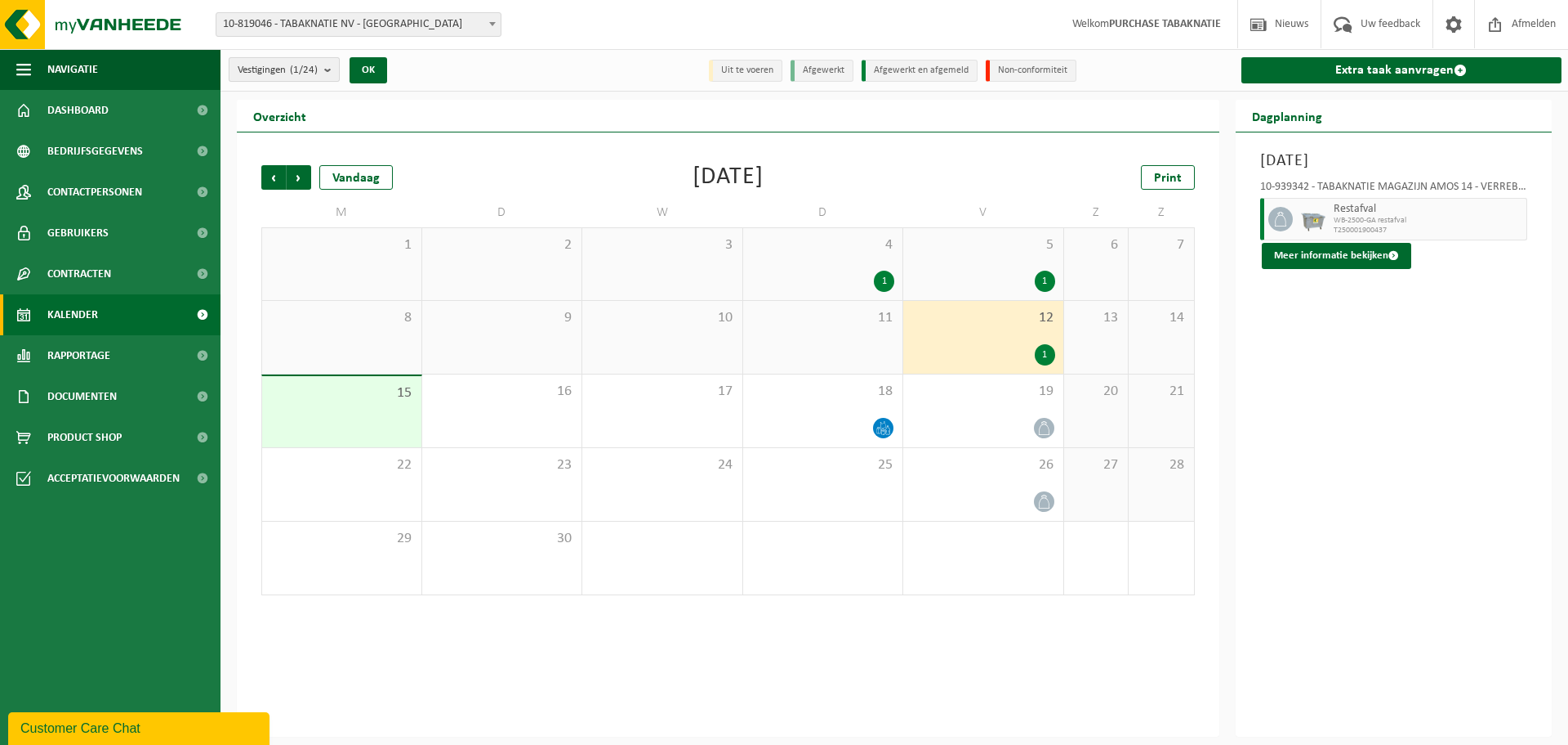
click at [268, 65] on span "Vestigingen (1/24)" at bounding box center [278, 70] width 80 height 25
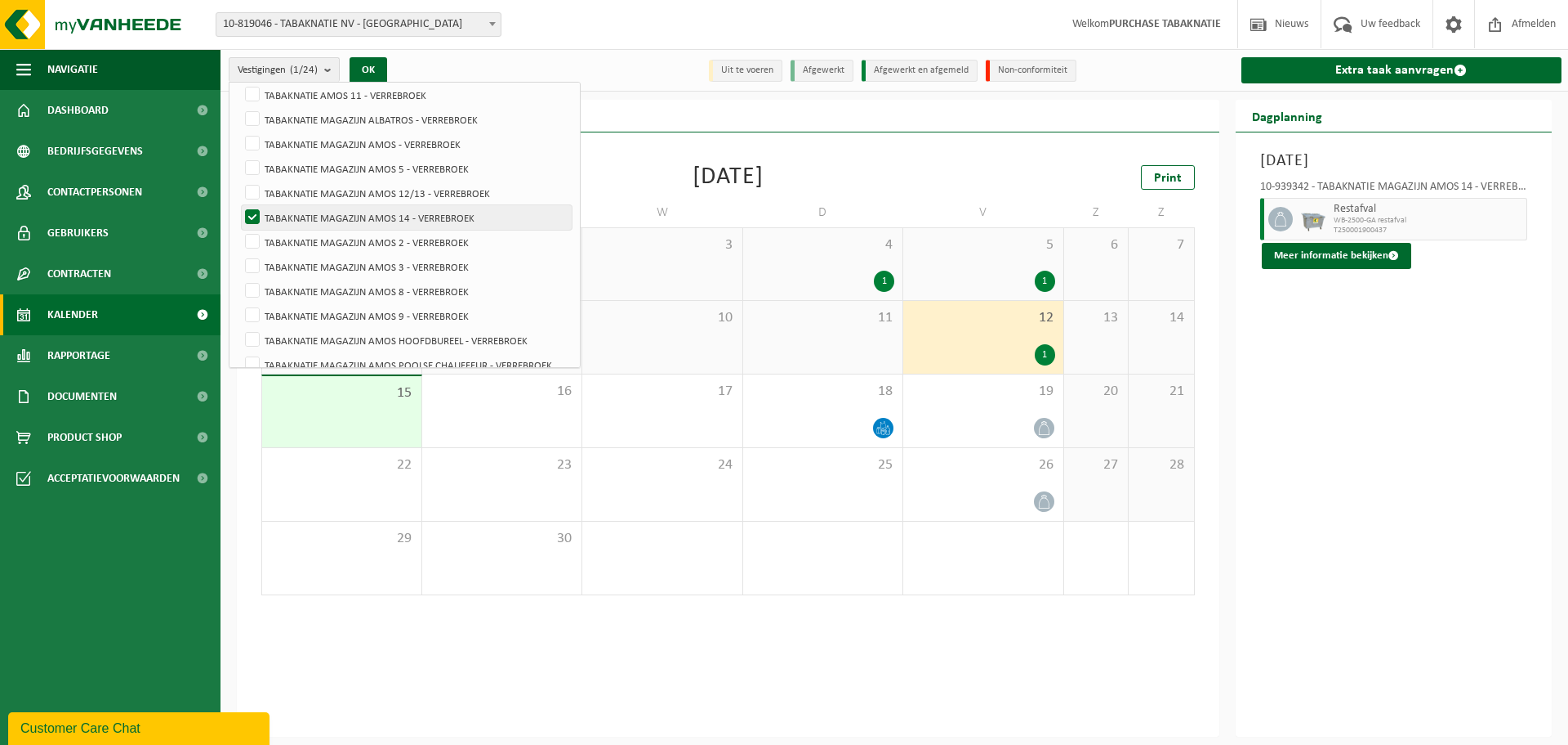
click at [389, 224] on label "TABAKNATIE MAGAZIJN AMOS 14 - VERREBROEK" at bounding box center [406, 217] width 330 height 25
click at [240, 205] on input "TABAKNATIE MAGAZIJN AMOS 14 - VERREBROEK" at bounding box center [239, 204] width 1 height 1
checkbox input "false"
click at [394, 242] on label "TABAKNATIE MAGAZIJN AMOS 2 - VERREBROEK" at bounding box center [406, 242] width 330 height 25
click at [240, 230] on input "TABAKNATIE MAGAZIJN AMOS 2 - VERREBROEK" at bounding box center [239, 229] width 1 height 1
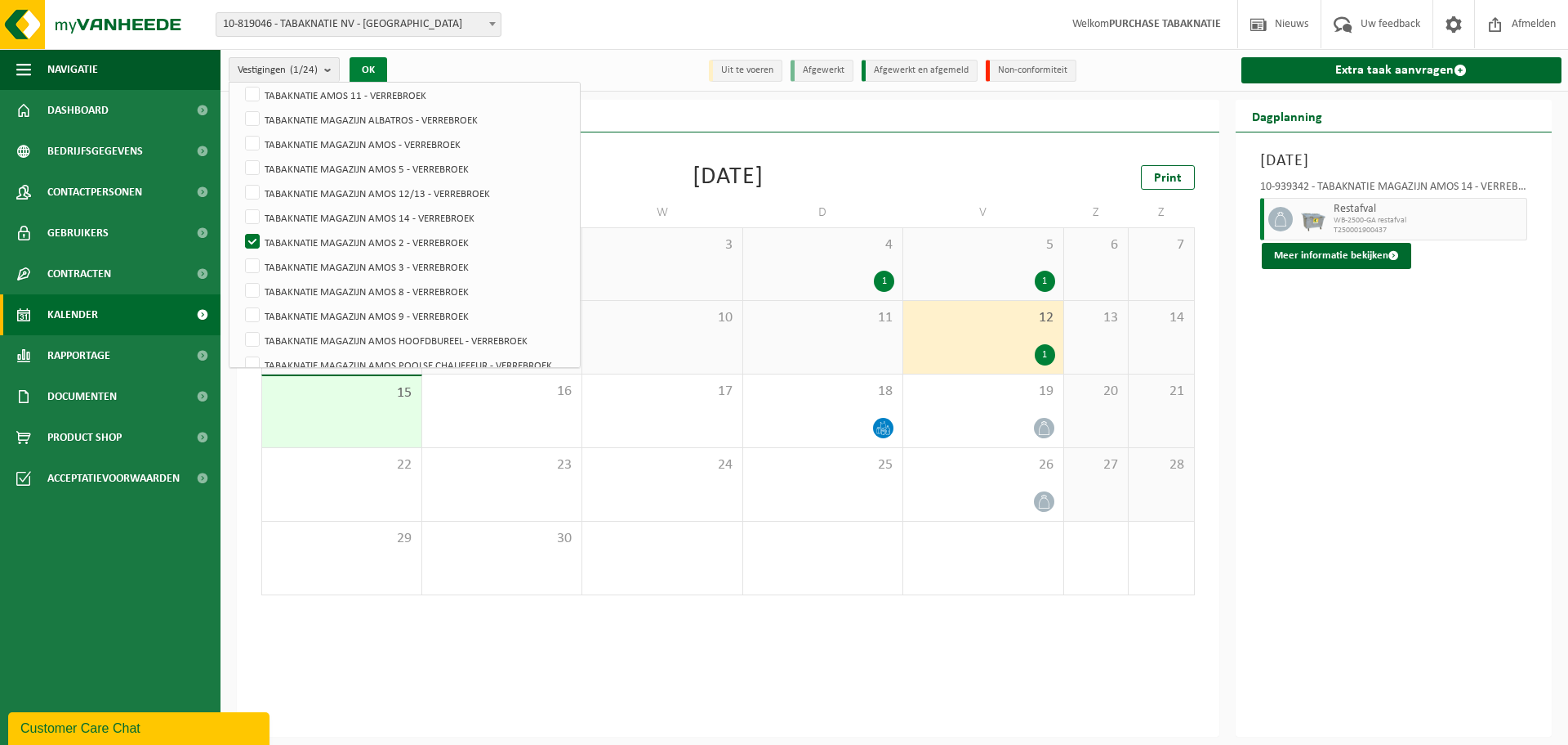
click at [382, 70] on button "OK" at bounding box center [368, 70] width 37 height 26
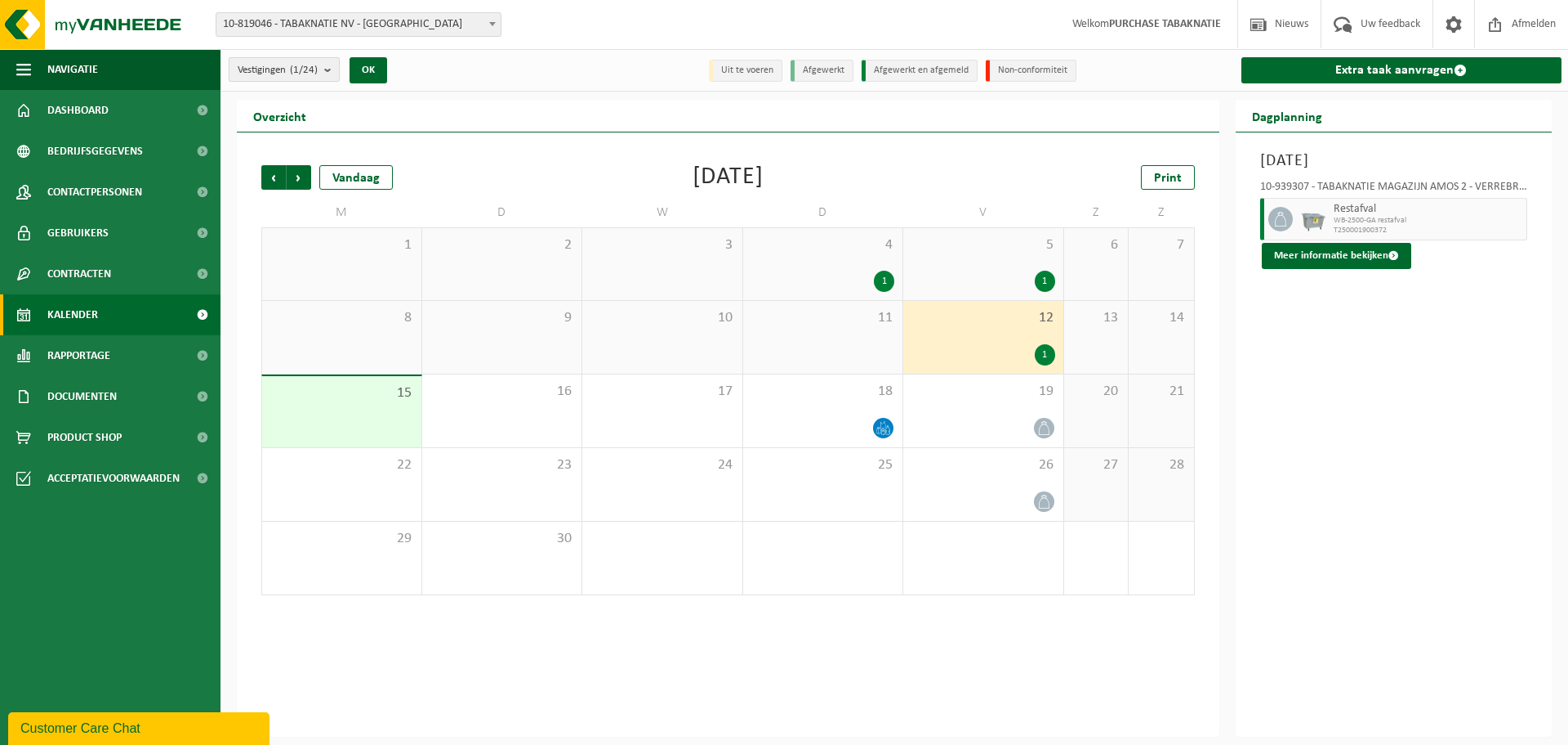
click at [305, 70] on count "(1/24)" at bounding box center [303, 70] width 28 height 11
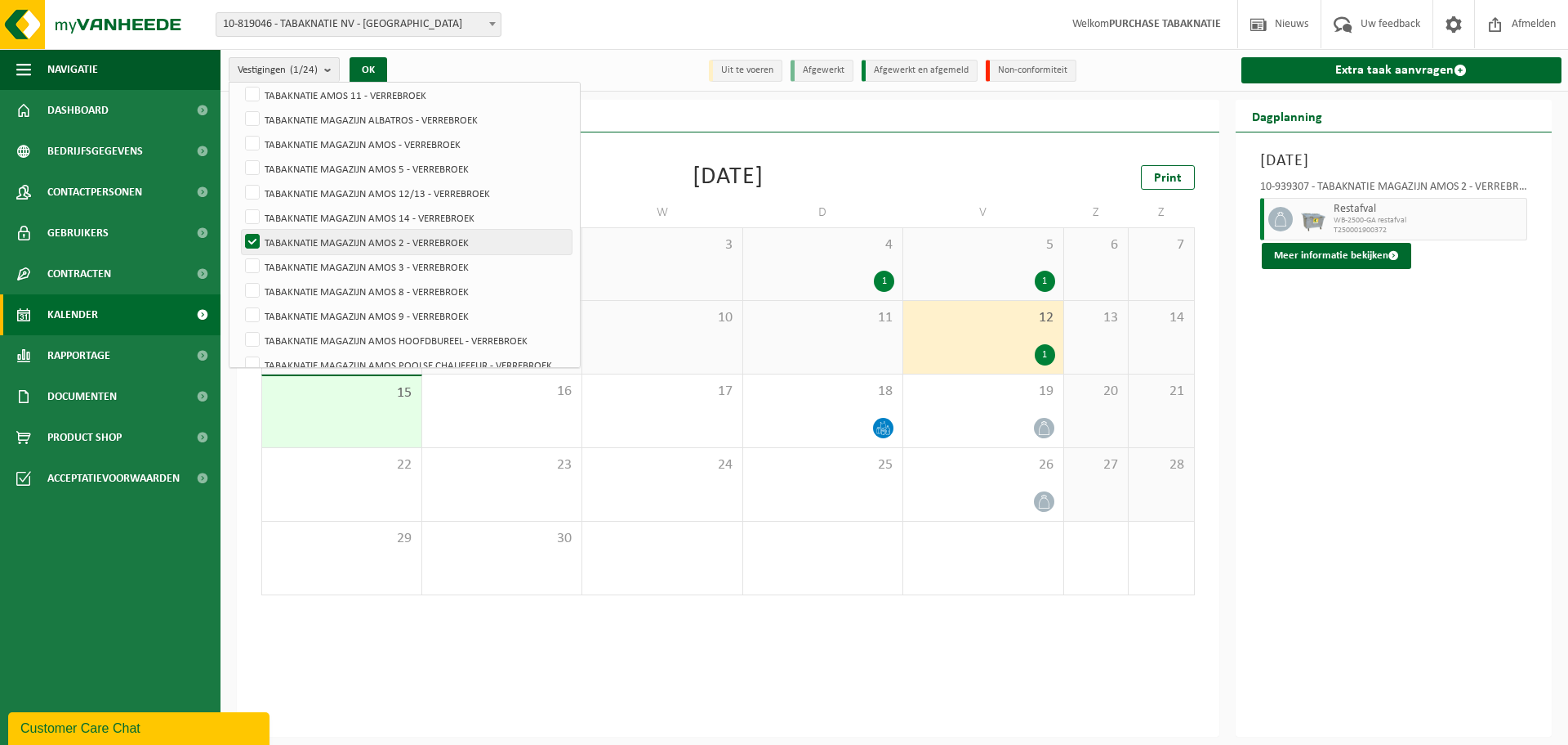
click at [375, 245] on label "TABAKNATIE MAGAZIJN AMOS 2 - VERREBROEK" at bounding box center [406, 242] width 330 height 25
click at [240, 230] on input "TABAKNATIE MAGAZIJN AMOS 2 - VERREBROEK" at bounding box center [239, 229] width 1 height 1
checkbox input "false"
click at [379, 268] on label "TABAKNATIE MAGAZIJN AMOS 3 - VERREBROEK" at bounding box center [406, 266] width 330 height 25
click at [240, 254] on input "TABAKNATIE MAGAZIJN AMOS 3 - VERREBROEK" at bounding box center [239, 253] width 1 height 1
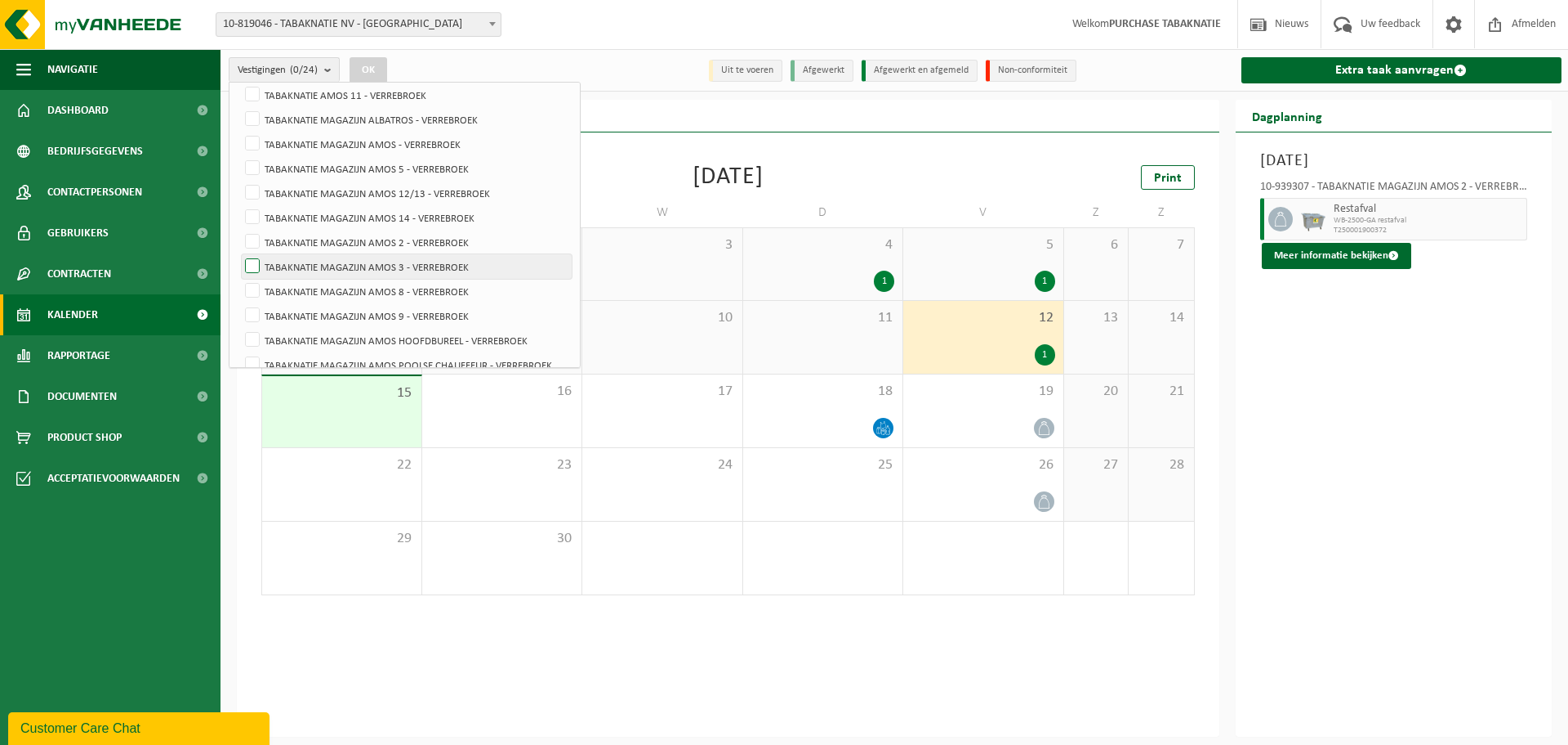
checkbox input "true"
click at [386, 71] on button "OK" at bounding box center [368, 70] width 37 height 26
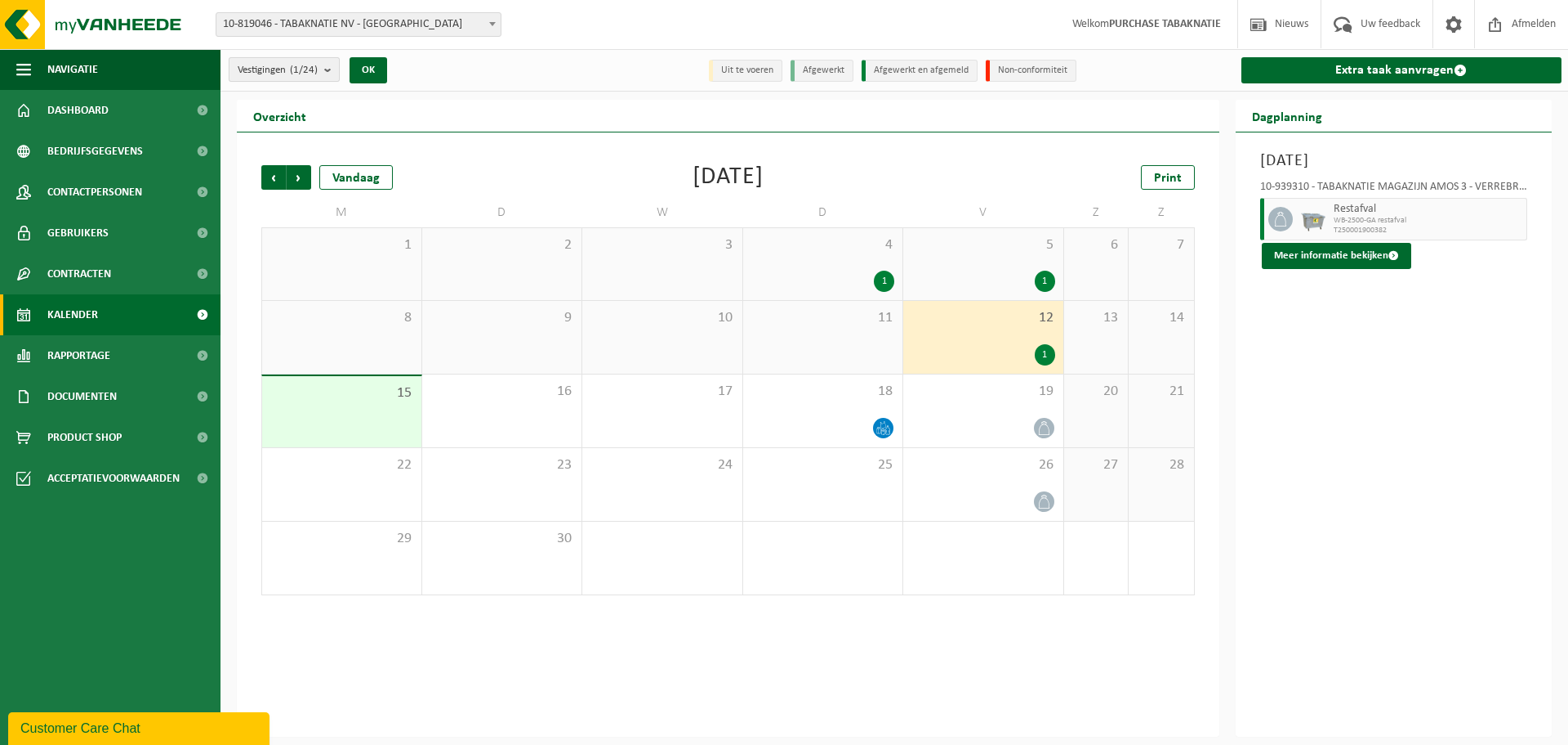
click at [302, 74] on count "(1/24)" at bounding box center [303, 70] width 28 height 11
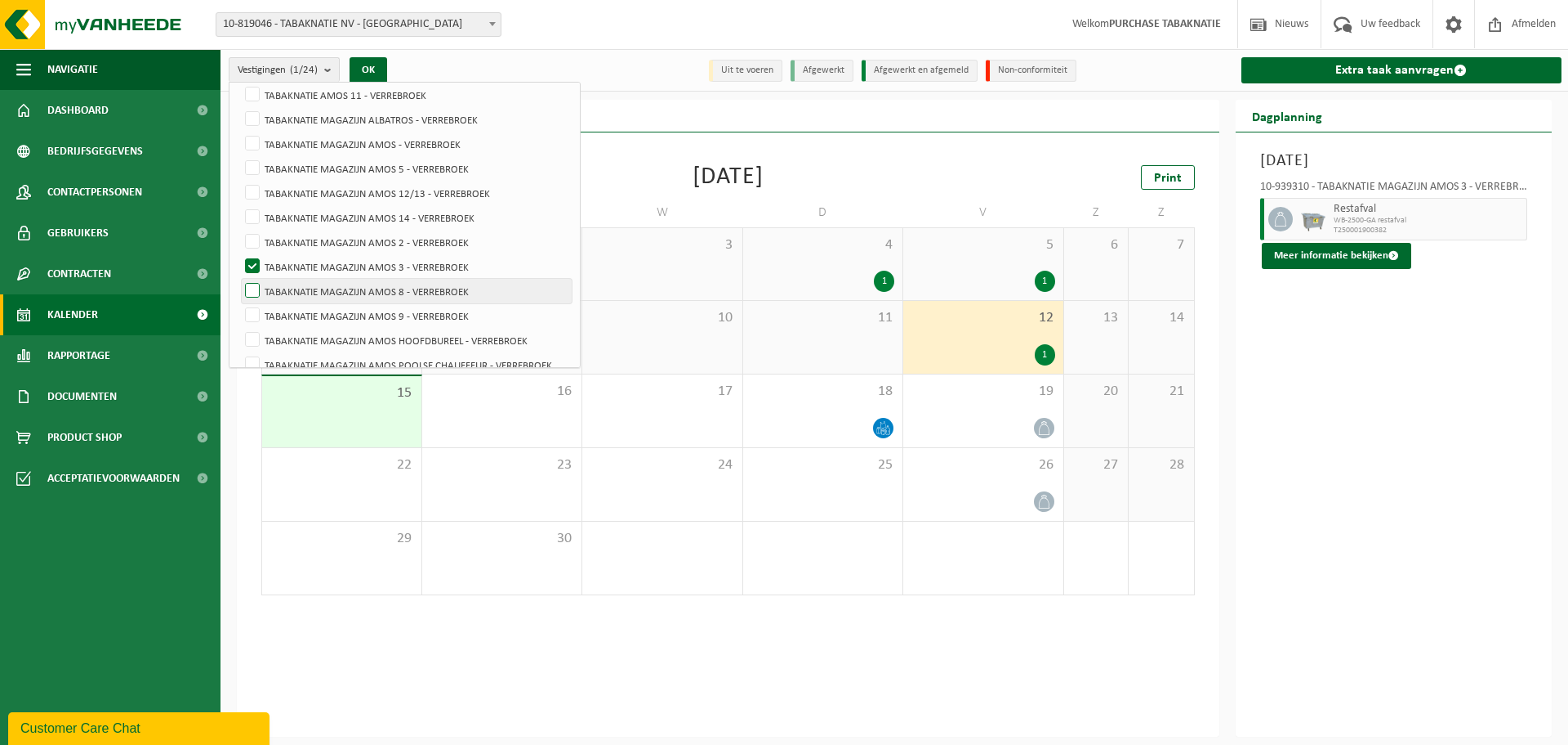
click at [381, 284] on label "TABAKNATIE MAGAZIJN AMOS 8 - VERREBROEK" at bounding box center [406, 291] width 330 height 25
click at [240, 279] on input "TABAKNATIE MAGAZIJN AMOS 8 - VERREBROEK" at bounding box center [239, 278] width 1 height 1
checkbox input "true"
click at [390, 265] on label "TABAKNATIE MAGAZIJN AMOS 3 - VERREBROEK" at bounding box center [406, 266] width 330 height 25
click at [240, 254] on input "TABAKNATIE MAGAZIJN AMOS 3 - VERREBROEK" at bounding box center [239, 253] width 1 height 1
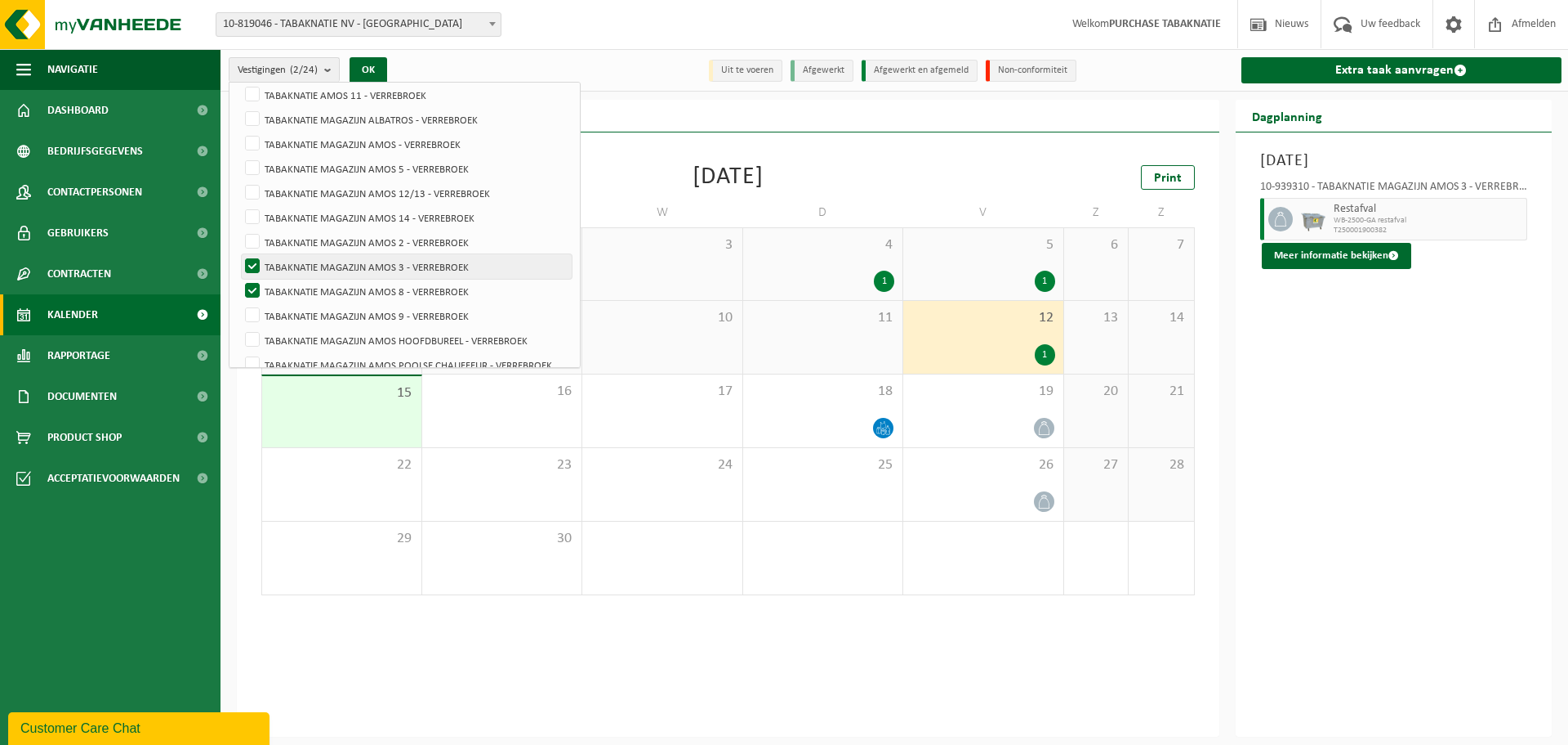
checkbox input "false"
click at [381, 60] on button "OK" at bounding box center [368, 70] width 37 height 26
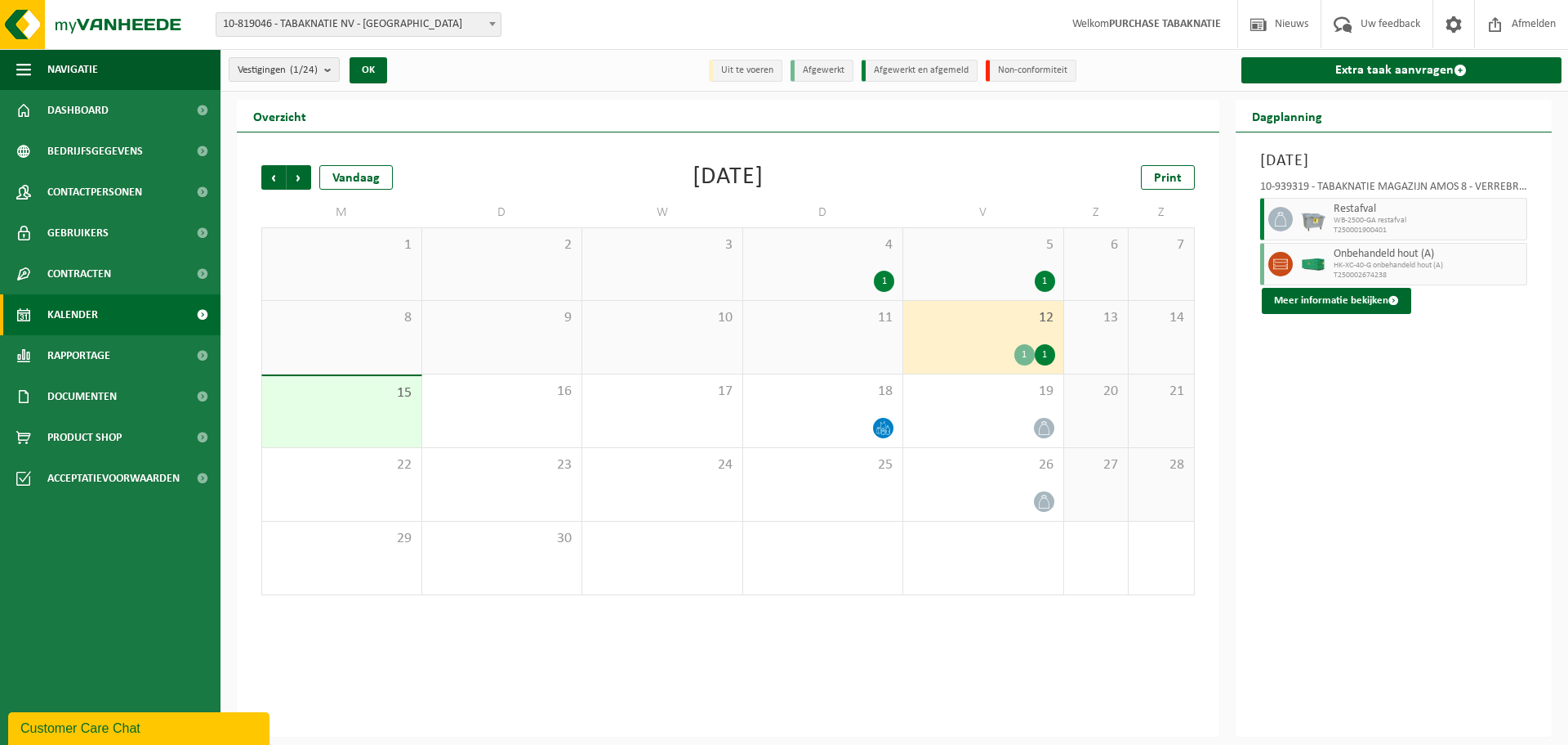
click at [991, 337] on div "12 1 1" at bounding box center [983, 337] width 160 height 73
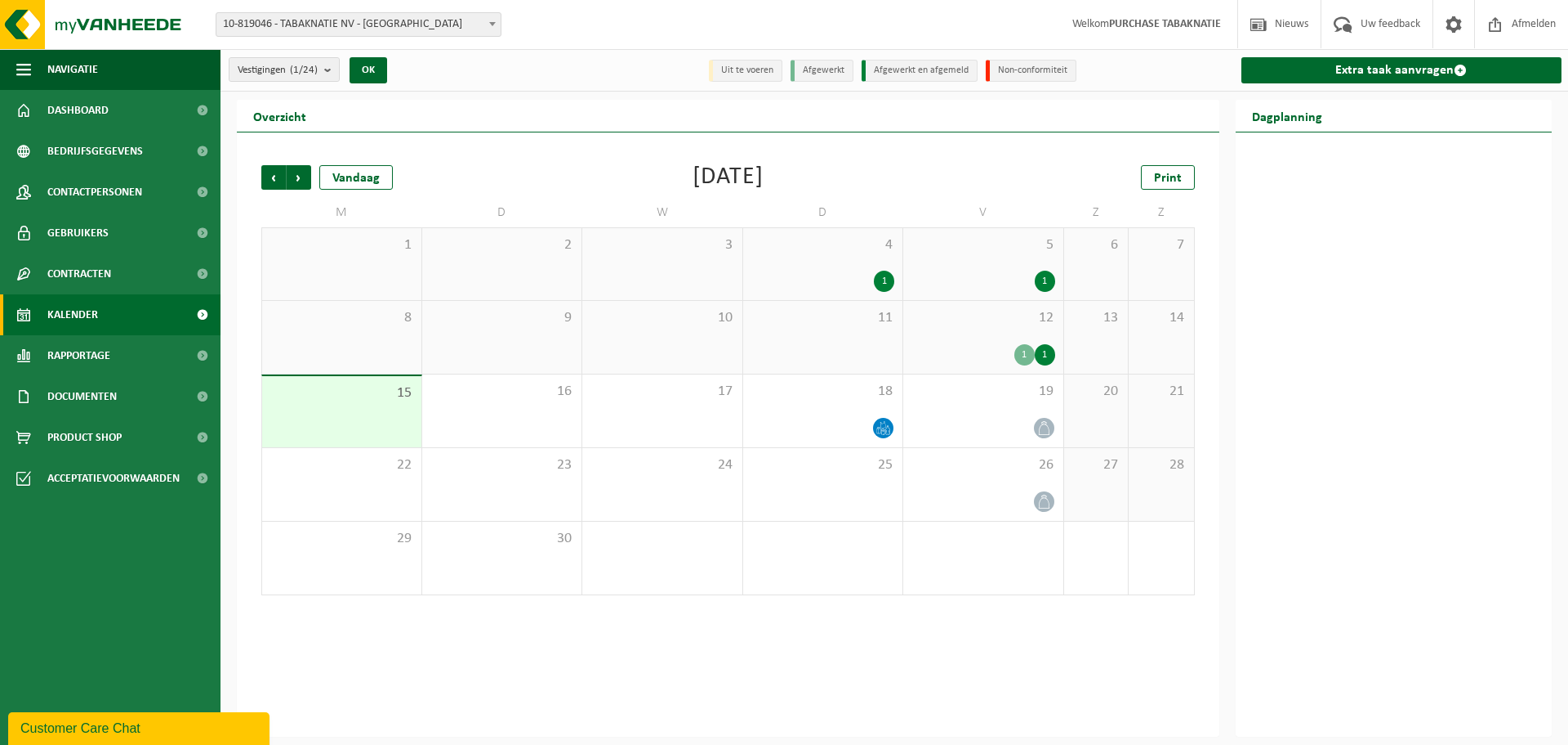
click at [991, 334] on div "12 1 1" at bounding box center [983, 337] width 160 height 73
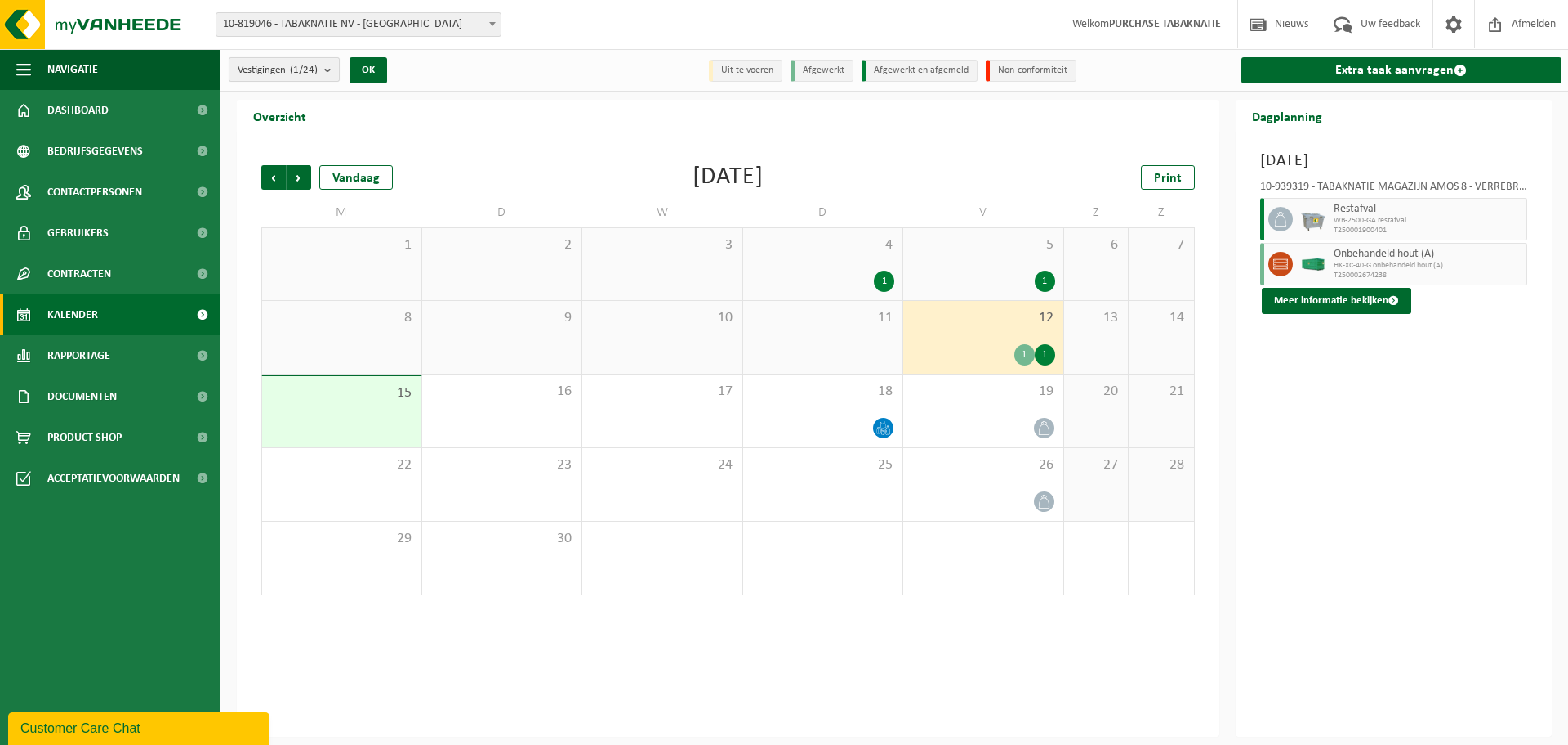
click at [301, 72] on count "(1/24)" at bounding box center [303, 70] width 28 height 11
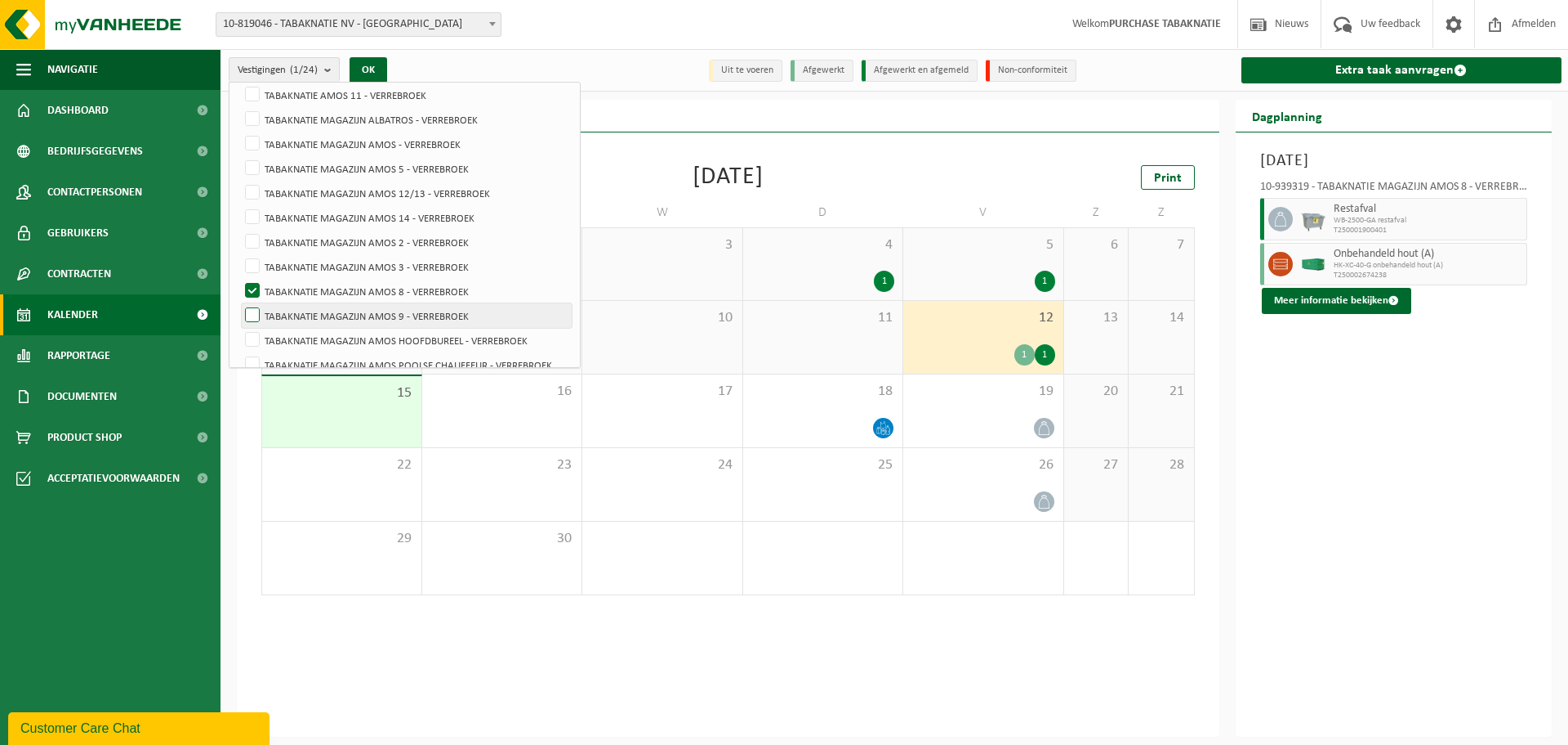
click at [306, 315] on label "TABAKNATIE MAGAZIJN AMOS 9 - VERREBROEK" at bounding box center [406, 315] width 330 height 25
click at [240, 303] on input "TABAKNATIE MAGAZIJN AMOS 9 - VERREBROEK" at bounding box center [239, 303] width 1 height 1
checkbox input "true"
click at [322, 292] on label "TABAKNATIE MAGAZIJN AMOS 8 - VERREBROEK" at bounding box center [406, 291] width 330 height 25
click at [240, 279] on input "TABAKNATIE MAGAZIJN AMOS 8 - VERREBROEK" at bounding box center [239, 278] width 1 height 1
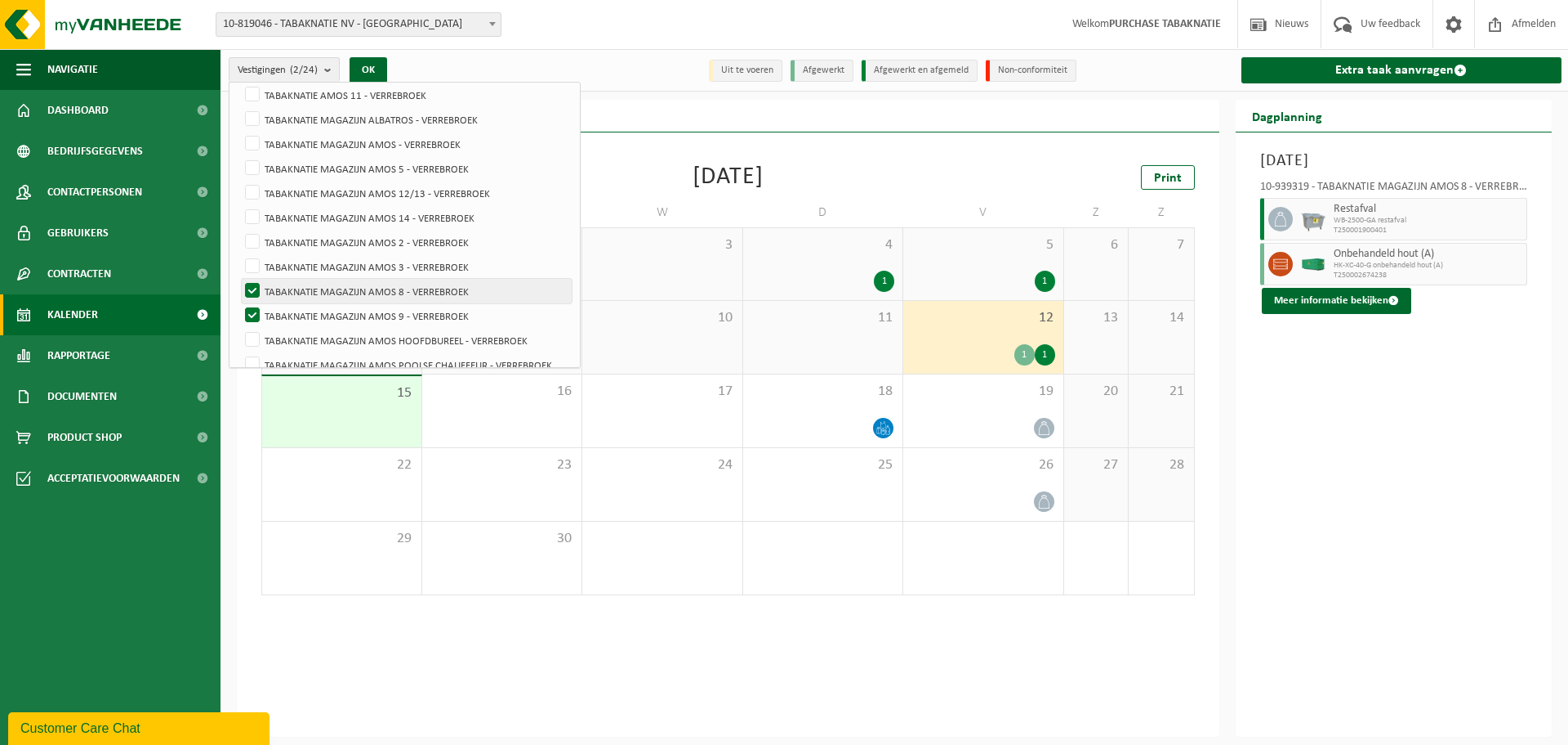
checkbox input "false"
click at [381, 67] on button "OK" at bounding box center [368, 70] width 37 height 26
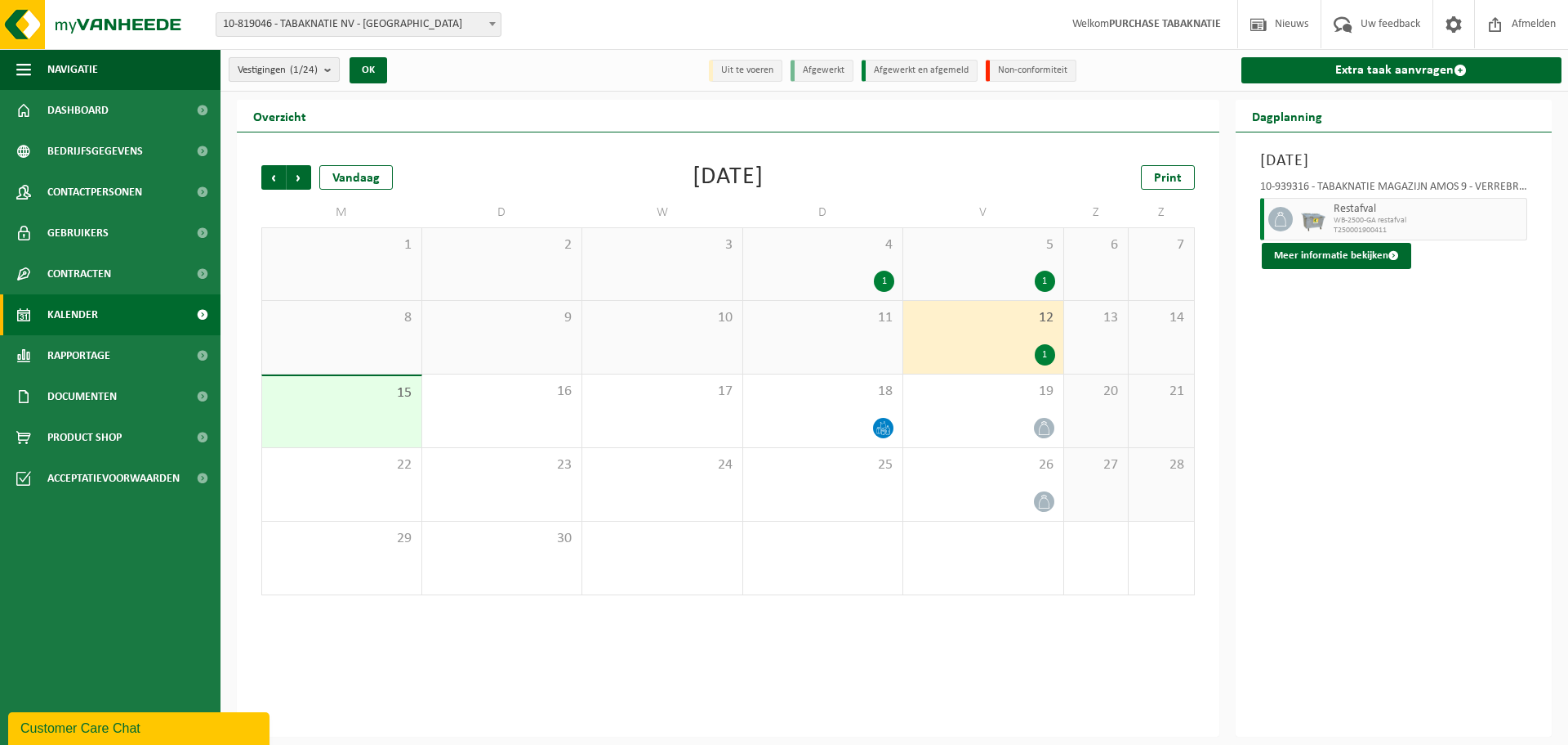
click at [325, 64] on button "Vestigingen (1/24)" at bounding box center [284, 69] width 111 height 25
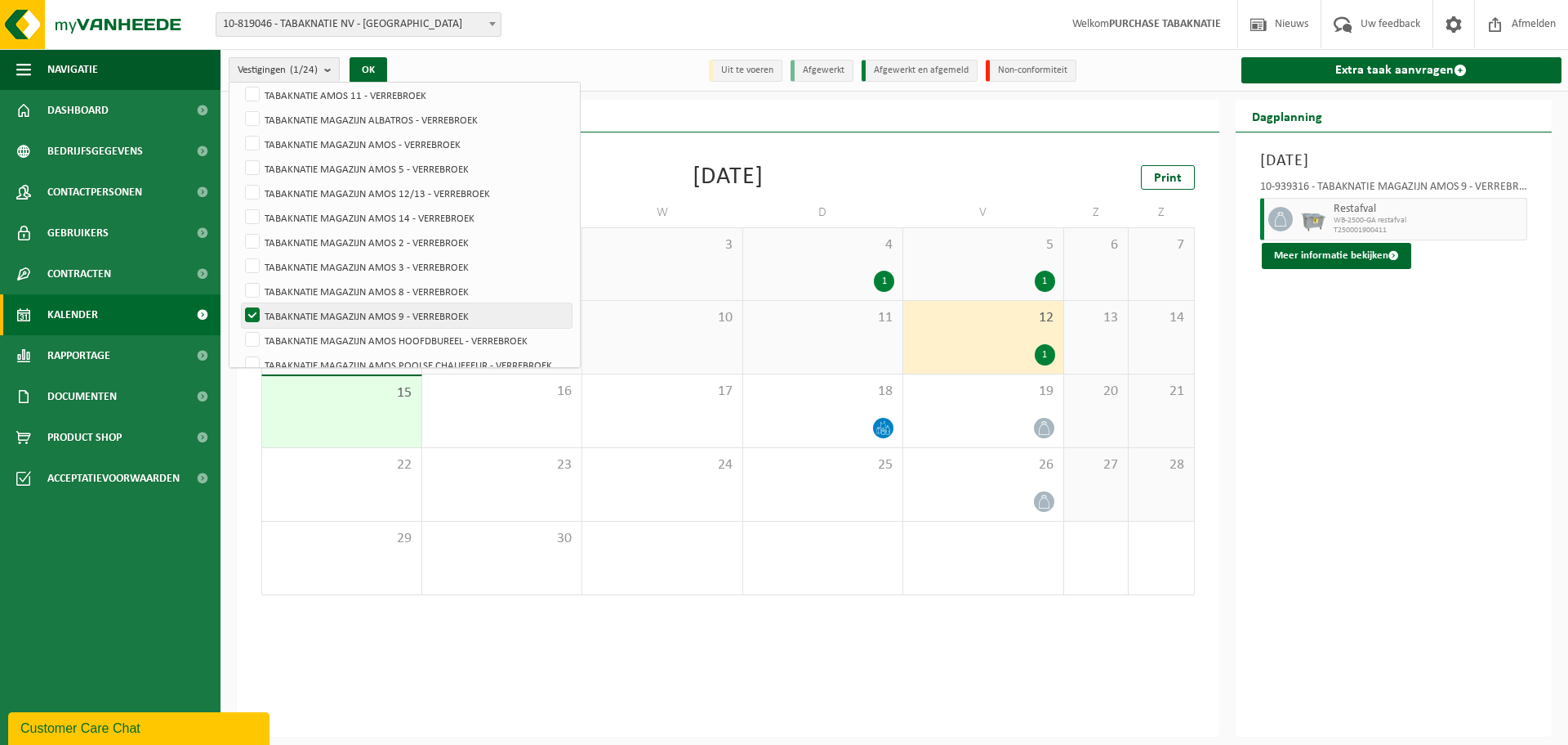
click at [268, 321] on label "TABAKNATIE MAGAZIJN AMOS 9 - VERREBROEK" at bounding box center [406, 315] width 330 height 25
click at [240, 303] on input "TABAKNATIE MAGAZIJN AMOS 9 - VERREBROEK" at bounding box center [239, 303] width 1 height 1
checkbox input "false"
click at [280, 338] on label "TABAKNATIE MAGAZIJN AMOS HOOFDBUREEL - VERREBROEK" at bounding box center [406, 340] width 330 height 25
click at [240, 328] on input "TABAKNATIE MAGAZIJN AMOS HOOFDBUREEL - VERREBROEK" at bounding box center [239, 327] width 1 height 1
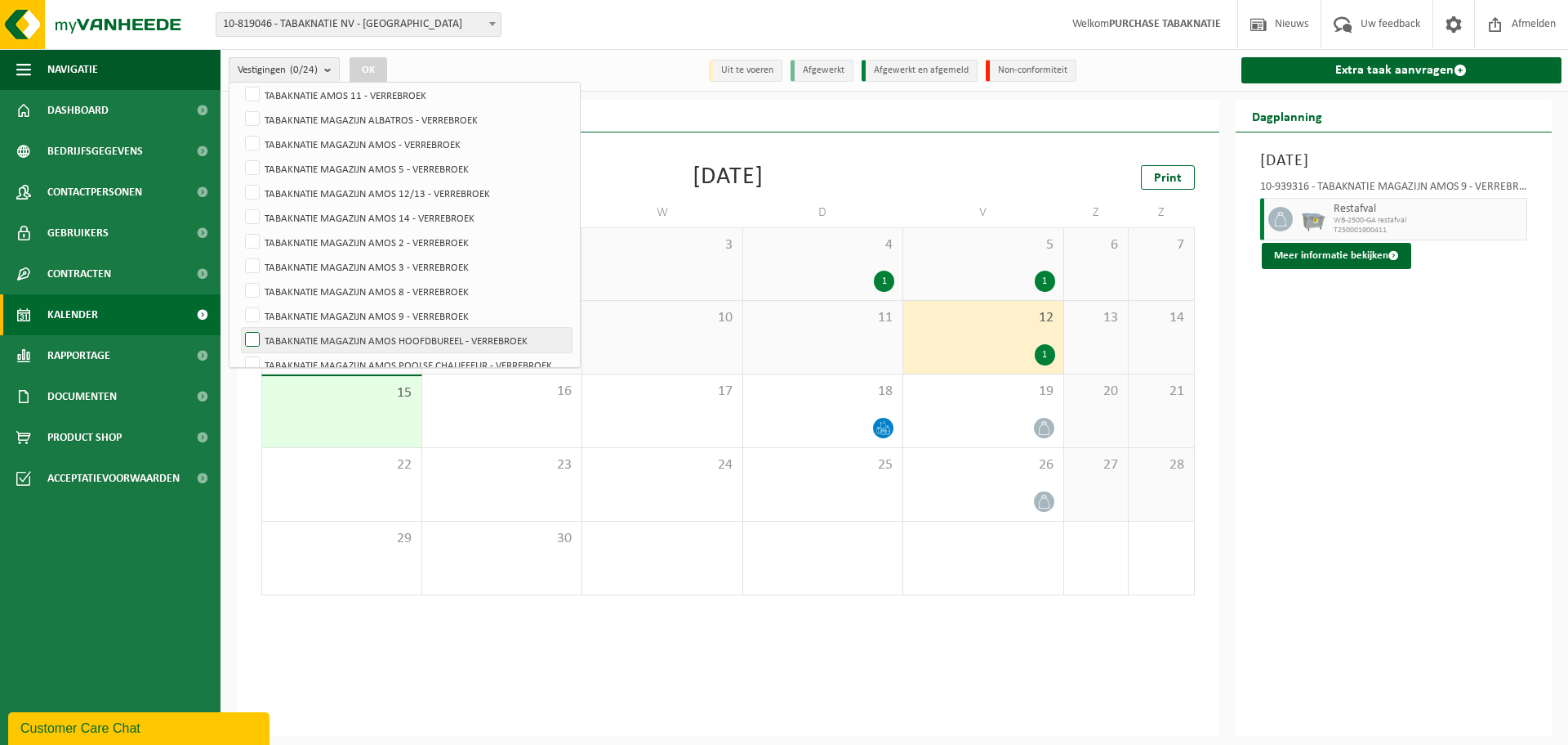
checkbox input "true"
click at [377, 61] on button "OK" at bounding box center [368, 70] width 37 height 26
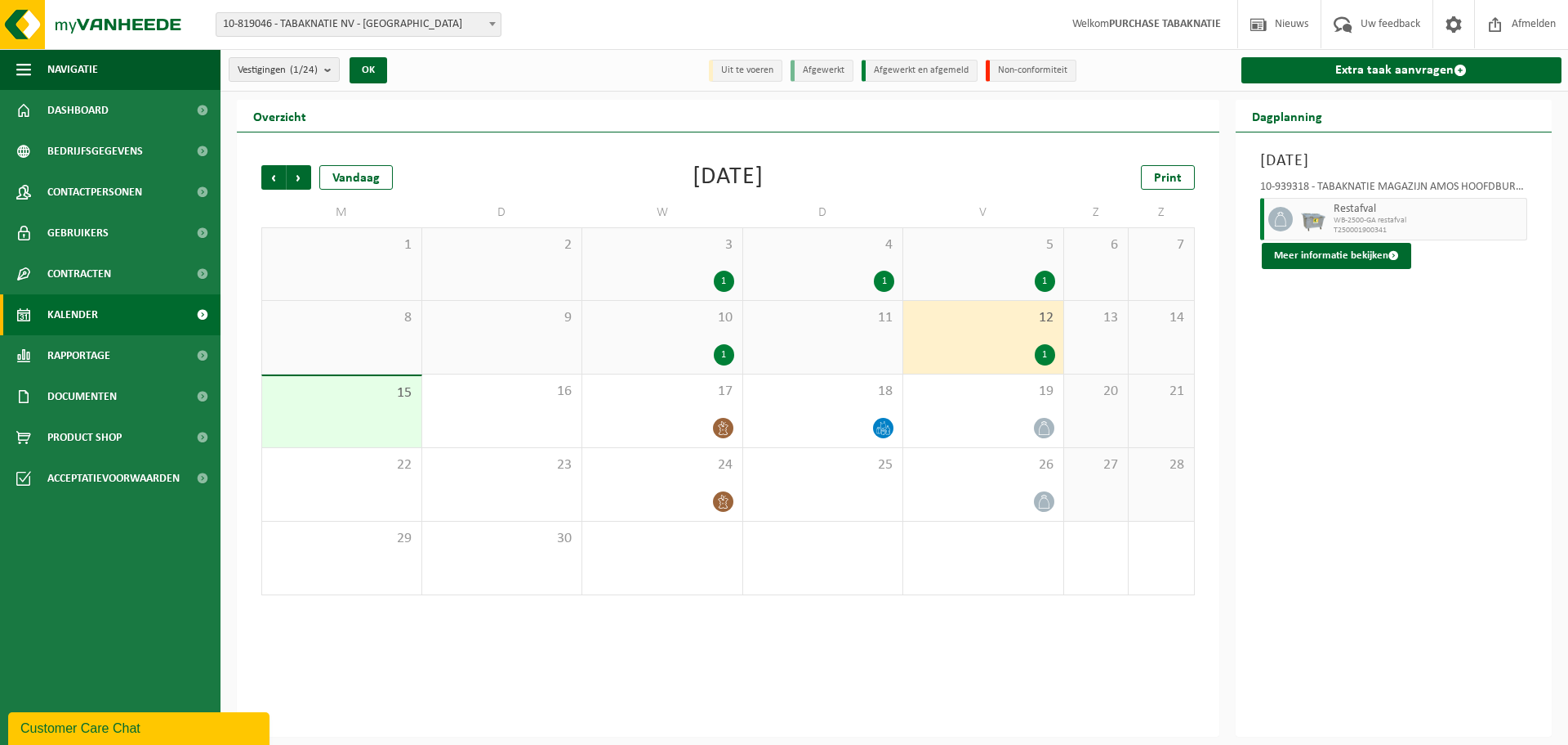
click at [642, 319] on span "10" at bounding box center [662, 318] width 143 height 18
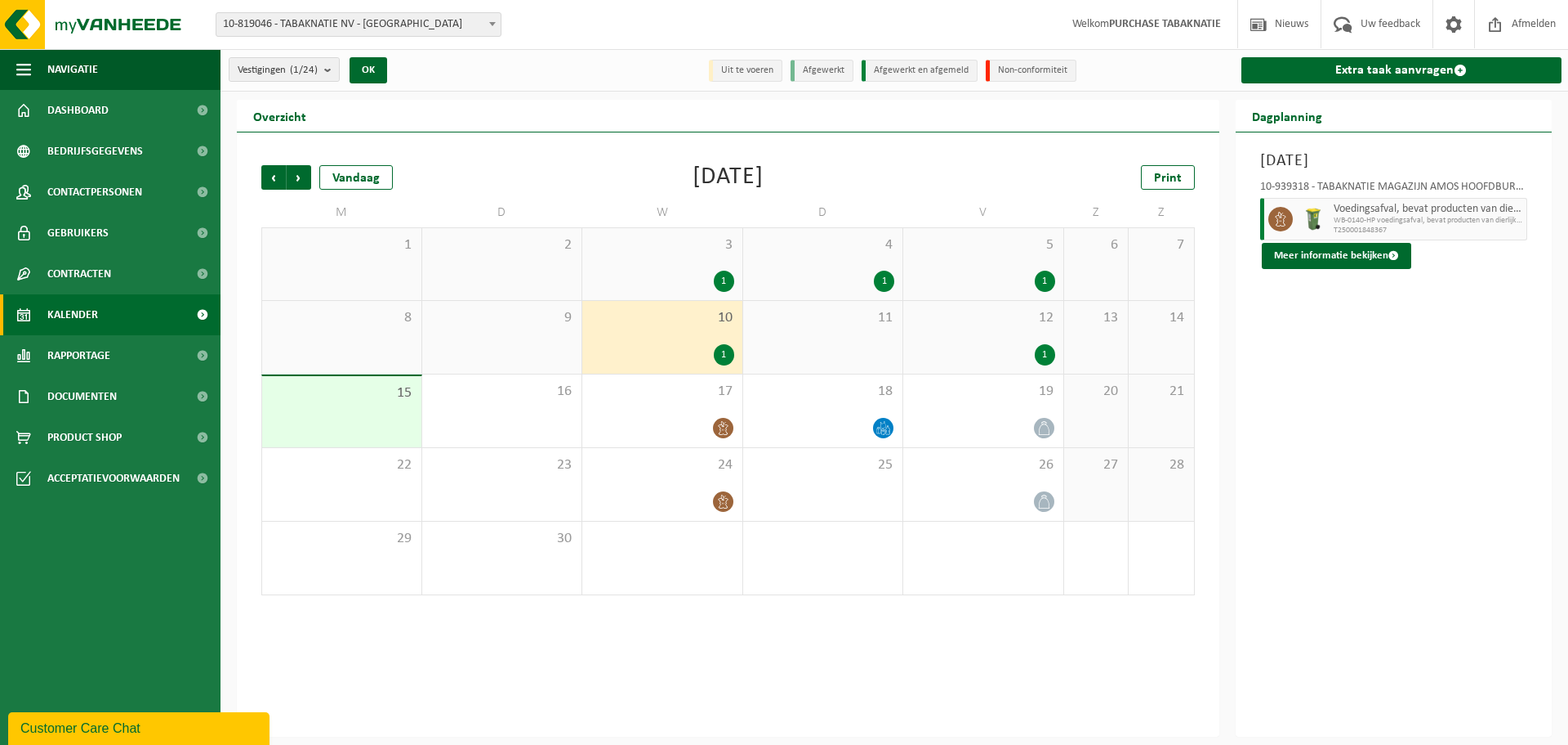
click at [994, 338] on div "12 1" at bounding box center [983, 337] width 160 height 73
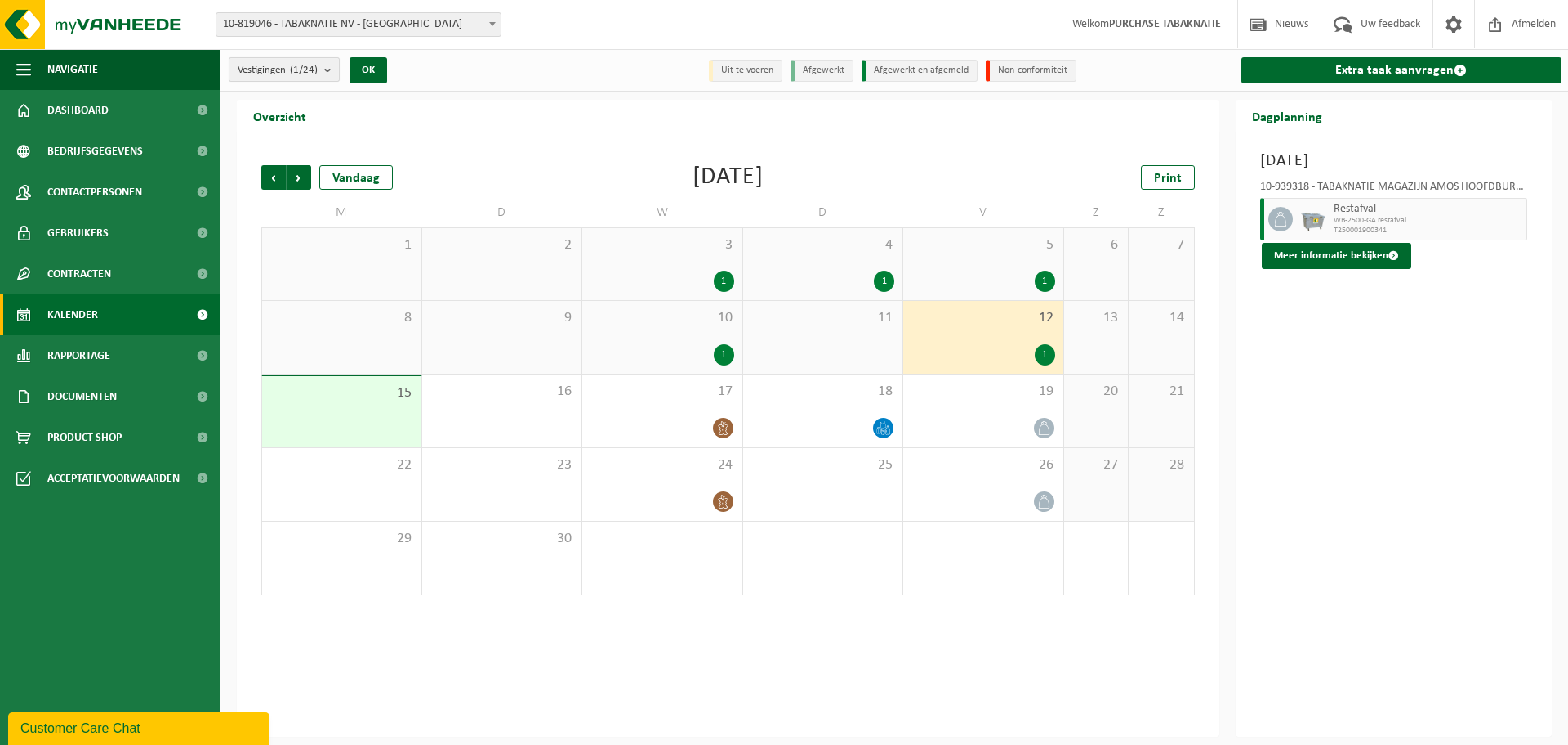
click at [321, 74] on button "Vestigingen (1/24)" at bounding box center [284, 69] width 111 height 25
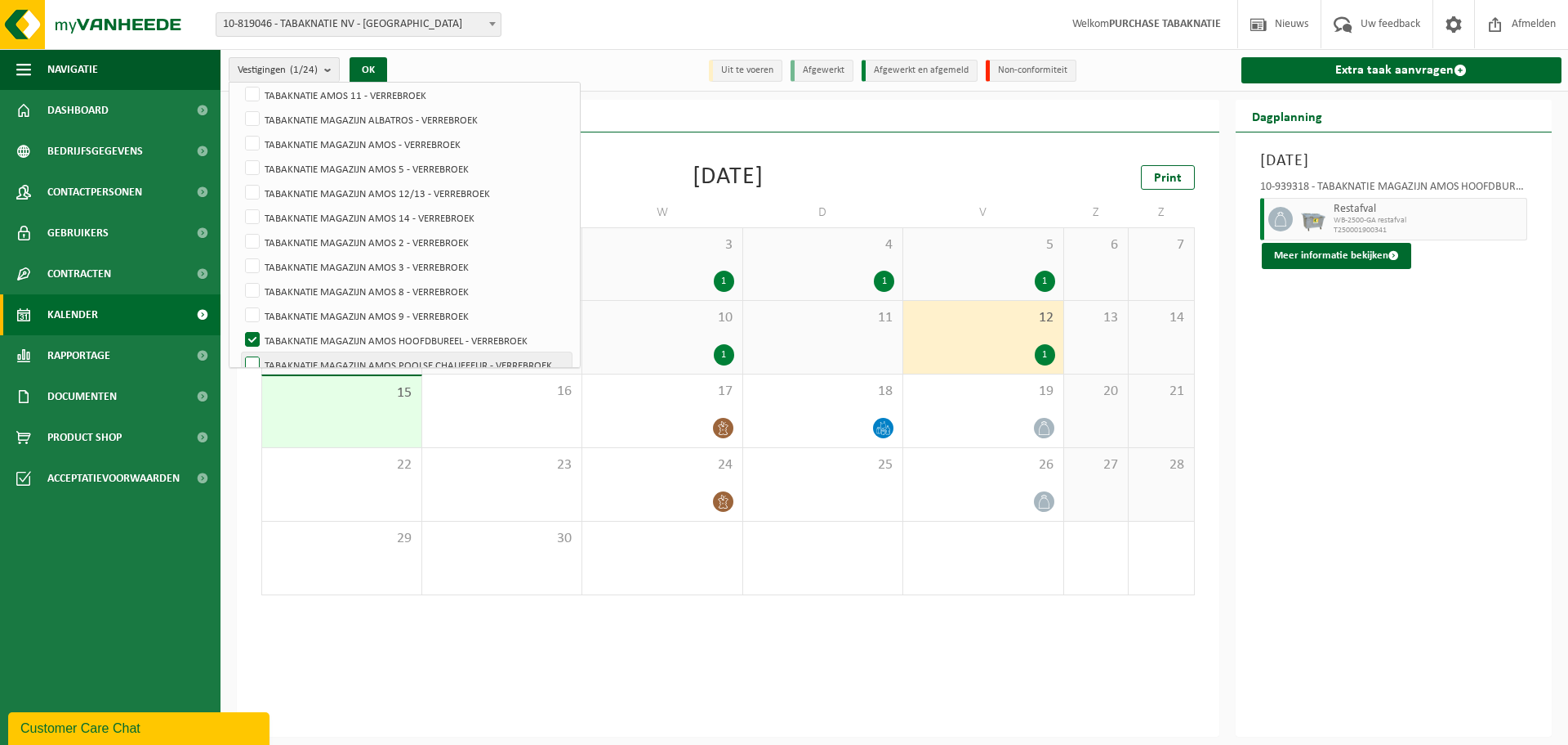
click at [313, 363] on label "TABAKNATIE MAGAZIJN AMOS POOLSE CHAUFFEUR - VERREBROEK" at bounding box center [406, 364] width 330 height 25
click at [240, 353] on input "TABAKNATIE MAGAZIJN AMOS POOLSE CHAUFFEUR - VERREBROEK" at bounding box center [239, 352] width 1 height 1
checkbox input "true"
click at [329, 340] on label "TABAKNATIE MAGAZIJN AMOS HOOFDBUREEL - VERREBROEK" at bounding box center [406, 340] width 330 height 25
click at [240, 328] on input "TABAKNATIE MAGAZIJN AMOS HOOFDBUREEL - VERREBROEK" at bounding box center [239, 327] width 1 height 1
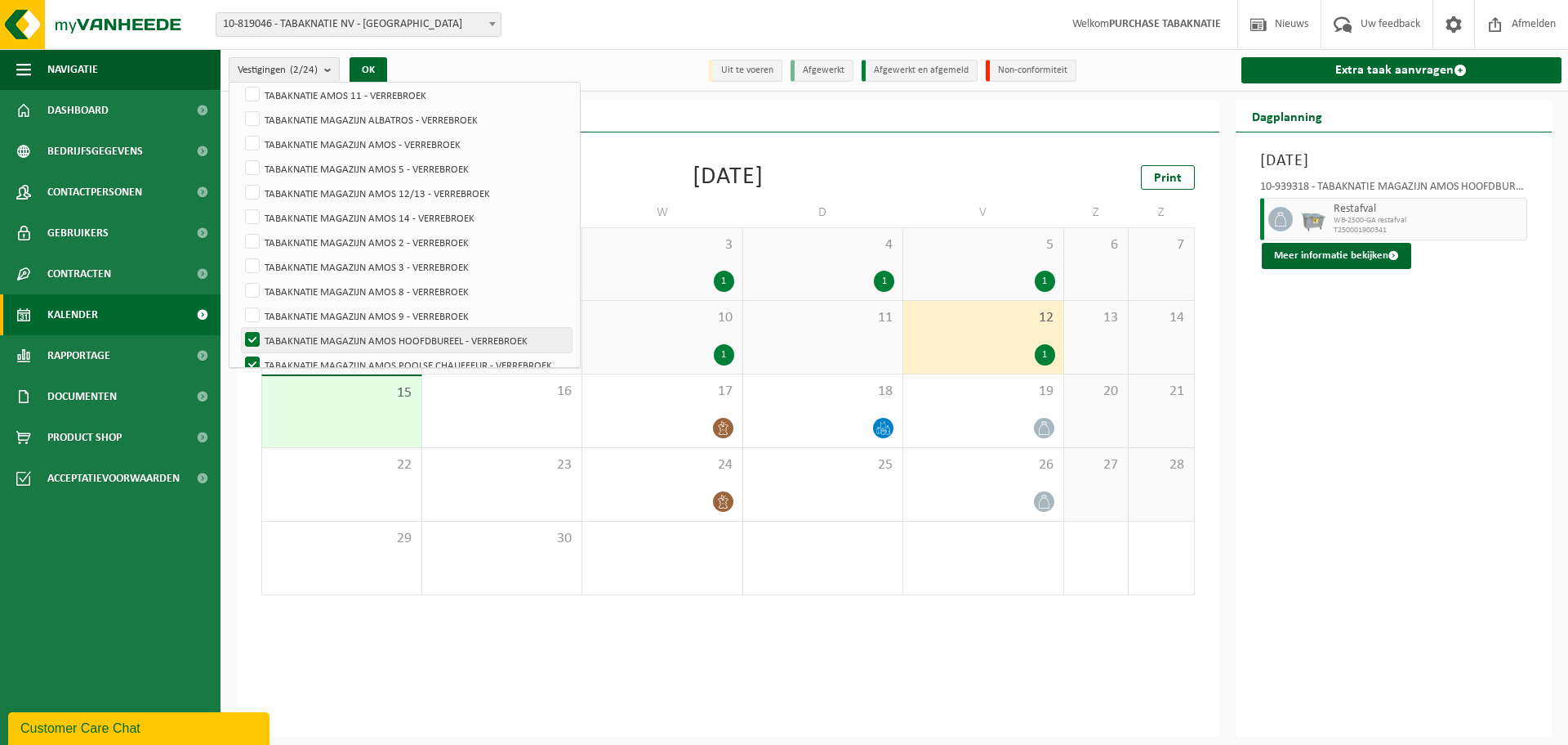
checkbox input "false"
click at [372, 64] on button "OK" at bounding box center [368, 70] width 37 height 26
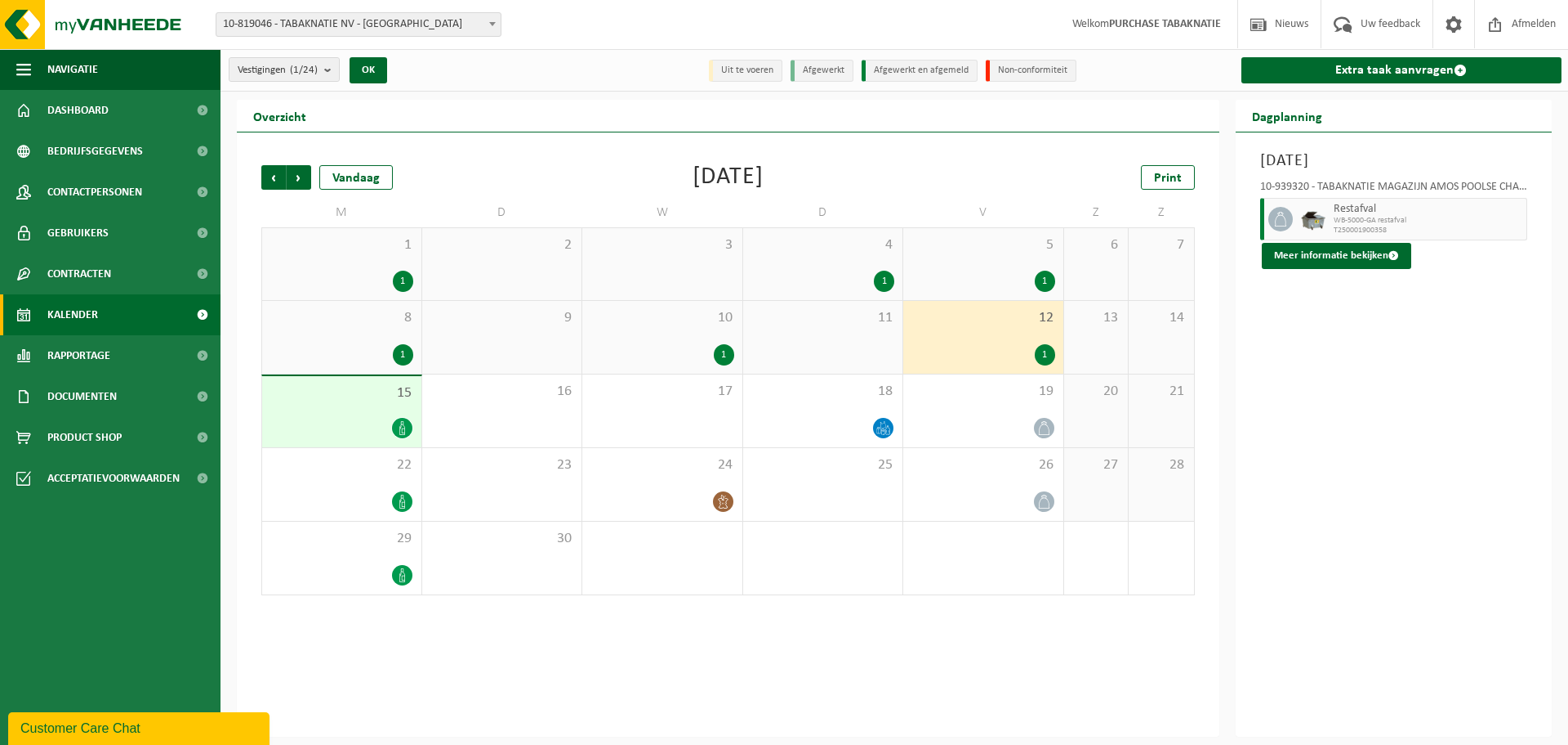
click at [664, 335] on div "10 1" at bounding box center [662, 337] width 160 height 73
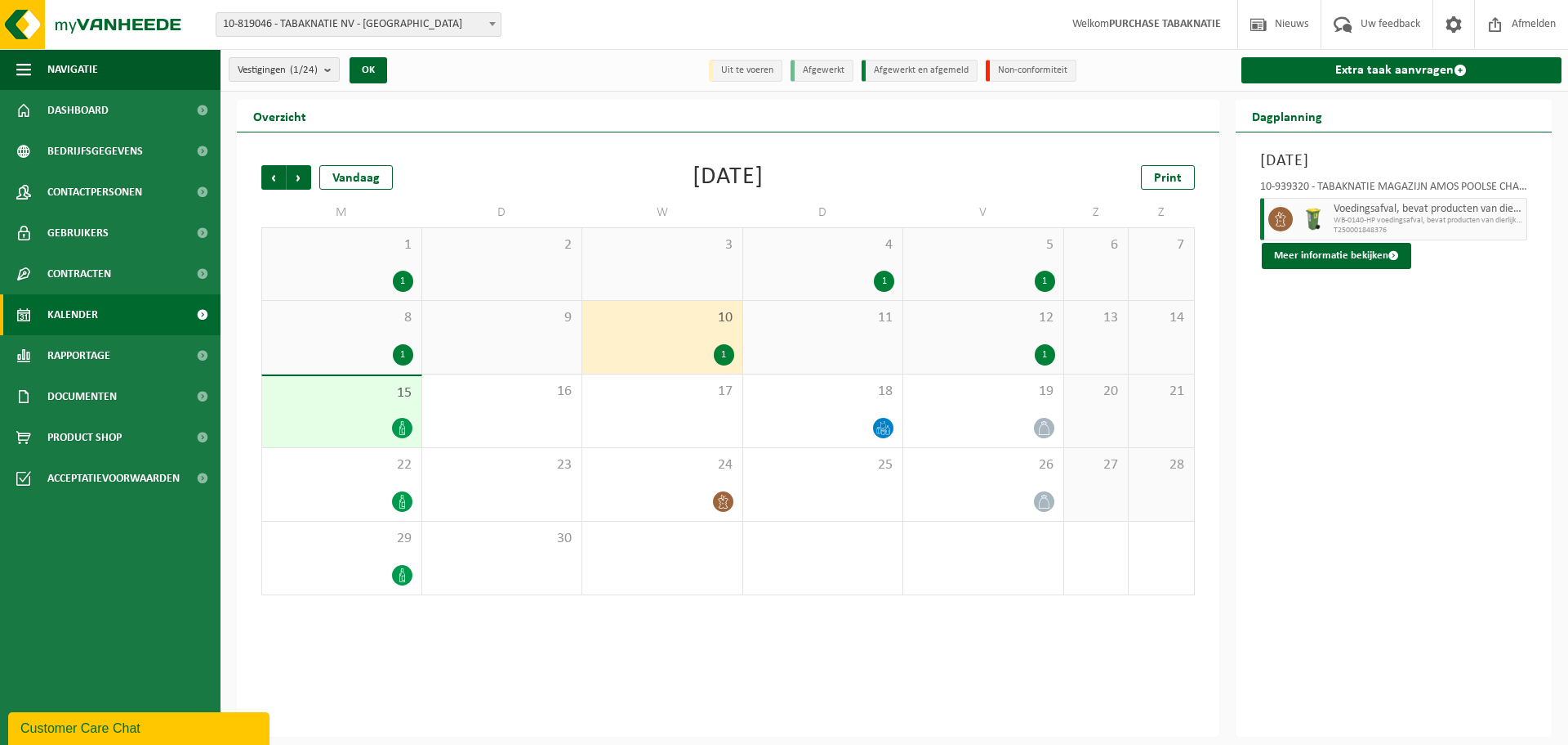
click at [988, 335] on div "12 1" at bounding box center [983, 337] width 160 height 73
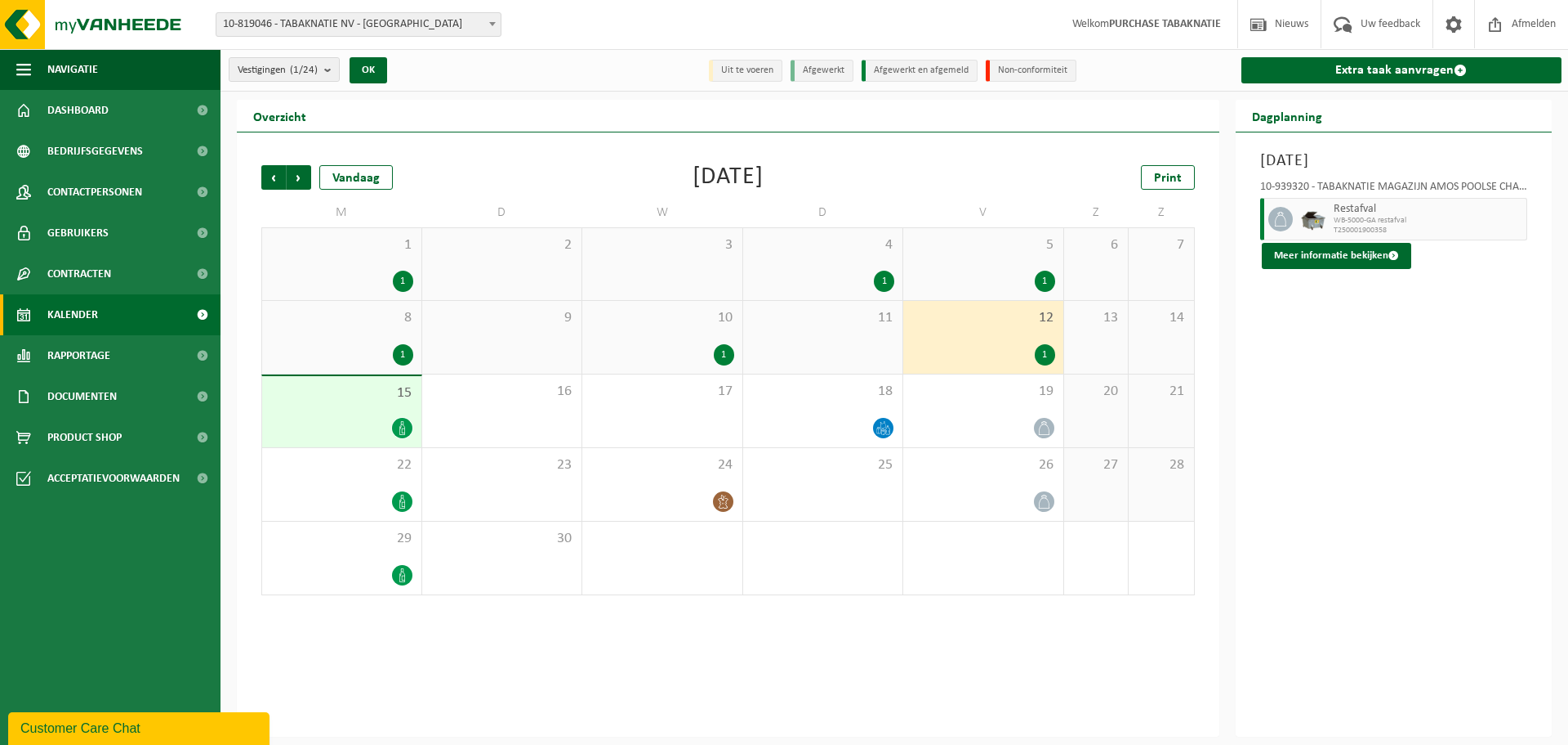
click at [411, 356] on div "1" at bounding box center [403, 354] width 20 height 21
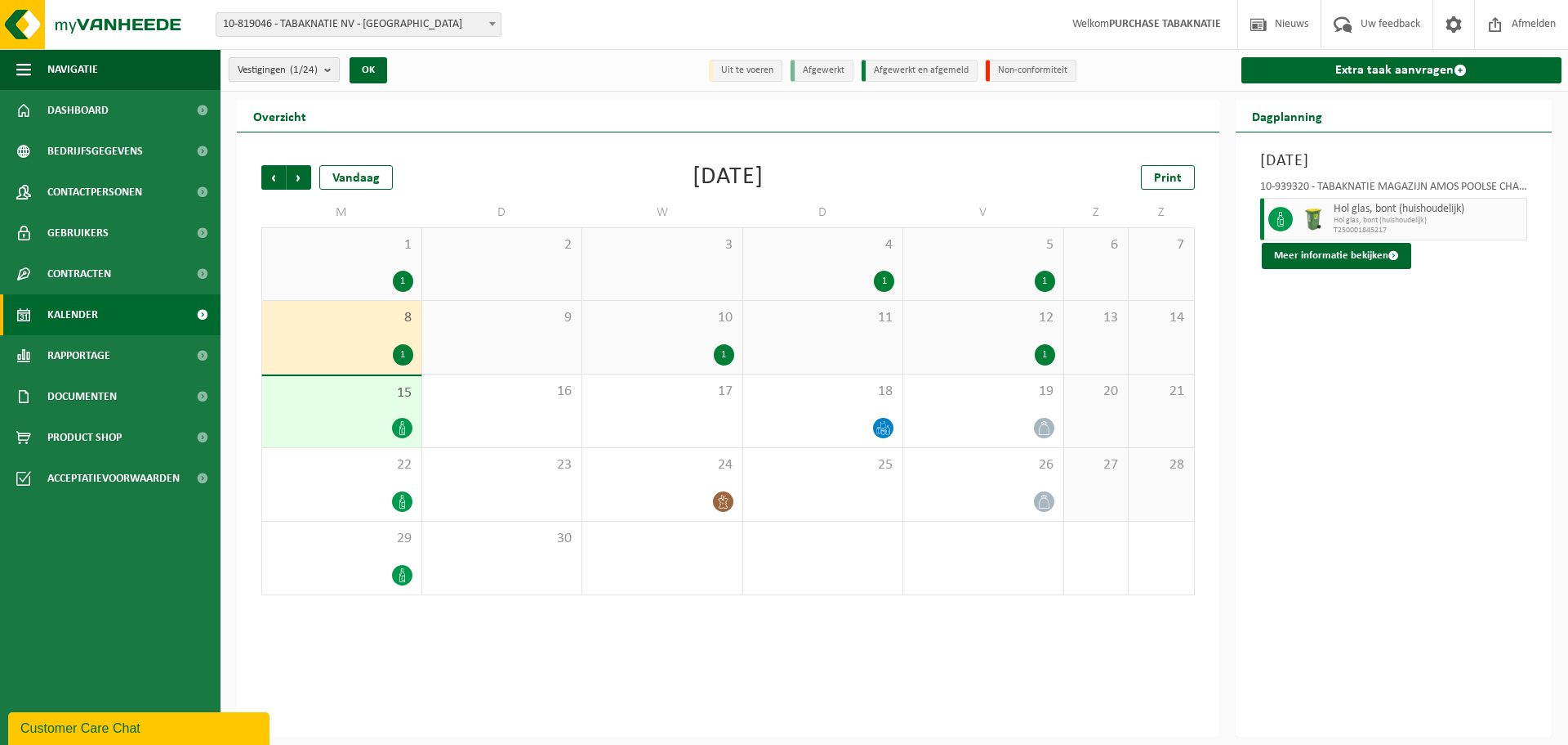
click at [318, 72] on count "(1/24)" at bounding box center [303, 70] width 28 height 11
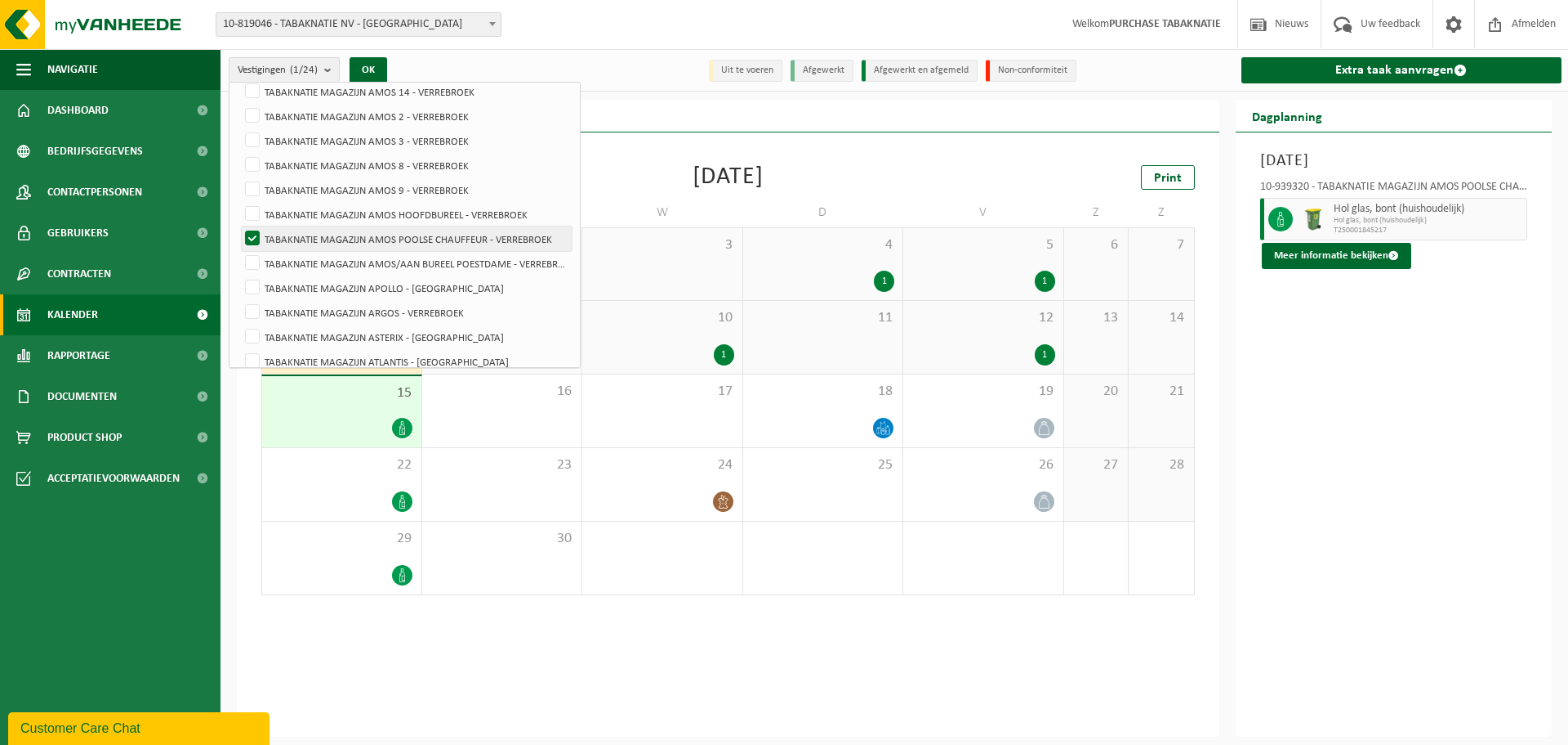
scroll to position [327, 0]
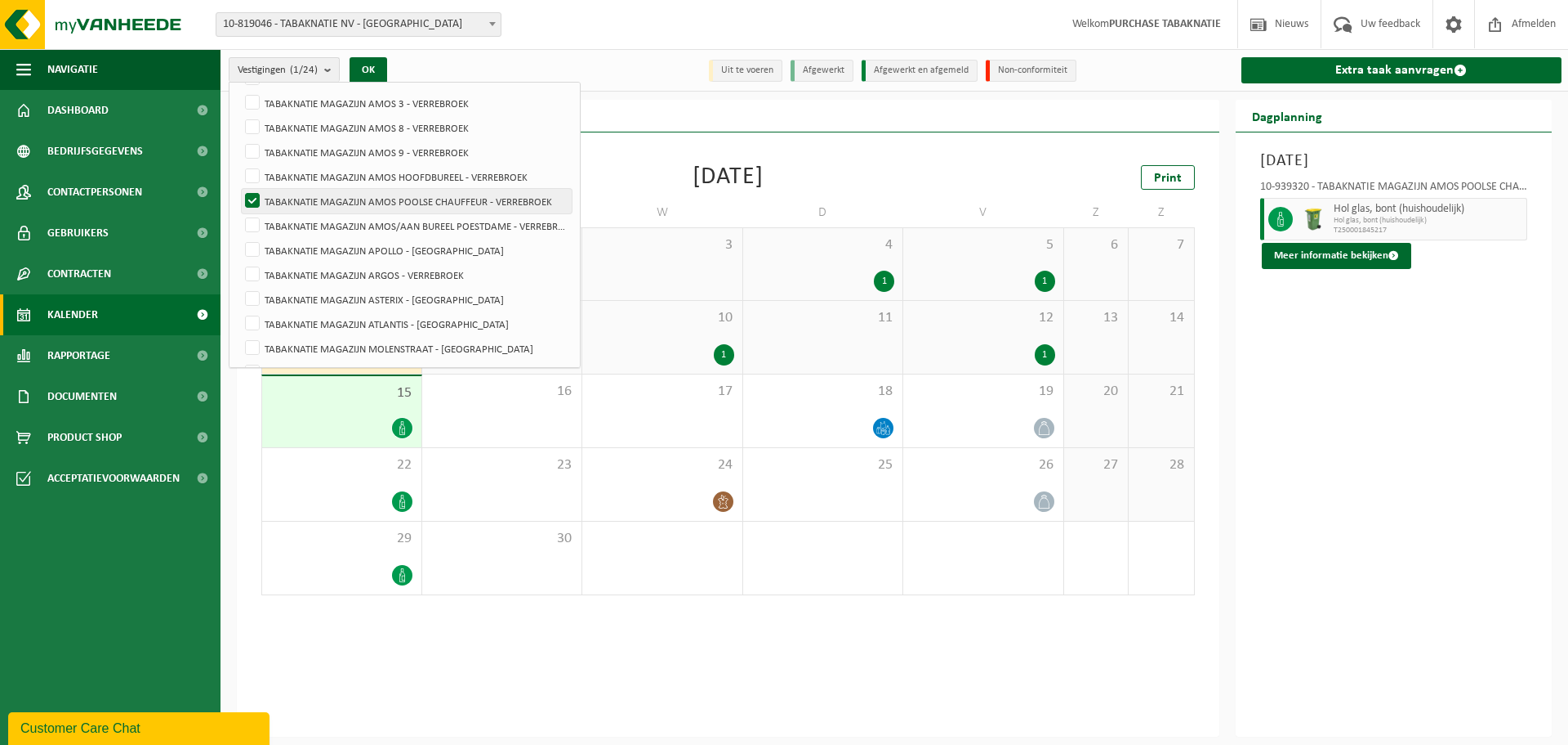
click at [463, 209] on label "TABAKNATIE MAGAZIJN AMOS POOLSE CHAUFFEUR - VERREBROEK" at bounding box center [406, 201] width 330 height 25
click at [240, 189] on input "TABAKNATIE MAGAZIJN AMOS POOLSE CHAUFFEUR - VERREBROEK" at bounding box center [239, 188] width 1 height 1
checkbox input "false"
click at [459, 232] on label "TABAKNATIE MAGAZIJN AMOS/AAN BUREEL POESTDAME - VERREBROEK" at bounding box center [406, 225] width 330 height 25
click at [240, 214] on input "TABAKNATIE MAGAZIJN AMOS/AAN BUREEL POESTDAME - VERREBROEK" at bounding box center [239, 213] width 1 height 1
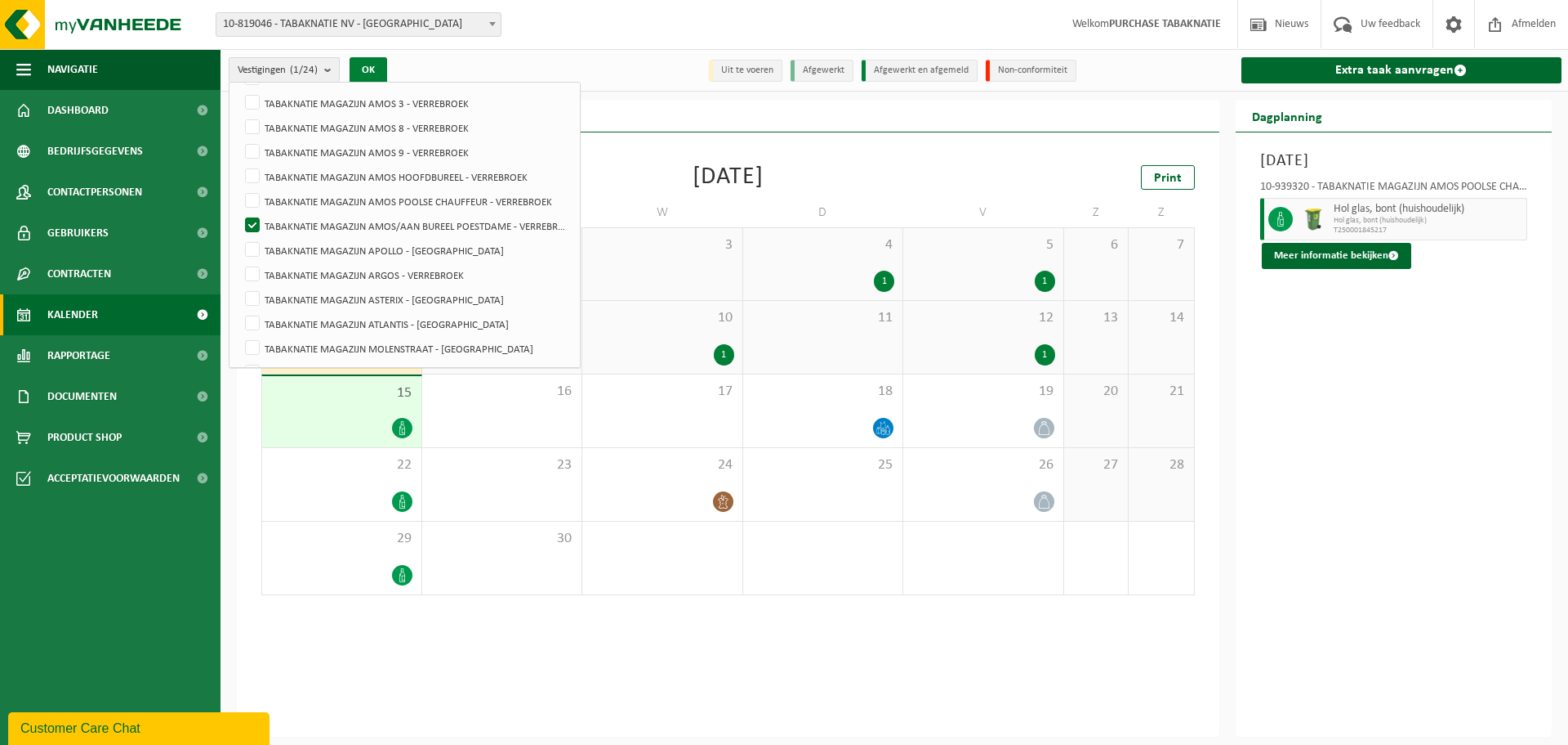
click at [378, 67] on button "OK" at bounding box center [368, 70] width 37 height 26
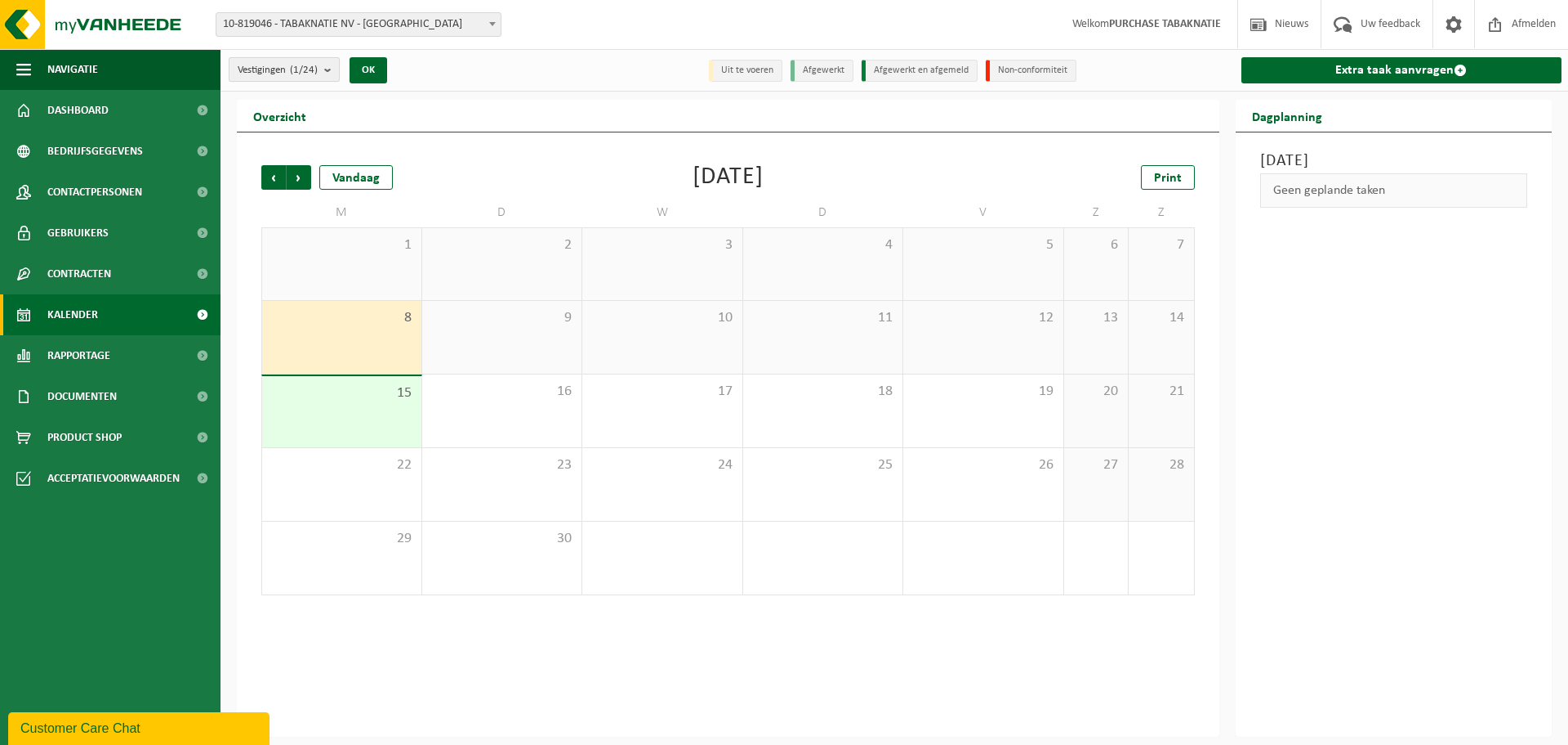
click at [313, 65] on count "(1/24)" at bounding box center [303, 70] width 28 height 11
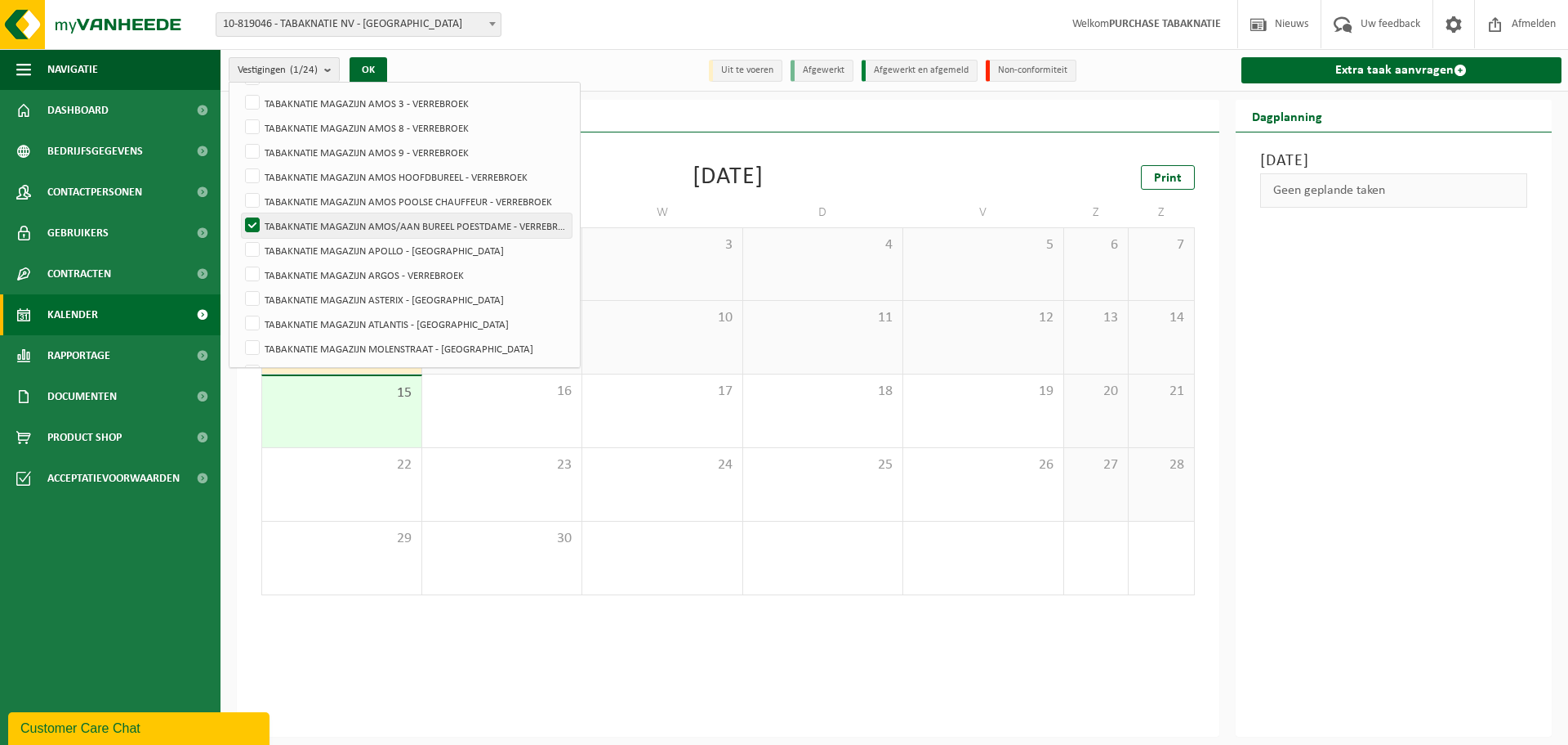
click at [394, 231] on label "TABAKNATIE MAGAZIJN AMOS/AAN BUREEL POESTDAME - VERREBROEK" at bounding box center [406, 225] width 330 height 25
click at [240, 214] on input "TABAKNATIE MAGAZIJN AMOS/AAN BUREEL POESTDAME - VERREBROEK" at bounding box center [239, 213] width 1 height 1
checkbox input "false"
click at [399, 251] on label "TABAKNATIE MAGAZIJN APOLLO - [GEOGRAPHIC_DATA]" at bounding box center [406, 250] width 330 height 25
click at [240, 238] on input "TABAKNATIE MAGAZIJN APOLLO - [GEOGRAPHIC_DATA]" at bounding box center [239, 237] width 1 height 1
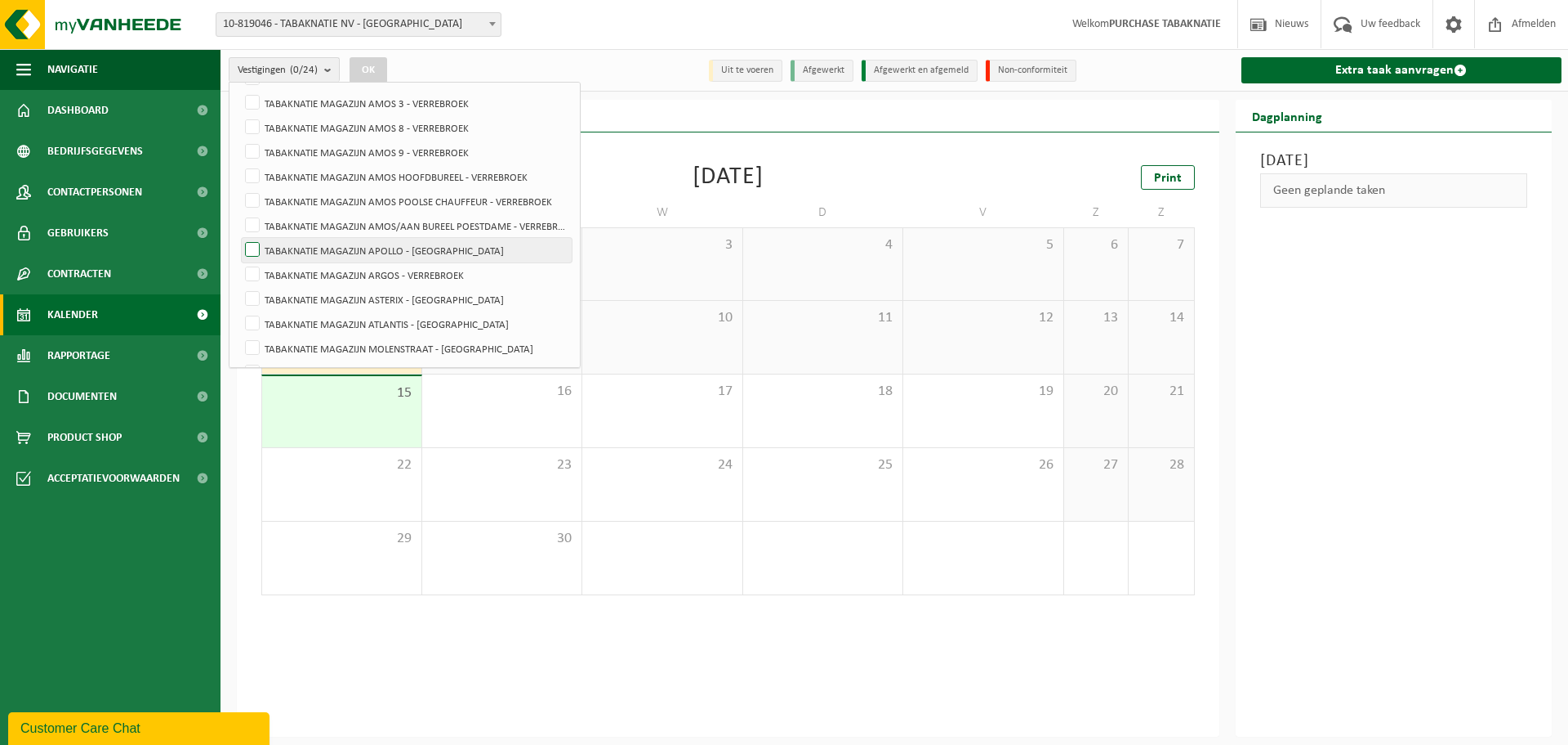
checkbox input "true"
click at [381, 73] on button "OK" at bounding box center [368, 70] width 37 height 26
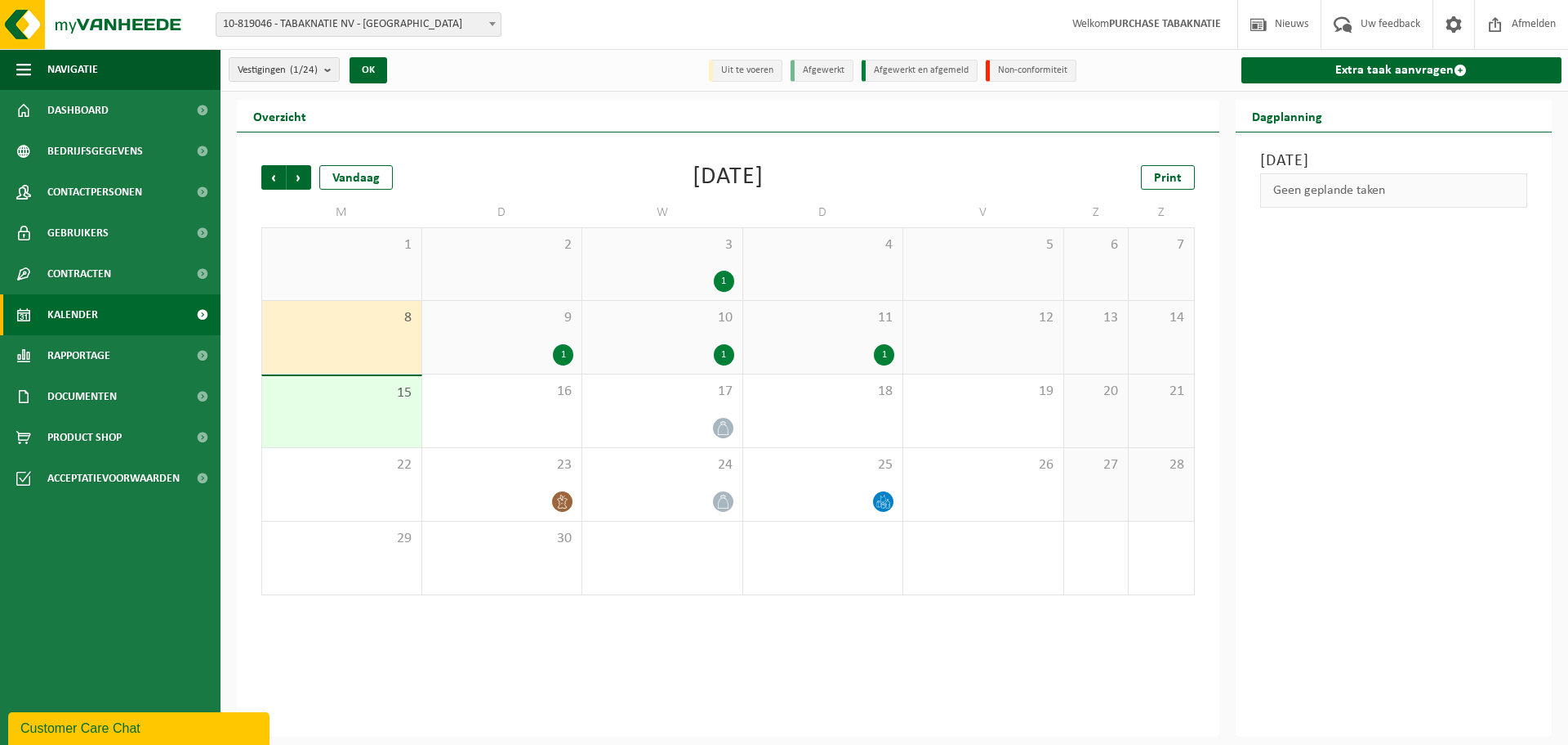
click at [567, 325] on span "9" at bounding box center [502, 318] width 143 height 18
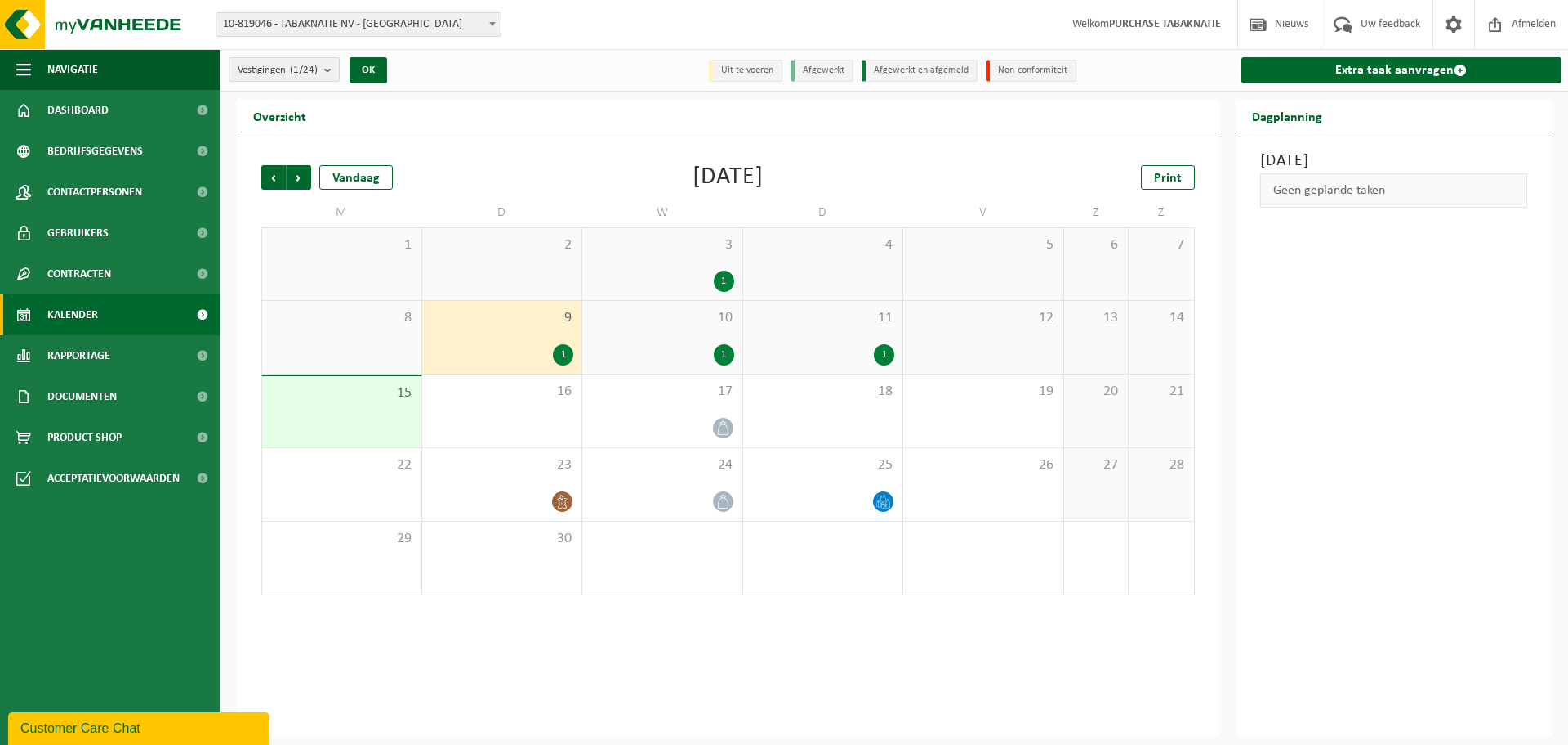
drag, startPoint x: 733, startPoint y: 336, endPoint x: 771, endPoint y: 336, distance: 38.0
click at [735, 336] on div "10 1" at bounding box center [662, 337] width 160 height 73
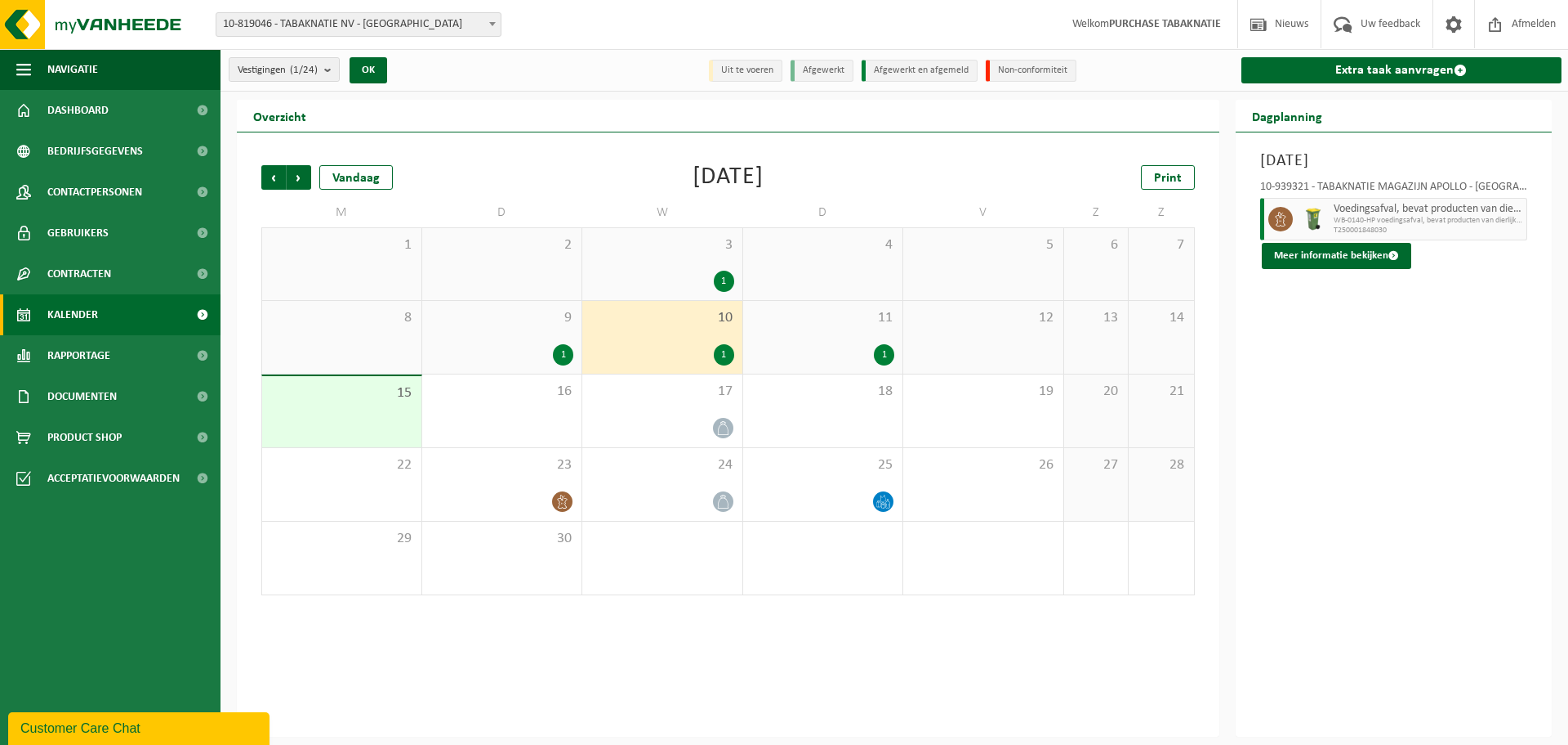
click at [852, 335] on div "11 1" at bounding box center [823, 337] width 160 height 73
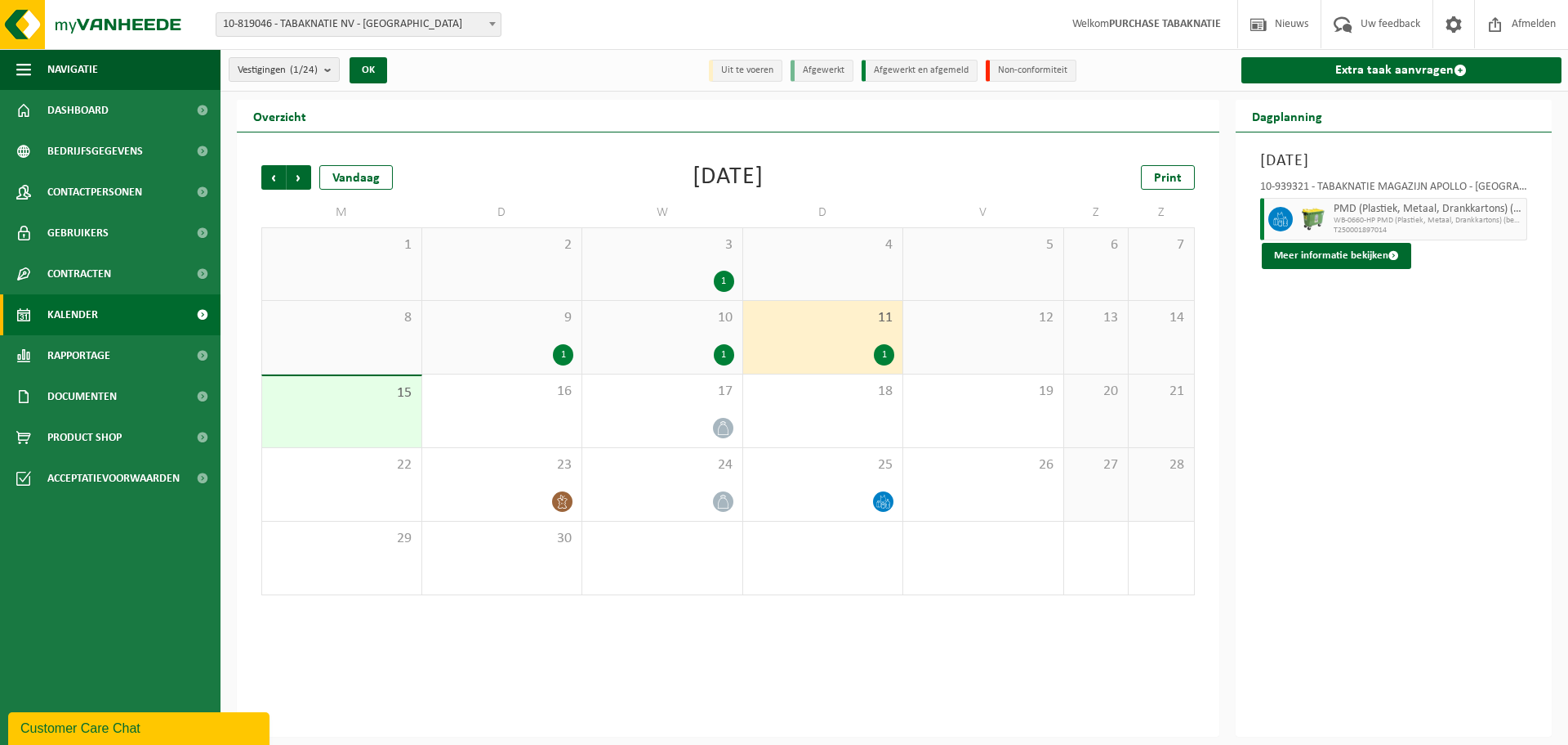
click at [688, 353] on div "1" at bounding box center [662, 354] width 143 height 21
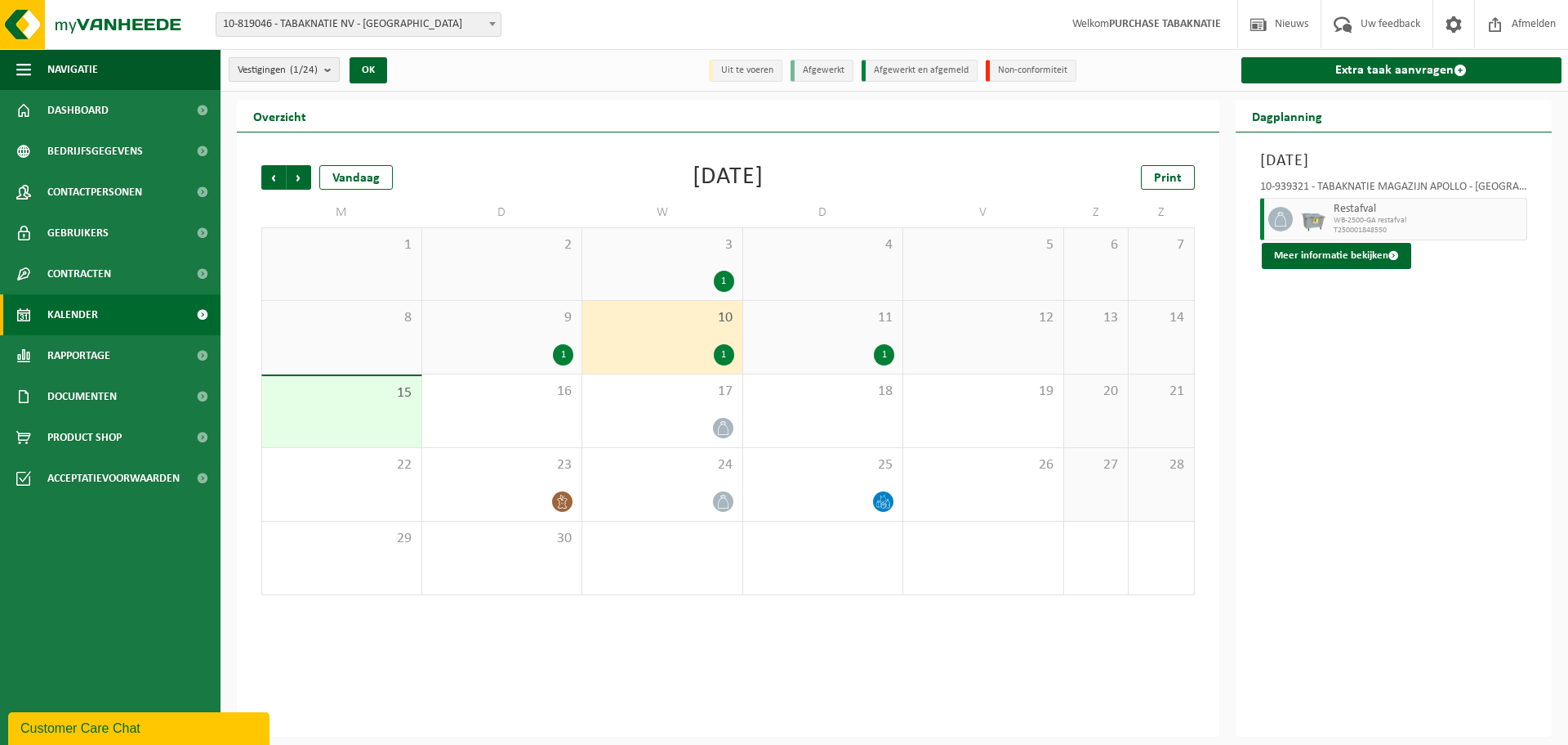
click at [323, 75] on button "Vestigingen (1/24)" at bounding box center [284, 69] width 111 height 25
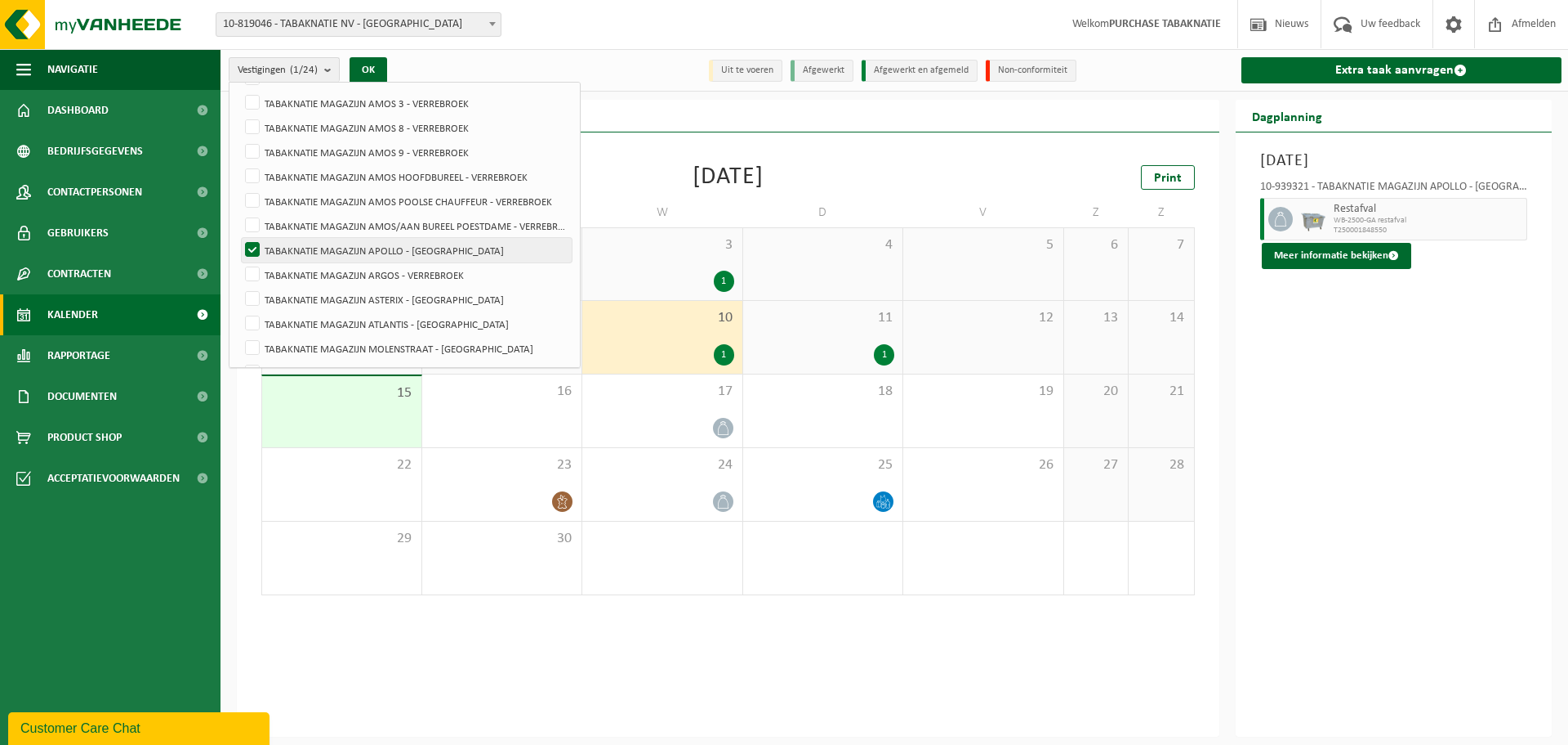
drag, startPoint x: 337, startPoint y: 273, endPoint x: 343, endPoint y: 252, distance: 21.8
click at [337, 272] on label "TABAKNATIE MAGAZIJN ARGOS - VERREBROEK" at bounding box center [406, 274] width 330 height 25
click at [240, 263] on input "TABAKNATIE MAGAZIJN ARGOS - VERREBROEK" at bounding box center [239, 262] width 1 height 1
checkbox input "true"
click at [344, 247] on label "TABAKNATIE MAGAZIJN APOLLO - [GEOGRAPHIC_DATA]" at bounding box center [406, 250] width 330 height 25
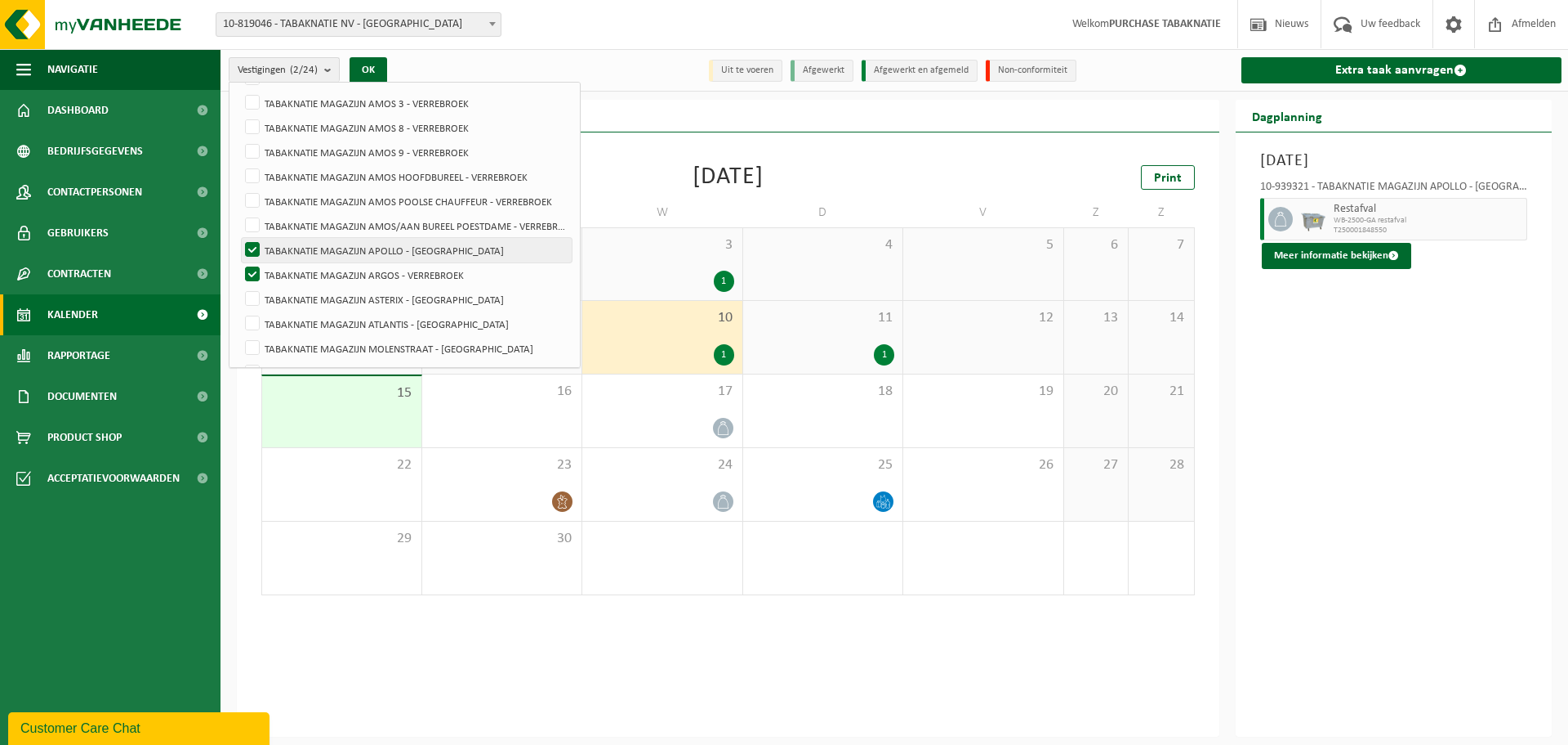
click at [240, 238] on input "TABAKNATIE MAGAZIJN APOLLO - [GEOGRAPHIC_DATA]" at bounding box center [239, 237] width 1 height 1
checkbox input "false"
drag, startPoint x: 376, startPoint y: 72, endPoint x: 424, endPoint y: 70, distance: 48.0
click at [376, 71] on button "OK" at bounding box center [368, 70] width 37 height 26
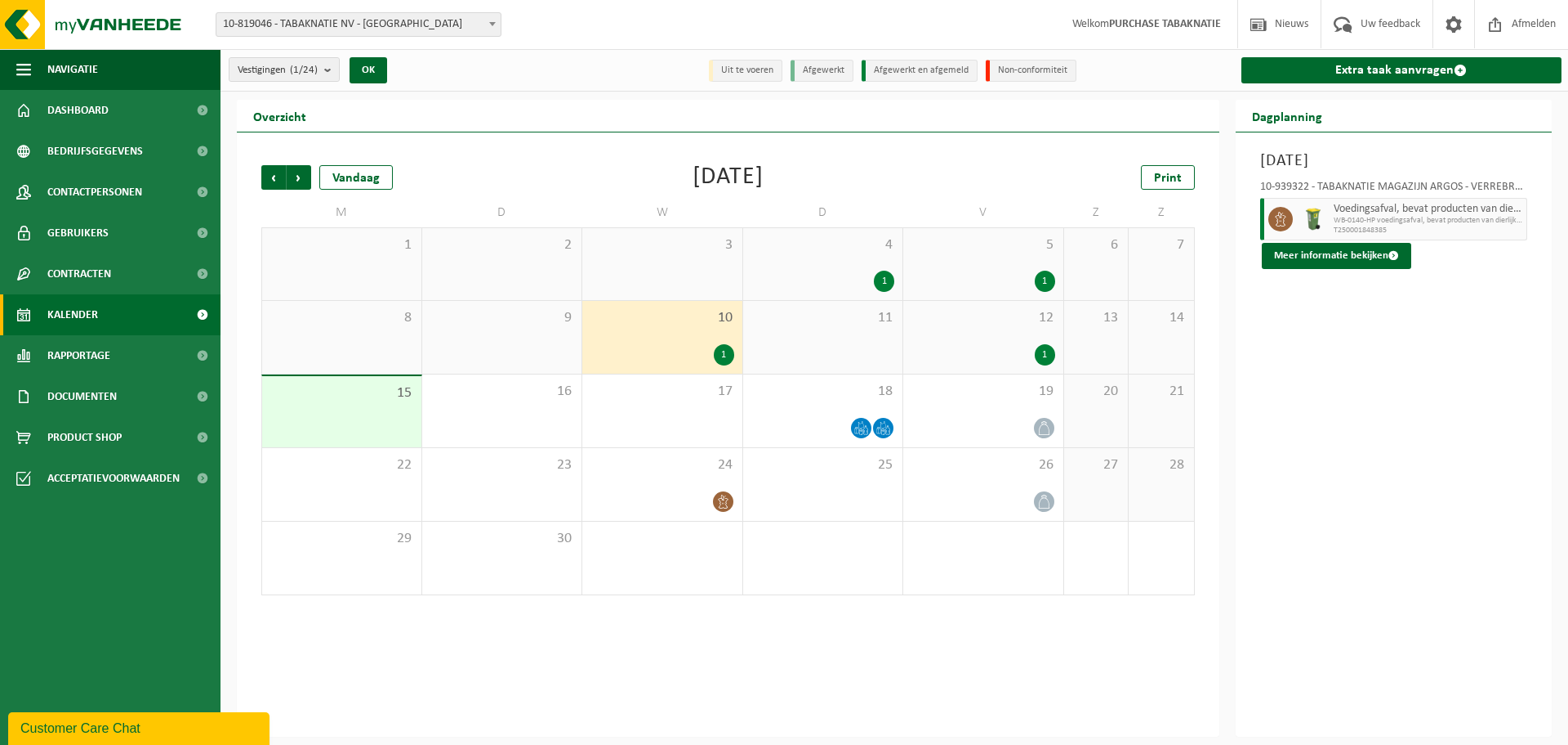
click at [1059, 336] on div "12 1" at bounding box center [983, 337] width 160 height 73
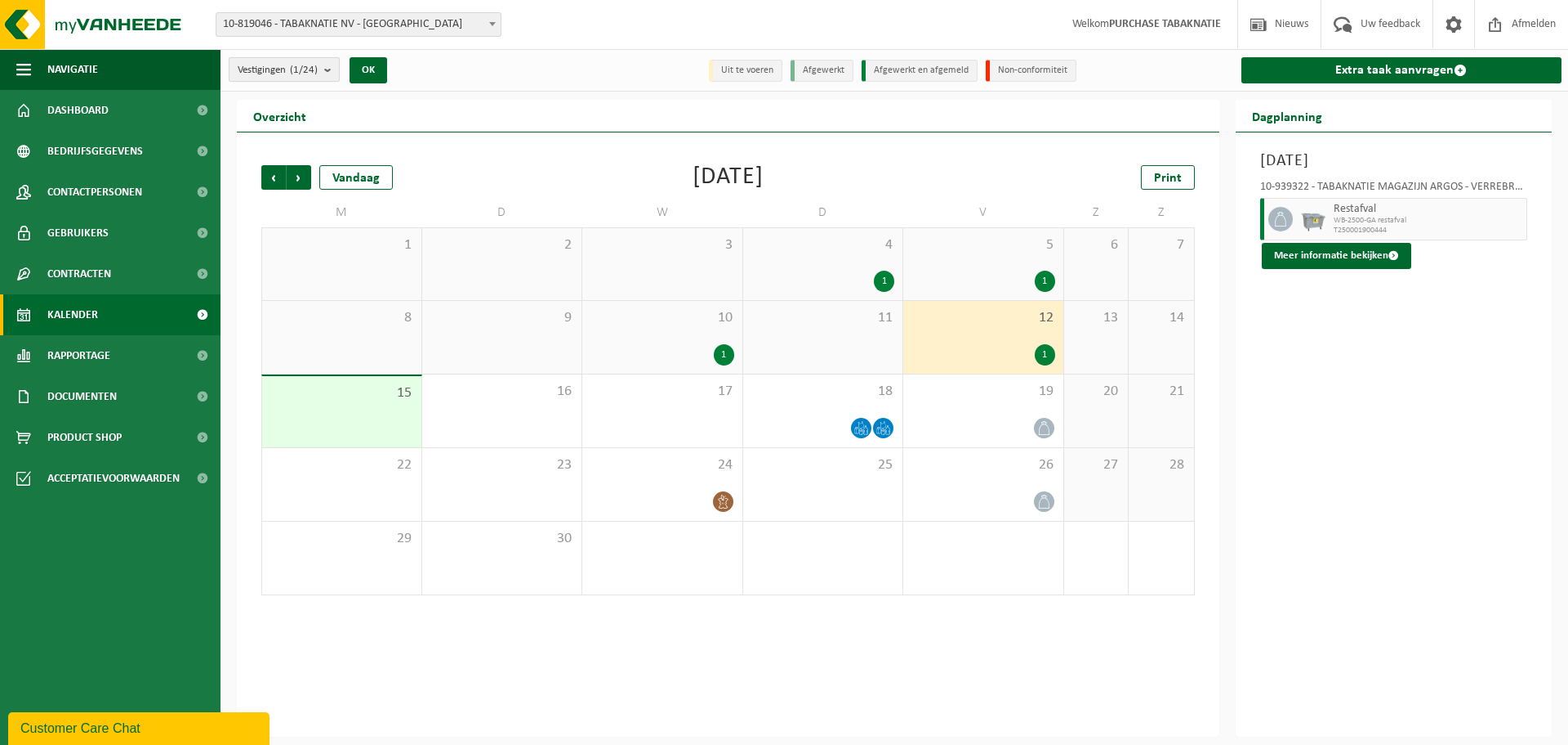
drag, startPoint x: 272, startPoint y: 68, endPoint x: 281, endPoint y: 73, distance: 10.3
click at [272, 68] on span "Vestigingen (1/24)" at bounding box center [278, 70] width 80 height 25
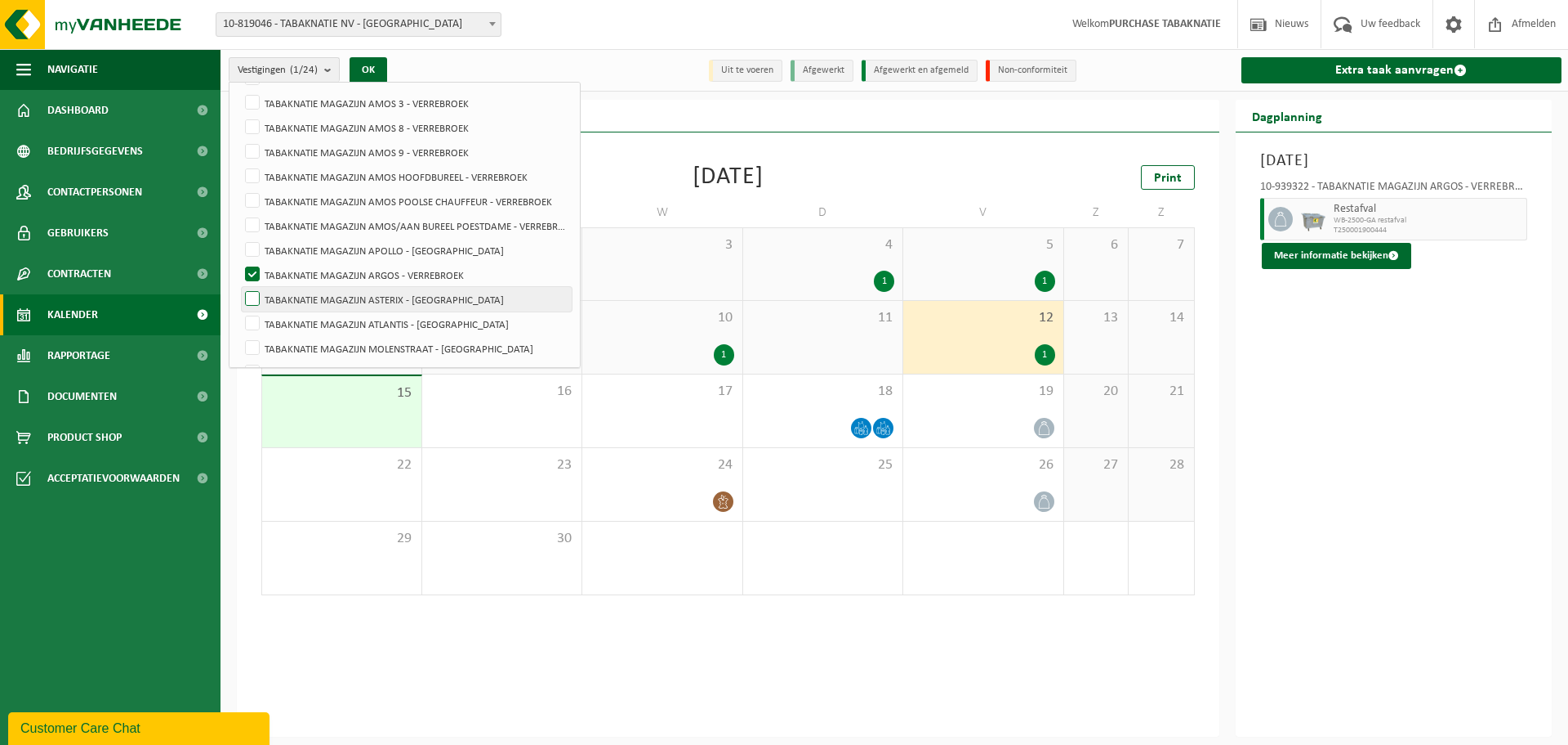
click at [383, 295] on label "TABAKNATIE MAGAZIJN ASTERIX - [GEOGRAPHIC_DATA]" at bounding box center [406, 299] width 330 height 25
click at [240, 287] on input "TABAKNATIE MAGAZIJN ASTERIX - [GEOGRAPHIC_DATA]" at bounding box center [239, 286] width 1 height 1
checkbox input "true"
drag, startPoint x: 380, startPoint y: 271, endPoint x: 374, endPoint y: 199, distance: 72.2
click at [379, 271] on label "TABAKNATIE MAGAZIJN ARGOS - VERREBROEK" at bounding box center [406, 274] width 330 height 25
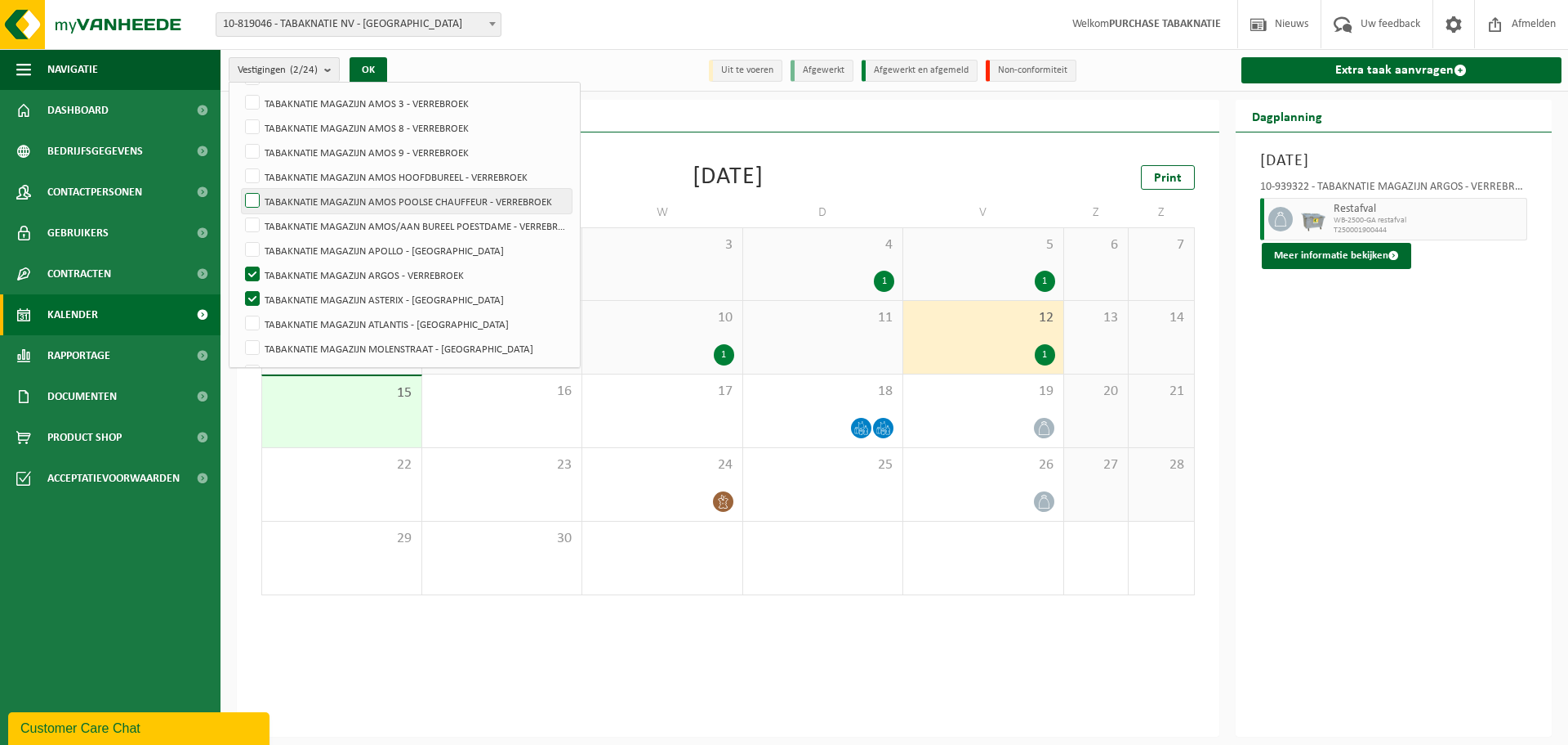
click at [240, 263] on input "TABAKNATIE MAGAZIJN ARGOS - VERREBROEK" at bounding box center [239, 262] width 1 height 1
checkbox input "false"
click at [370, 65] on button "OK" at bounding box center [368, 70] width 37 height 26
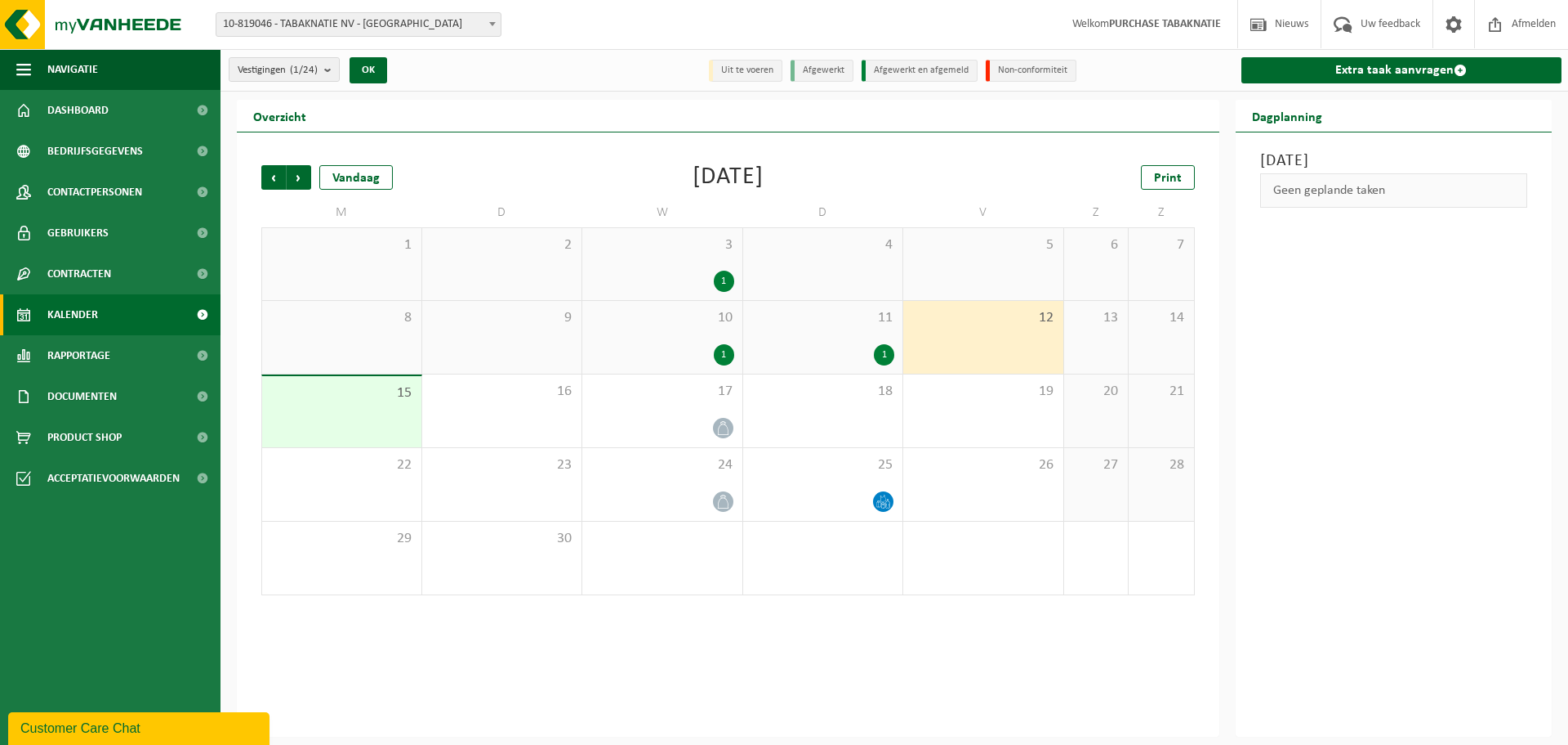
click at [769, 352] on div "1" at bounding box center [823, 354] width 143 height 21
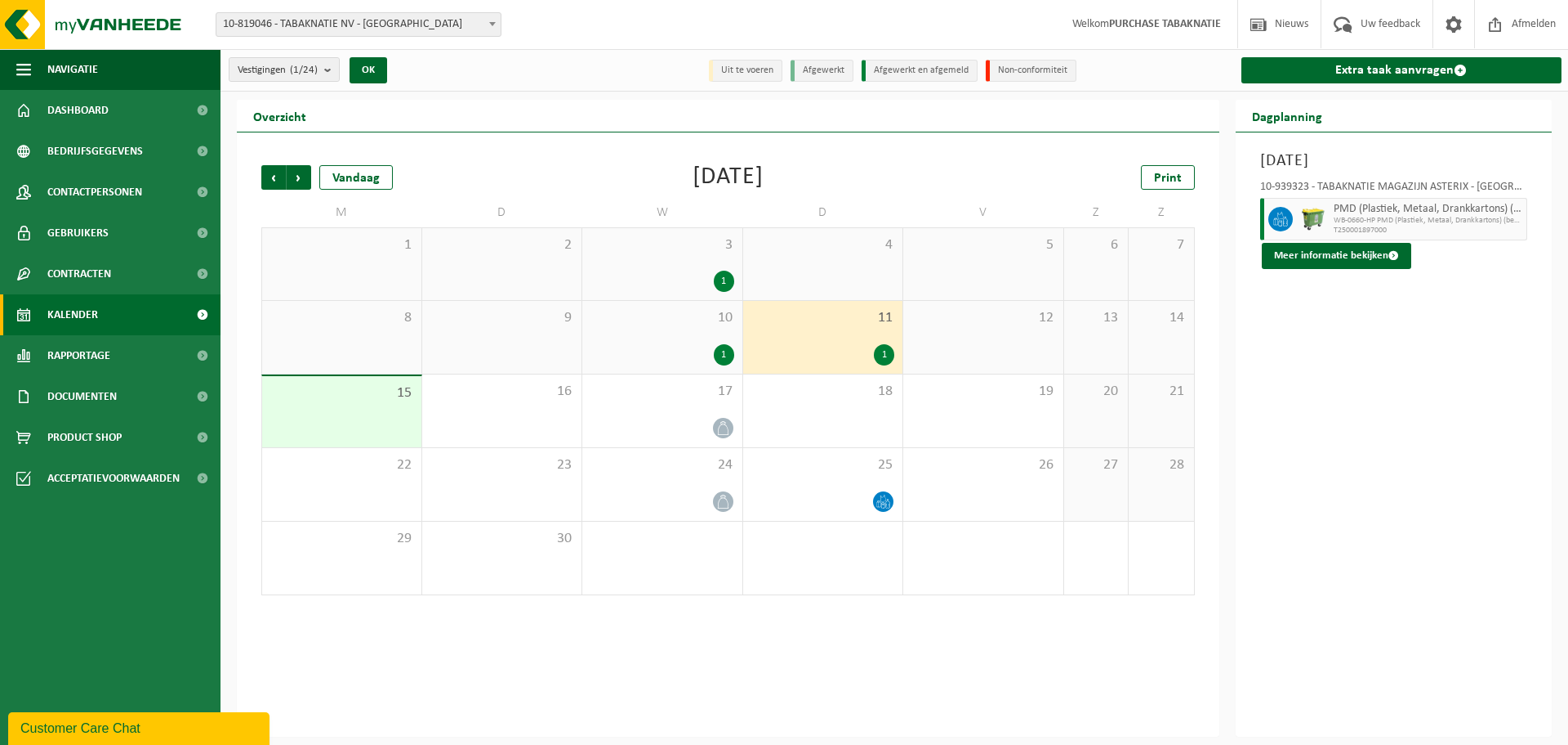
click at [672, 352] on div "1" at bounding box center [662, 354] width 143 height 21
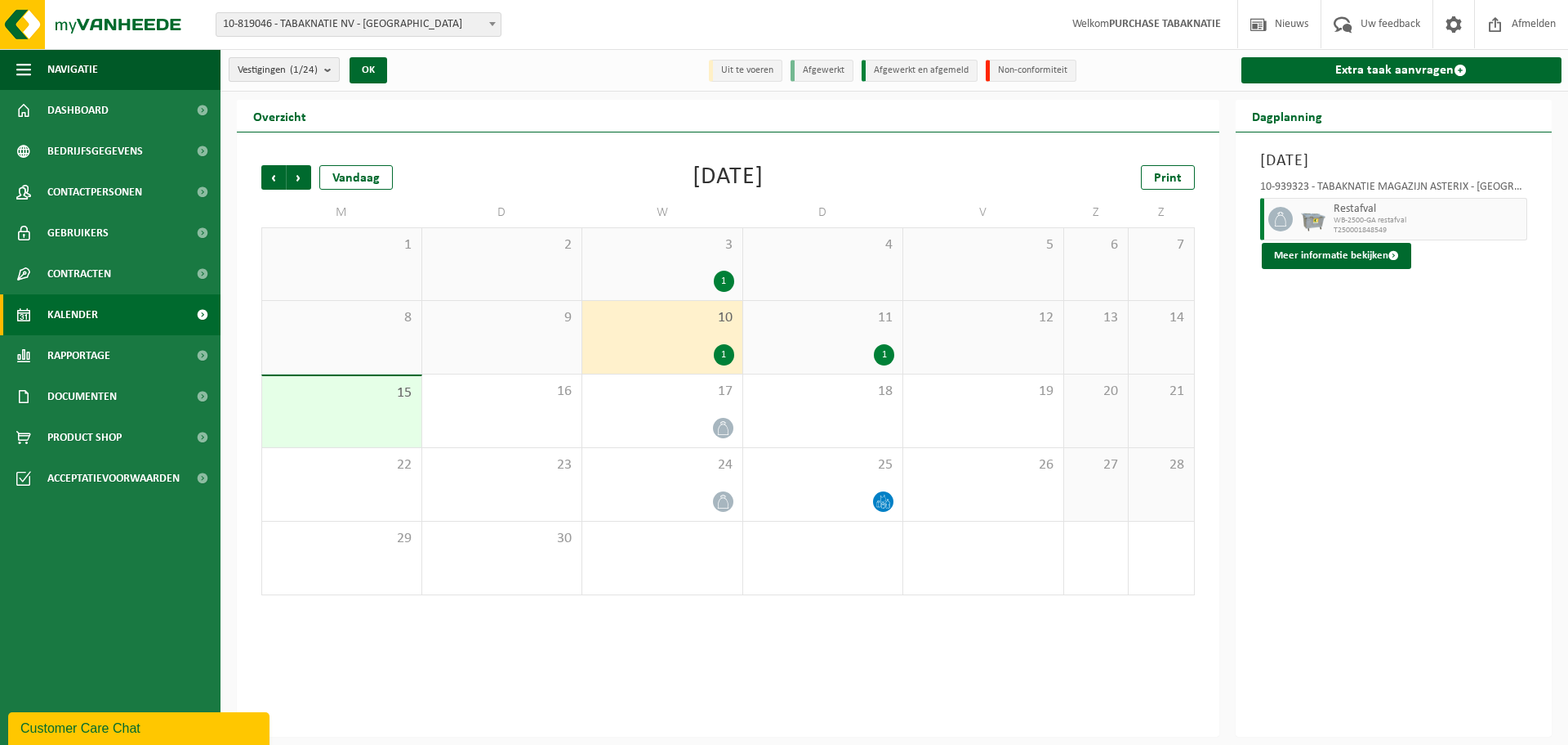
click at [288, 73] on span "Vestigingen (1/24)" at bounding box center [278, 70] width 80 height 25
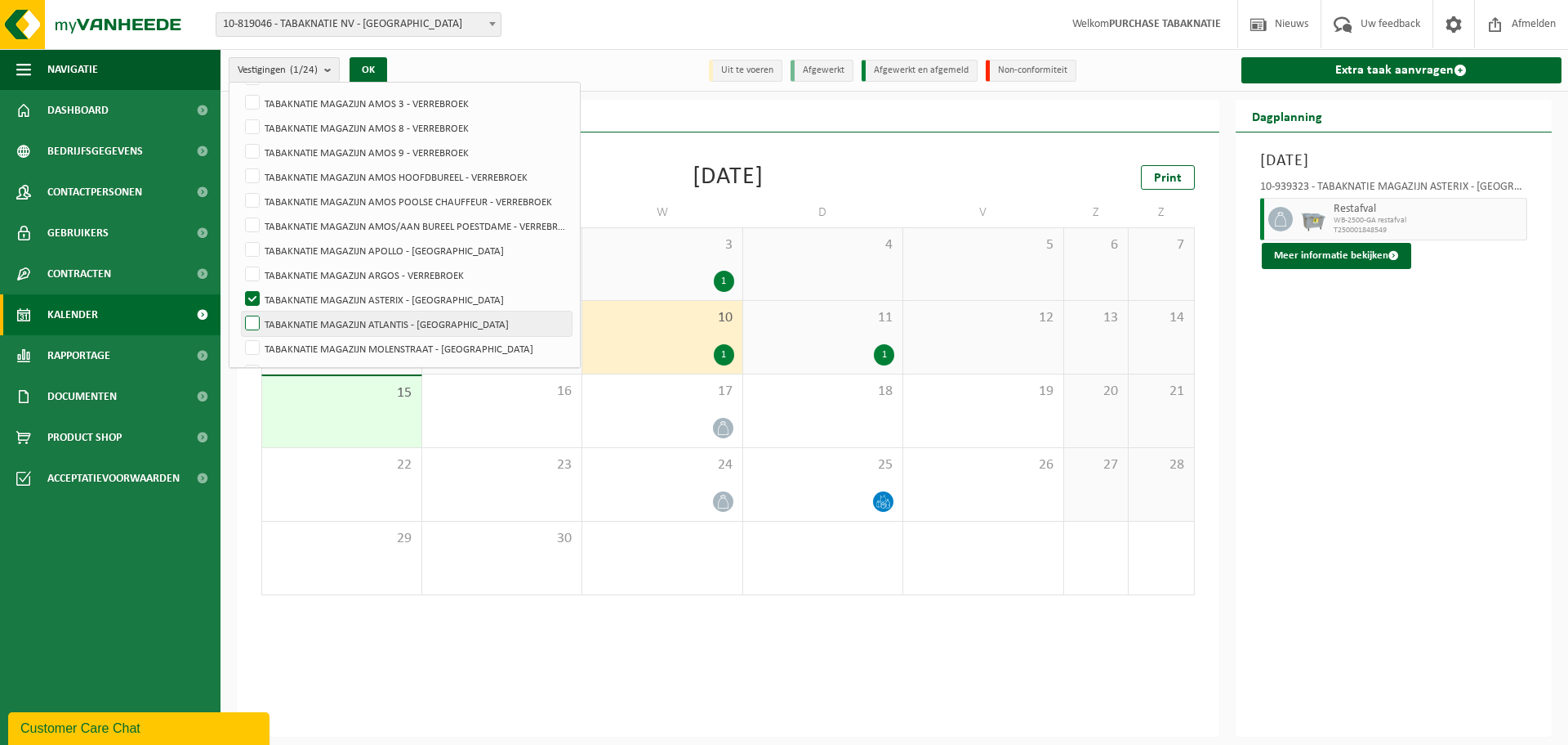
click at [355, 317] on label "TABAKNATIE MAGAZIJN ATLANTIS - [GEOGRAPHIC_DATA]" at bounding box center [406, 323] width 330 height 25
click at [240, 312] on input "TABAKNATIE MAGAZIJN ATLANTIS - [GEOGRAPHIC_DATA]" at bounding box center [239, 311] width 1 height 1
checkbox input "true"
click at [355, 294] on label "TABAKNATIE MAGAZIJN ASTERIX - [GEOGRAPHIC_DATA]" at bounding box center [406, 299] width 330 height 25
click at [240, 287] on input "TABAKNATIE MAGAZIJN ASTERIX - [GEOGRAPHIC_DATA]" at bounding box center [239, 286] width 1 height 1
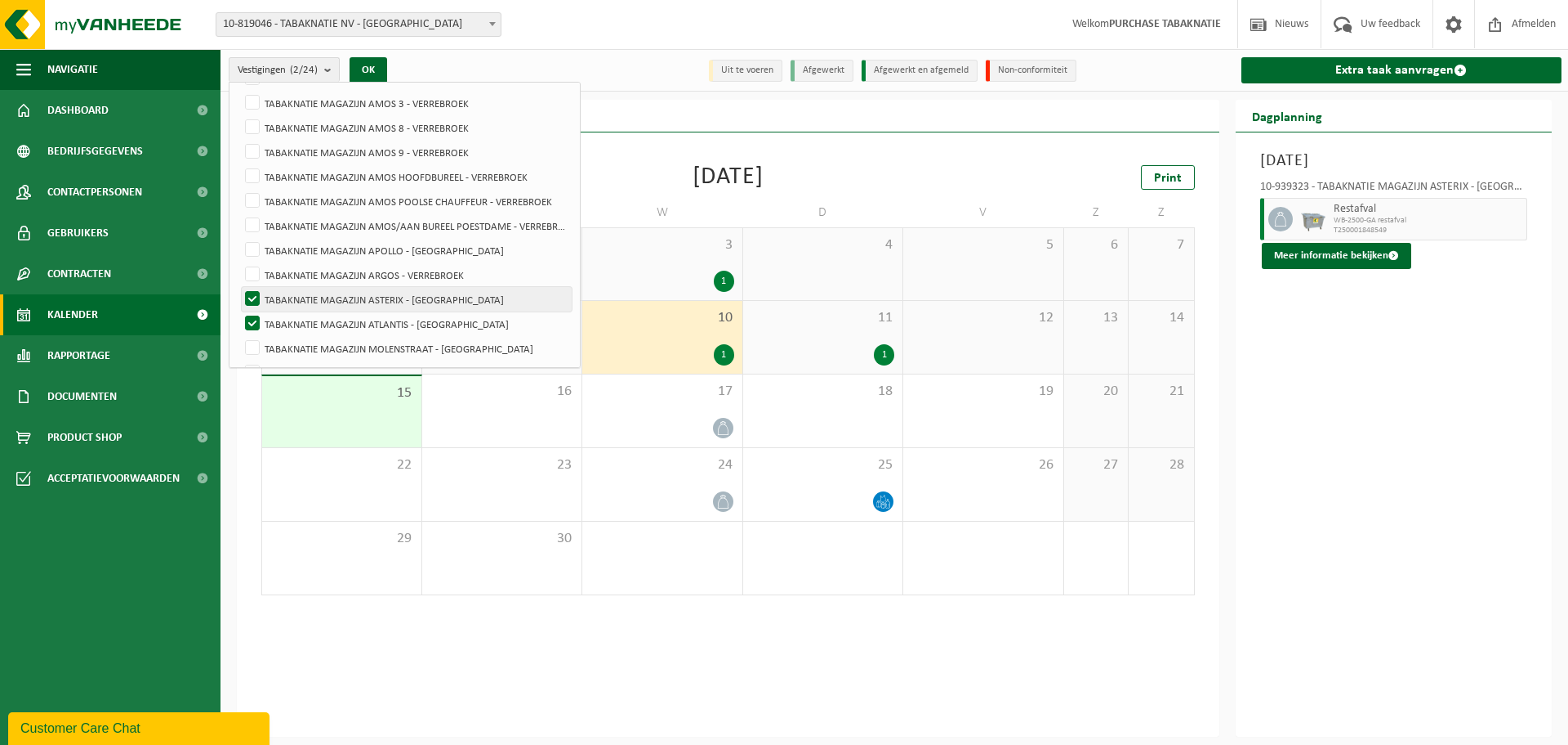
checkbox input "false"
click at [373, 73] on button "OK" at bounding box center [368, 70] width 37 height 26
